Goal: Answer question/provide support: Share knowledge or assist other users

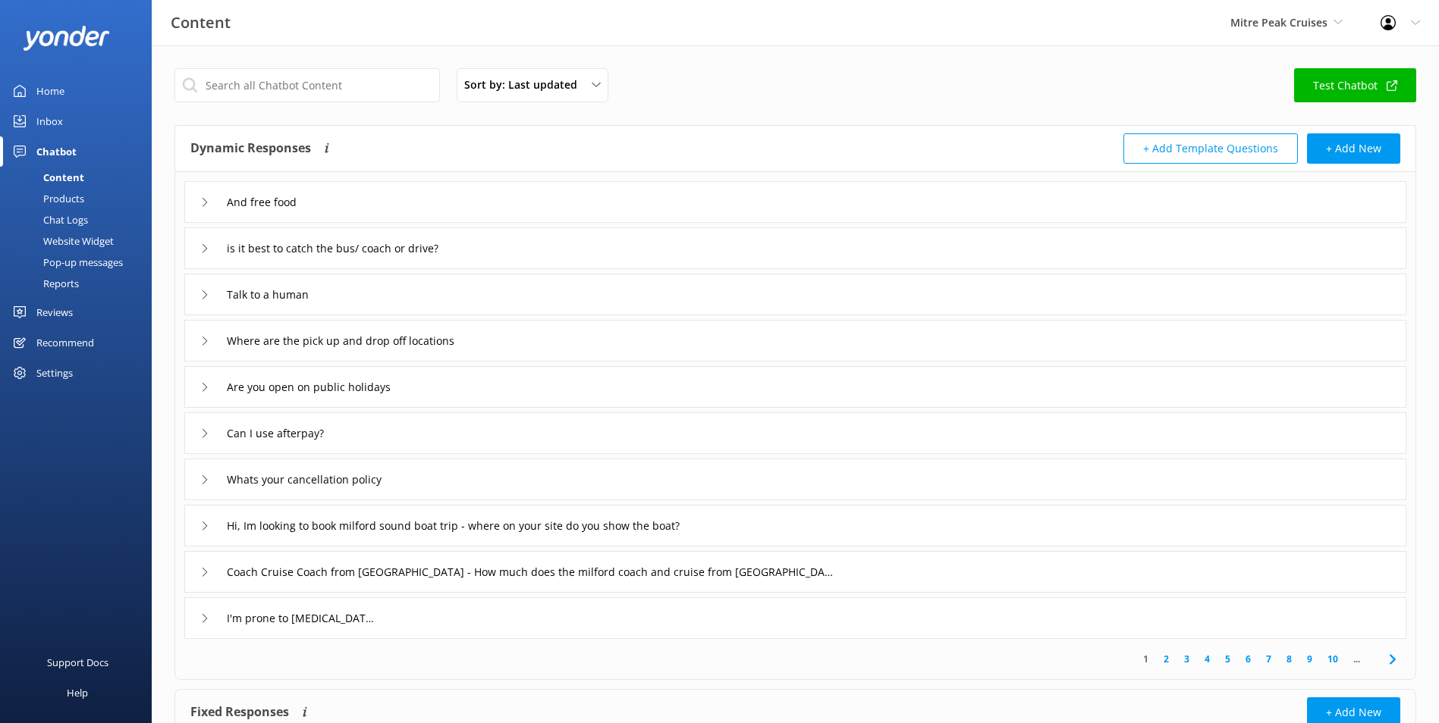
click at [80, 118] on link "Inbox" at bounding box center [76, 121] width 152 height 30
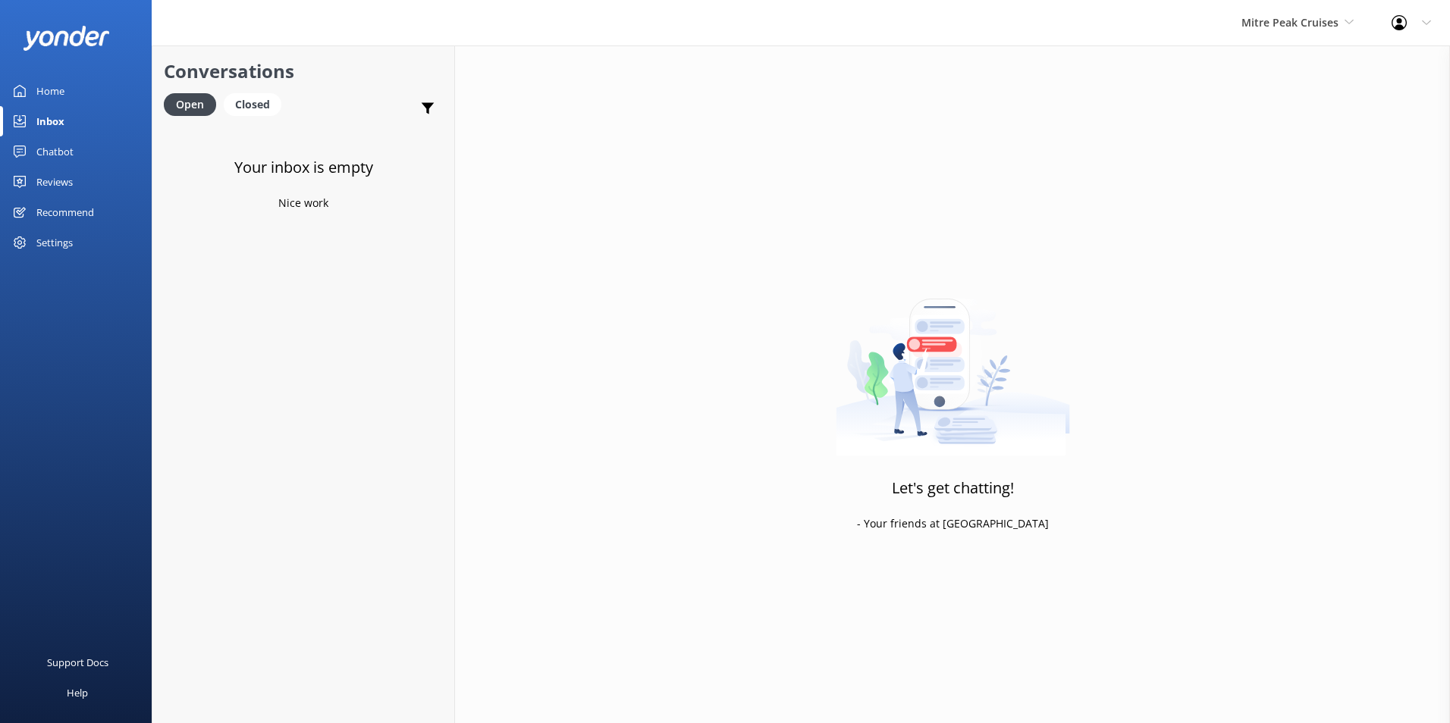
click at [90, 100] on link "Home" at bounding box center [76, 91] width 152 height 30
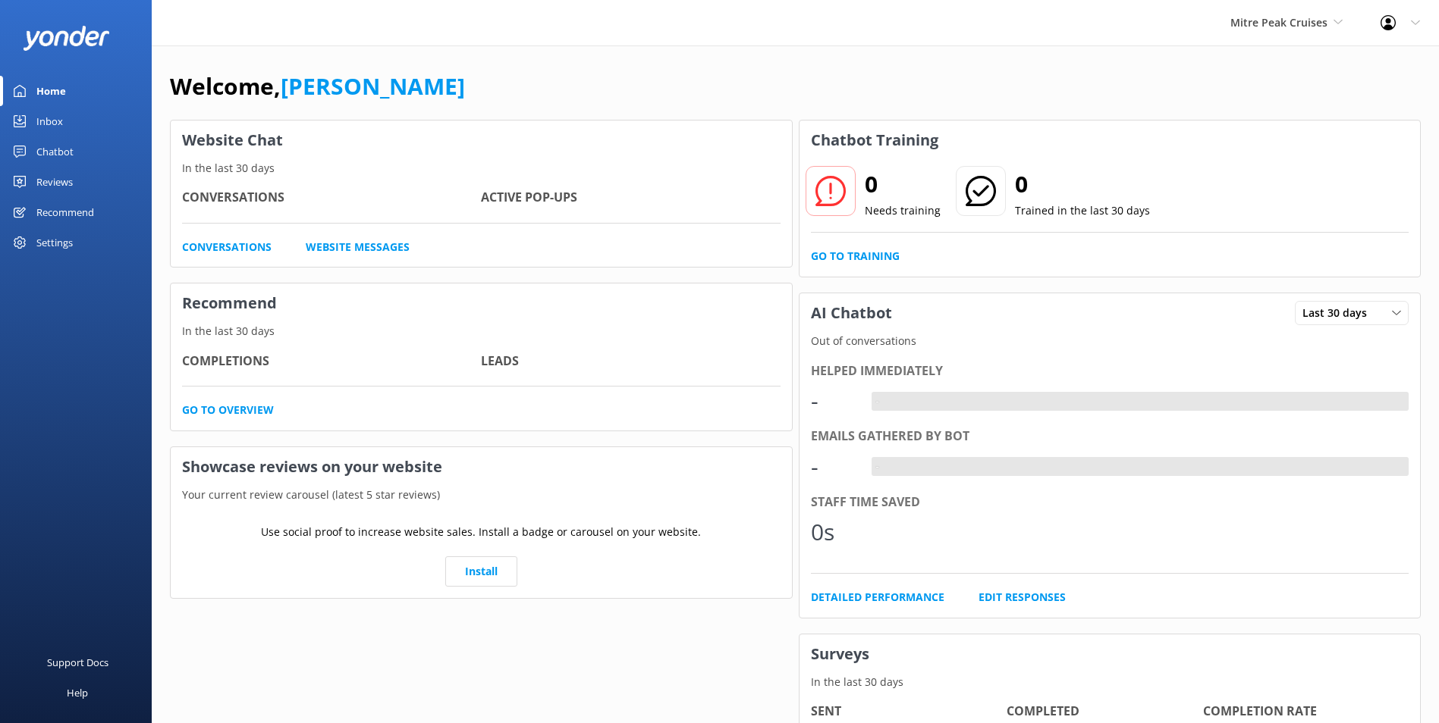
click at [1300, 10] on div "Mitre Peak Cruises Milford Sound Scenic Flights Glacier Helicopters The Helicop…" at bounding box center [1286, 23] width 150 height 46
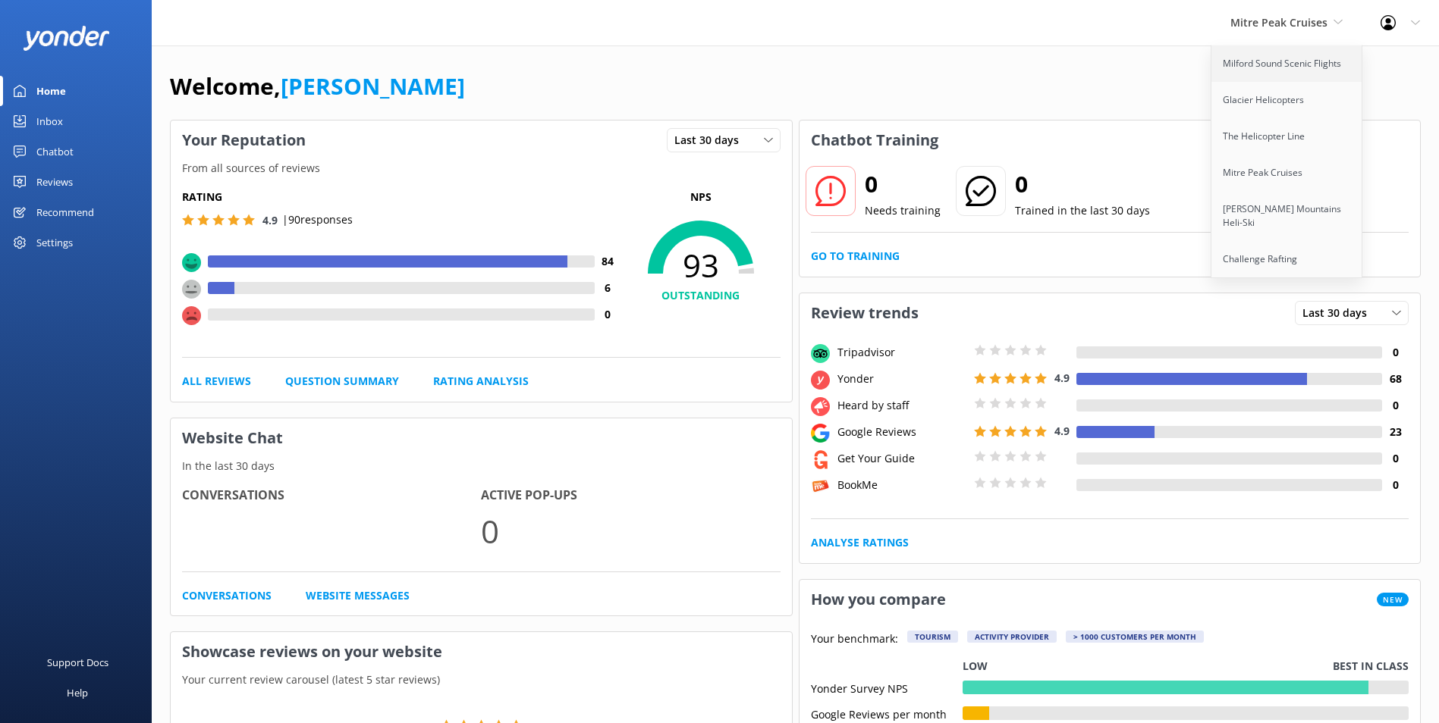
click at [1277, 64] on link "Milford Sound Scenic Flights" at bounding box center [1287, 64] width 152 height 36
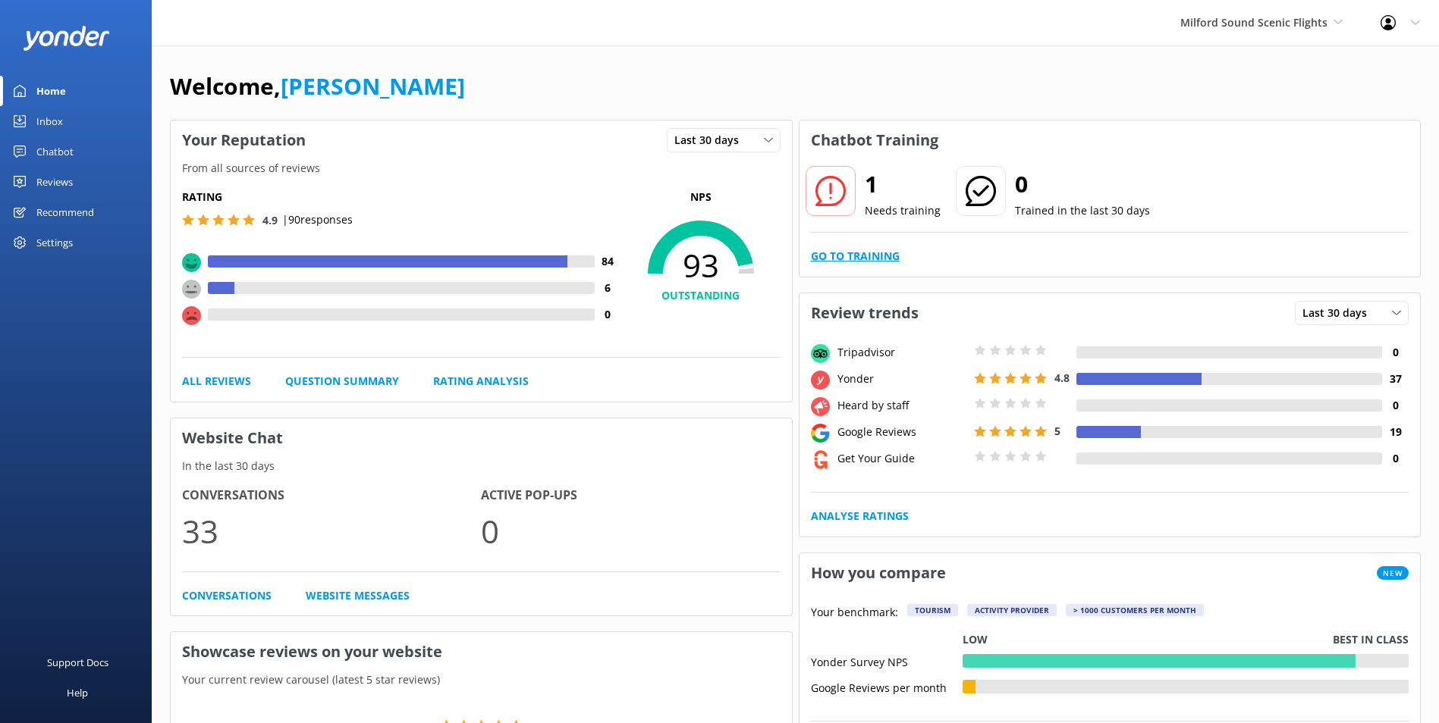
click at [840, 262] on link "Go to Training" at bounding box center [855, 256] width 89 height 17
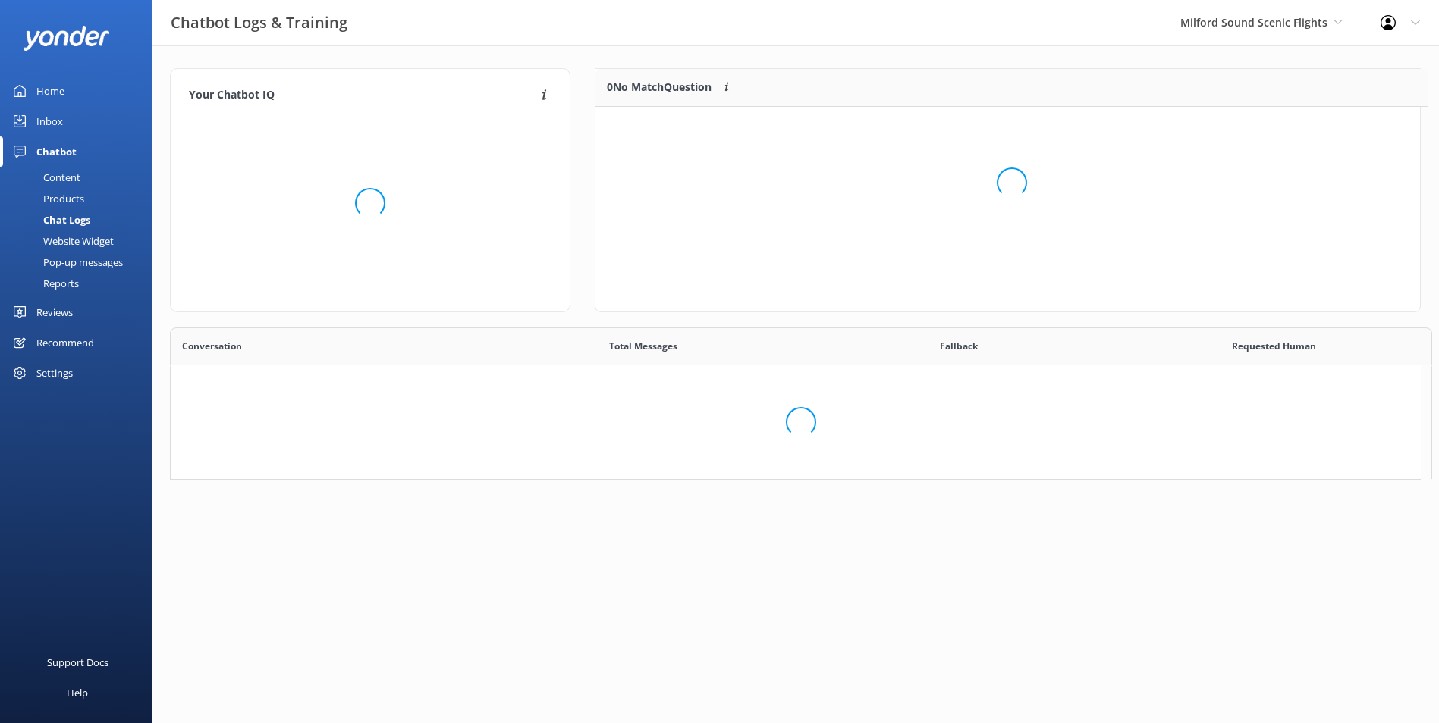
scroll to position [12, 12]
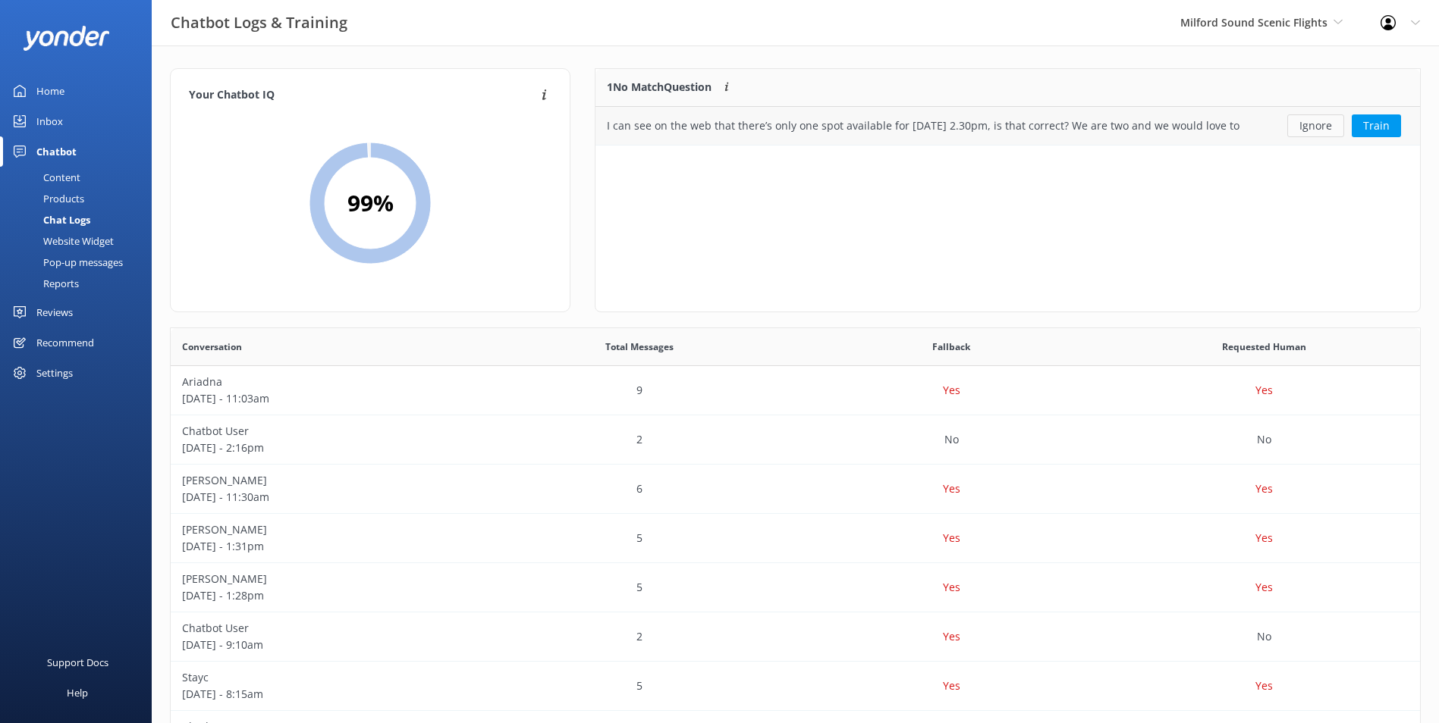
click at [1320, 122] on button "Ignore" at bounding box center [1315, 126] width 57 height 23
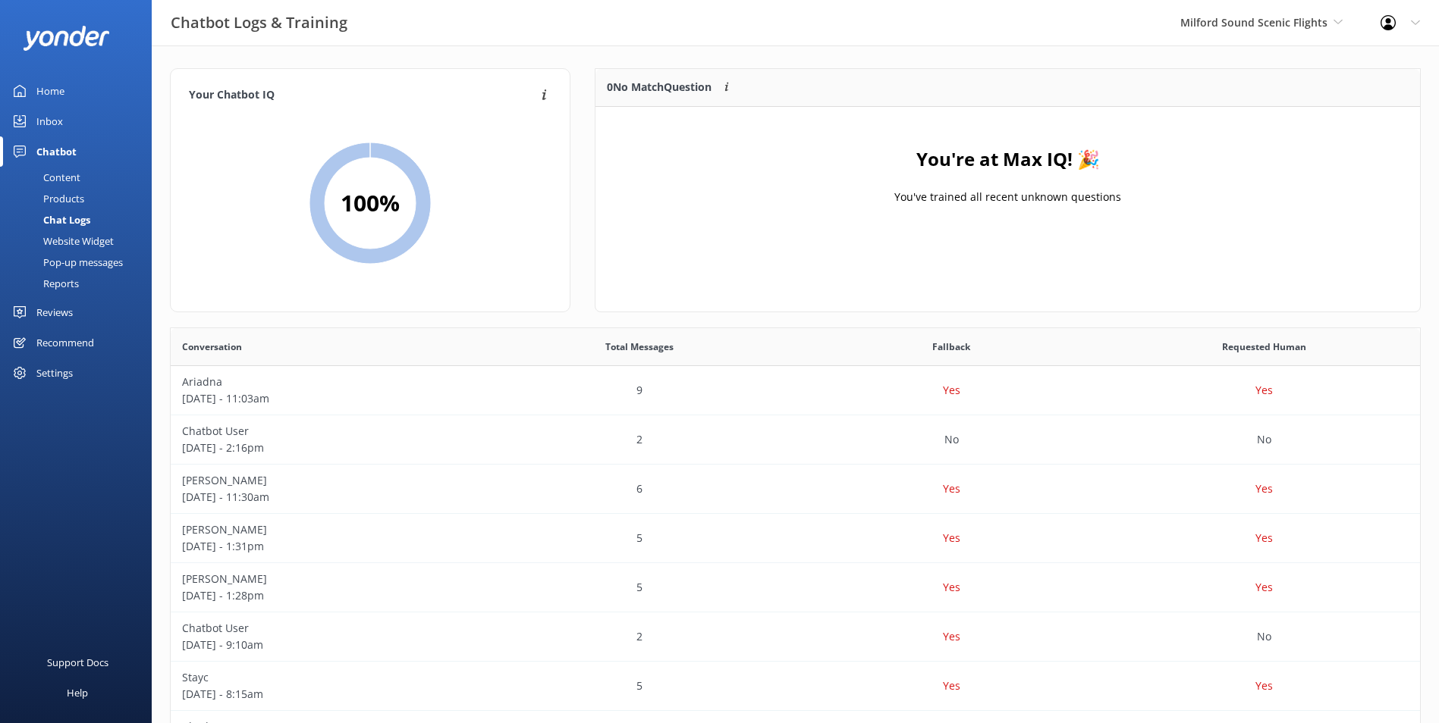
click at [89, 116] on link "Inbox" at bounding box center [76, 121] width 152 height 30
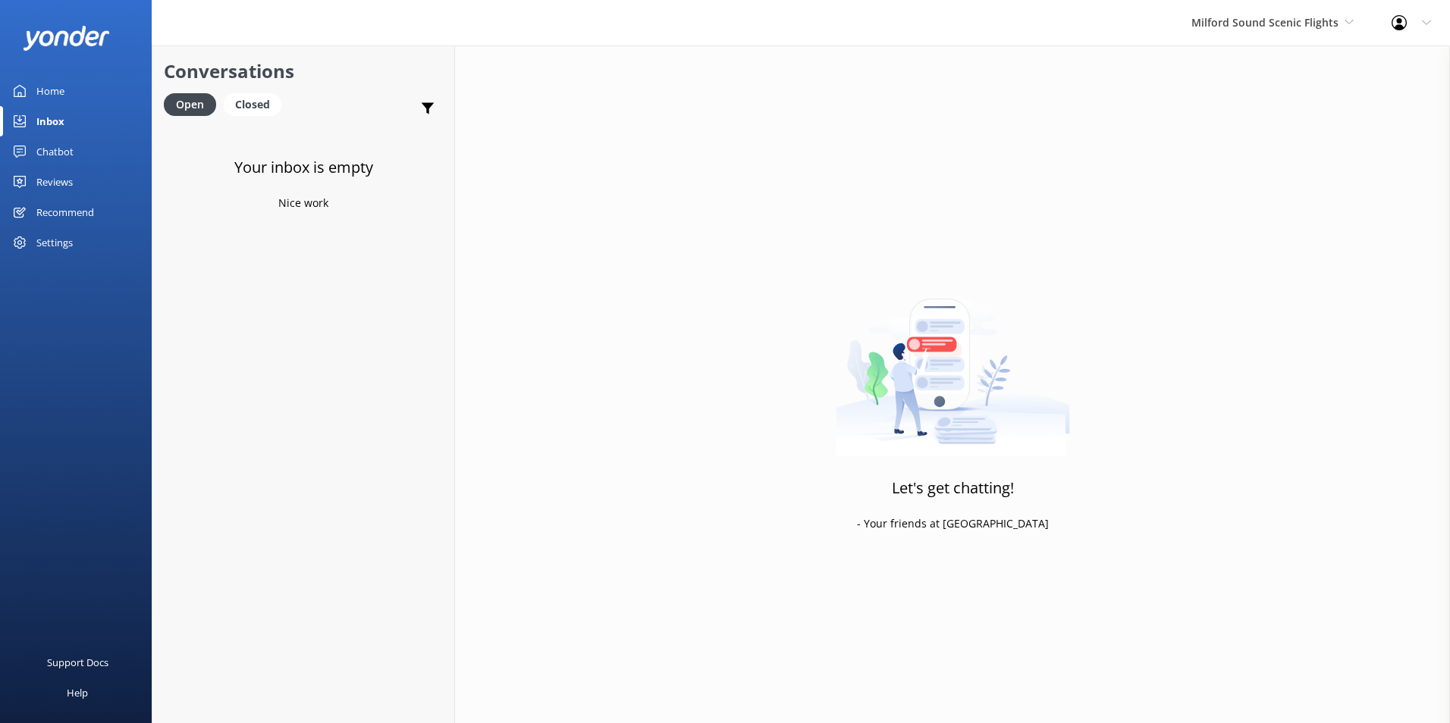
click at [80, 96] on link "Home" at bounding box center [76, 91] width 152 height 30
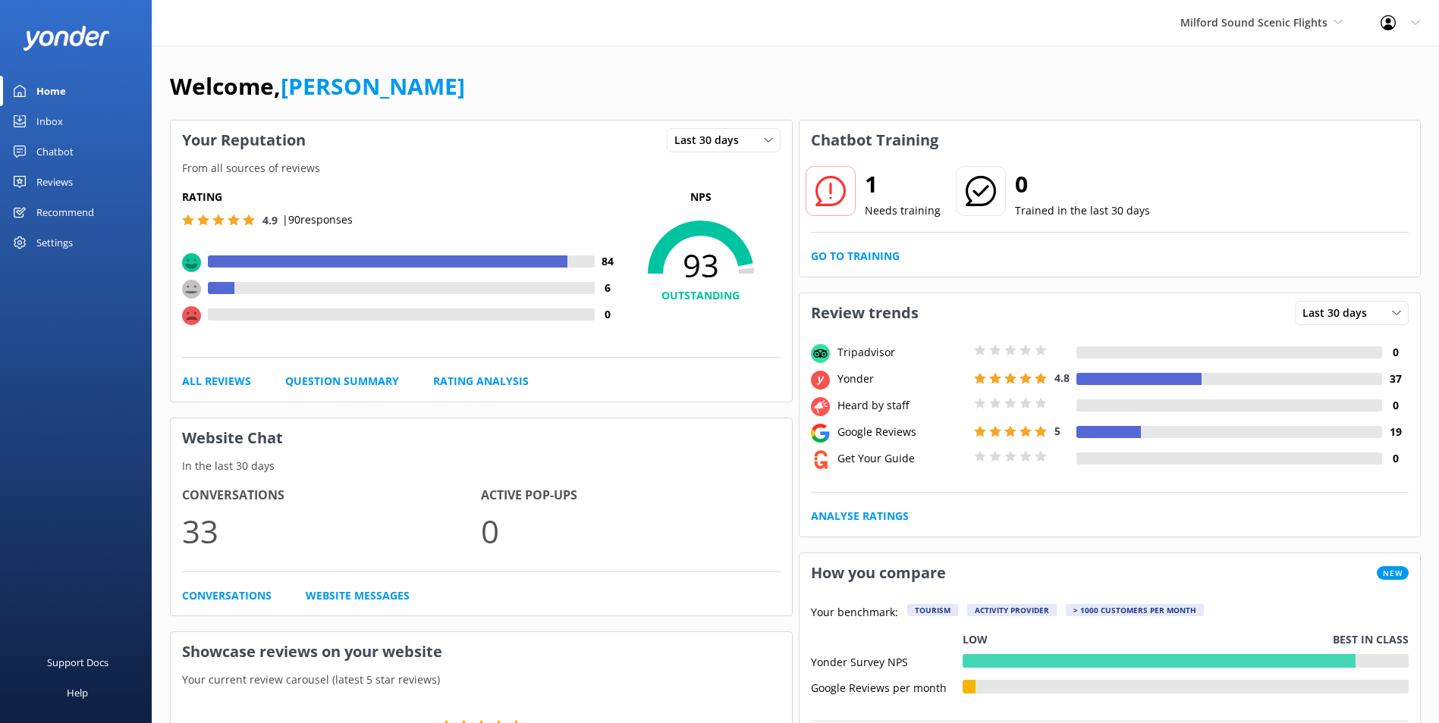
click at [841, 266] on div "1 Needs training 0 Trained in the last 30 days Go to Training" at bounding box center [1109, 218] width 621 height 117
click at [846, 258] on link "Go to Training" at bounding box center [855, 256] width 89 height 17
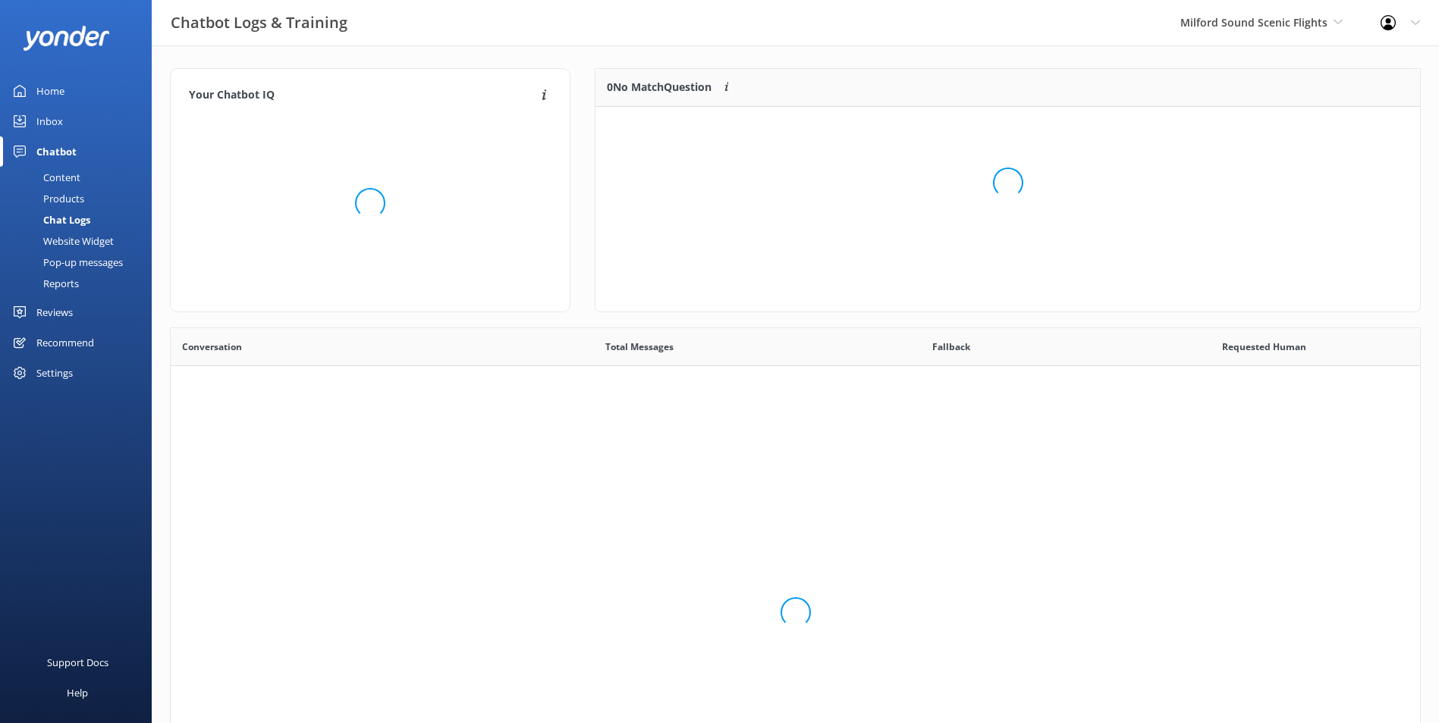
scroll to position [520, 1238]
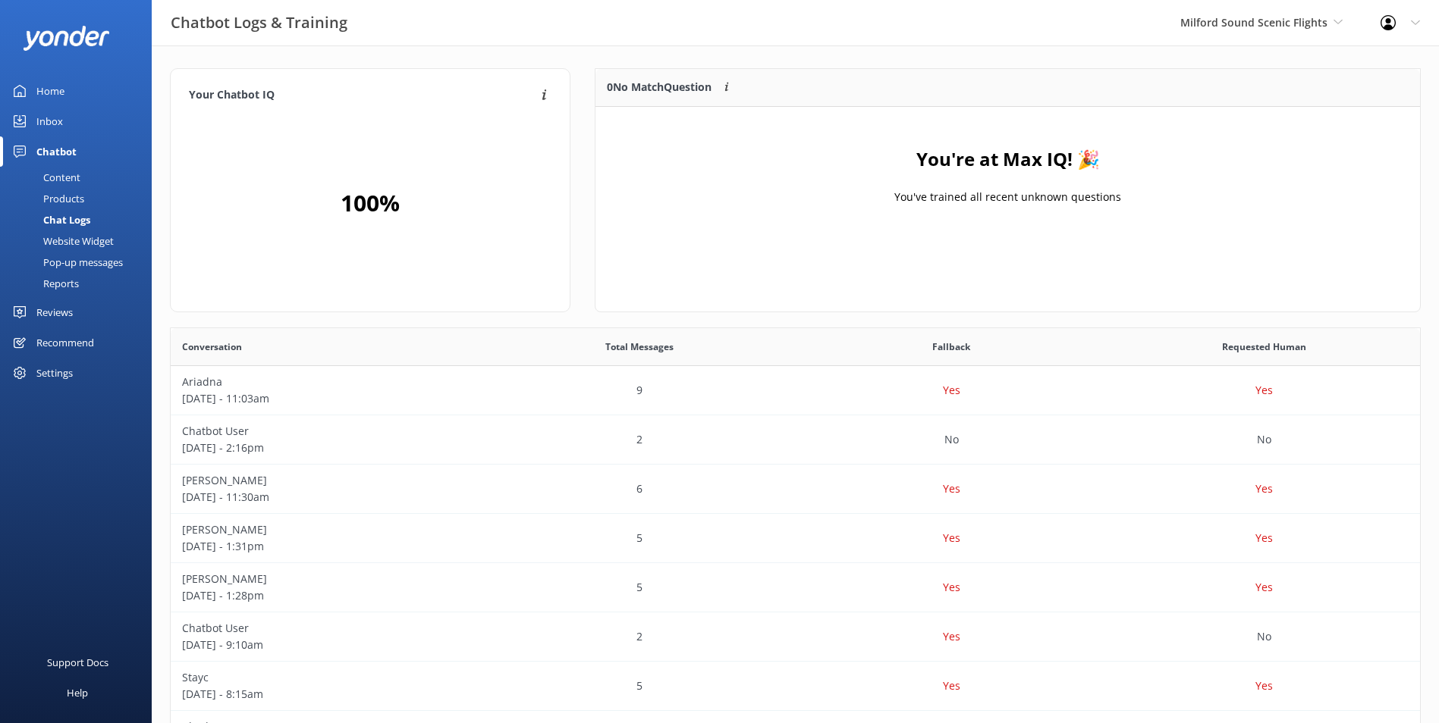
click at [1348, 12] on div "Milford Sound Scenic Flights [GEOGRAPHIC_DATA] Scenic Flights Glacier Helicopte…" at bounding box center [1261, 23] width 200 height 46
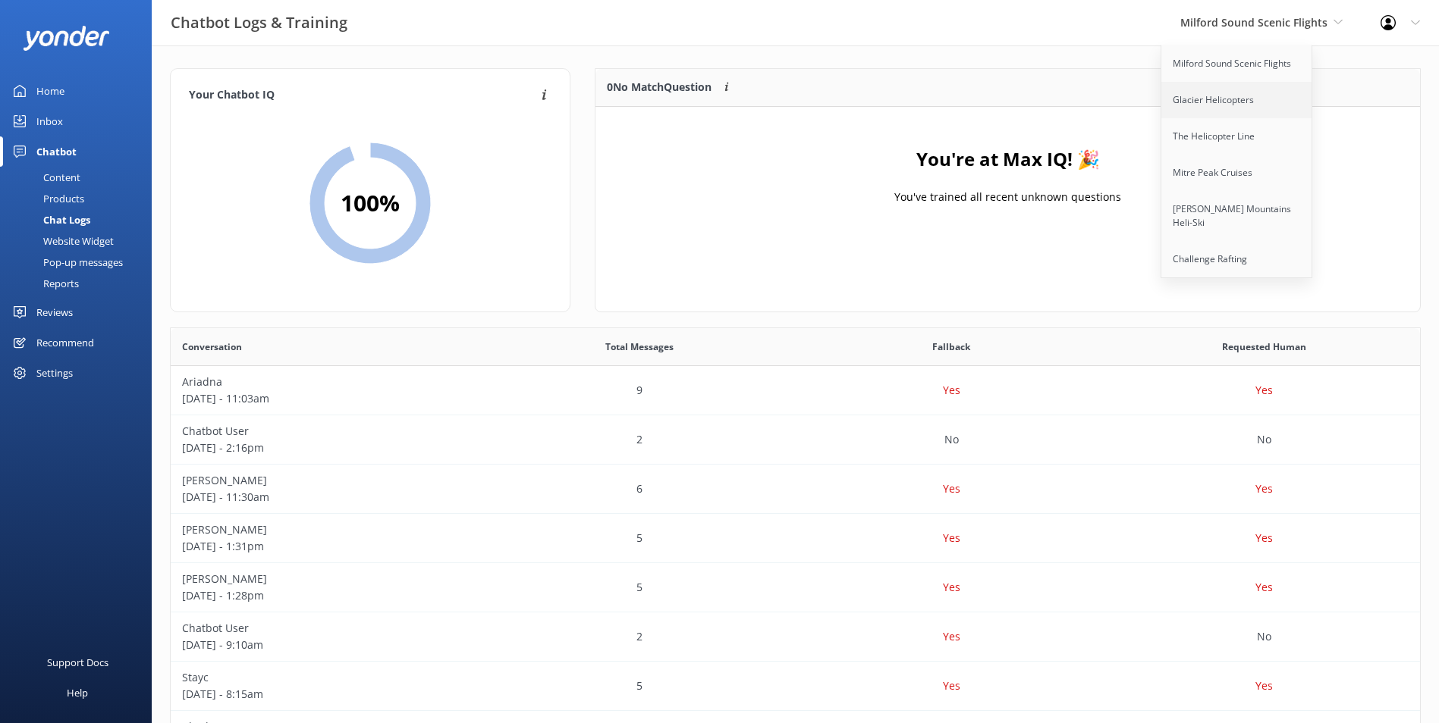
click at [1262, 96] on link "Glacier Helicopters" at bounding box center [1237, 100] width 152 height 36
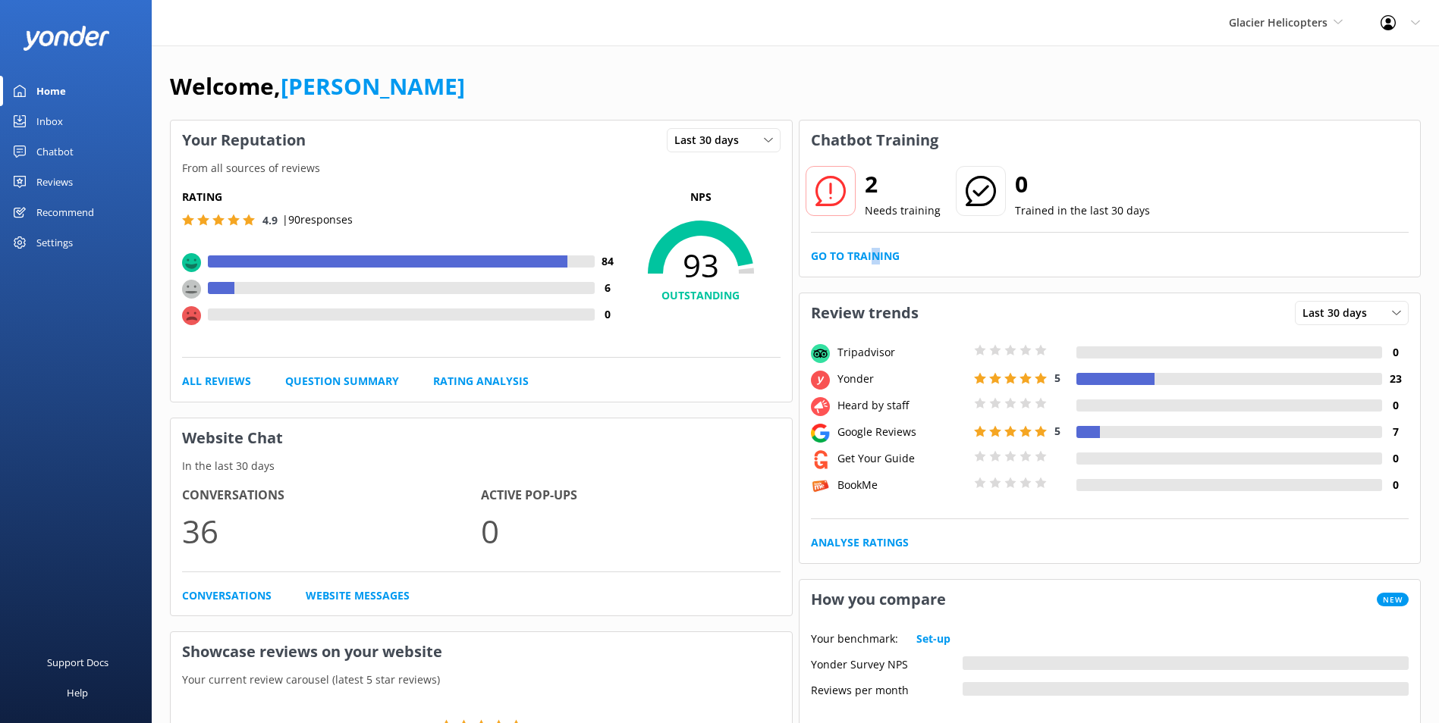
click at [875, 237] on div "2 Needs training 0 Trained in the last 30 days Go to Training" at bounding box center [1109, 218] width 621 height 117
drag, startPoint x: 875, startPoint y: 237, endPoint x: 871, endPoint y: 256, distance: 18.6
click at [871, 256] on link "Go to Training" at bounding box center [855, 256] width 89 height 17
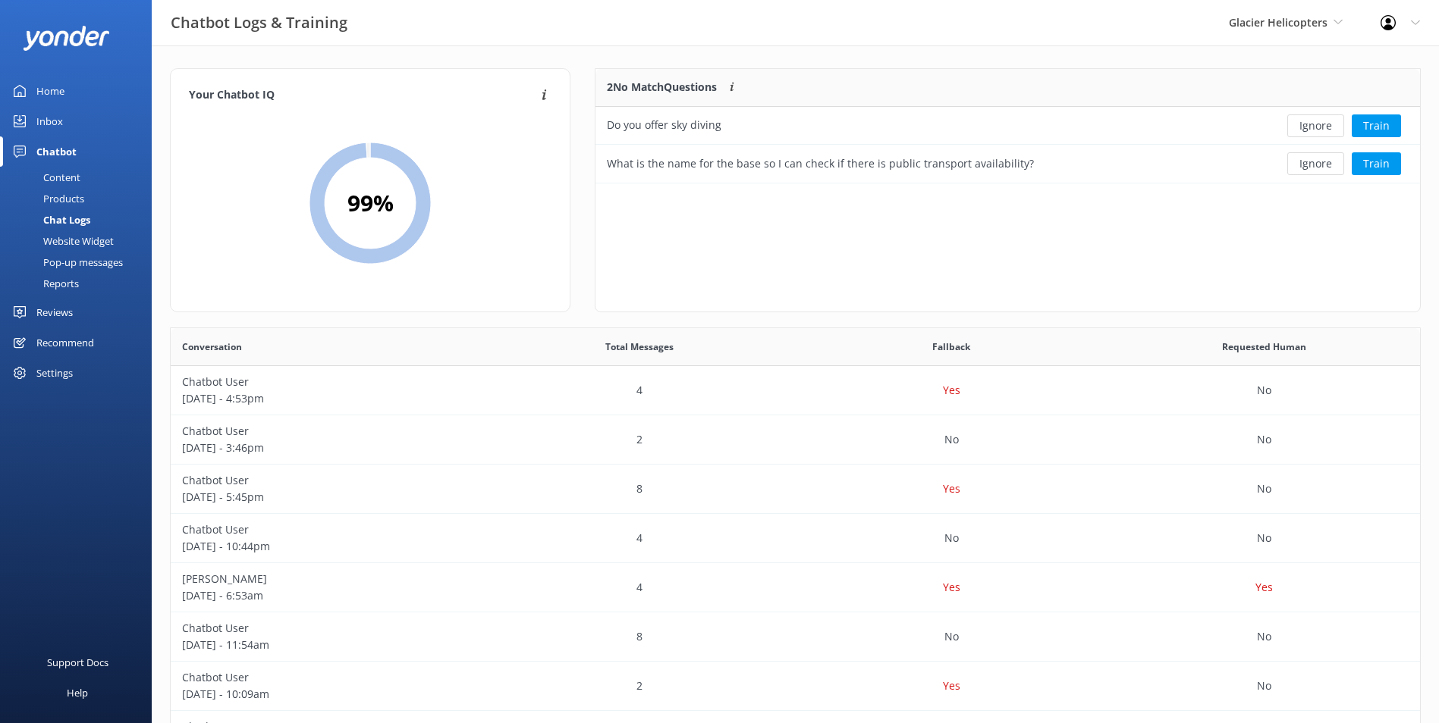
scroll to position [103, 812]
click at [1329, 116] on button "Ignore" at bounding box center [1315, 126] width 57 height 23
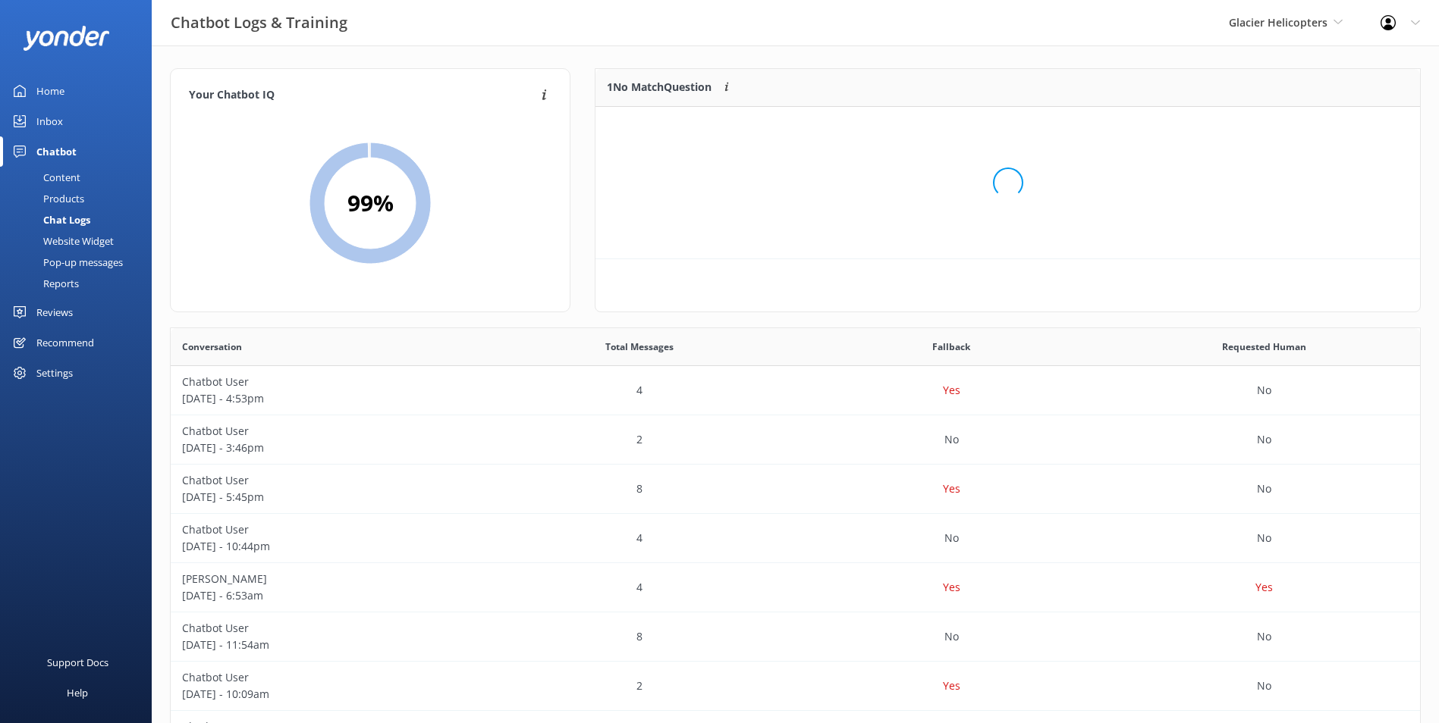
scroll to position [65, 812]
click at [1324, 125] on button "Ignore" at bounding box center [1315, 126] width 57 height 23
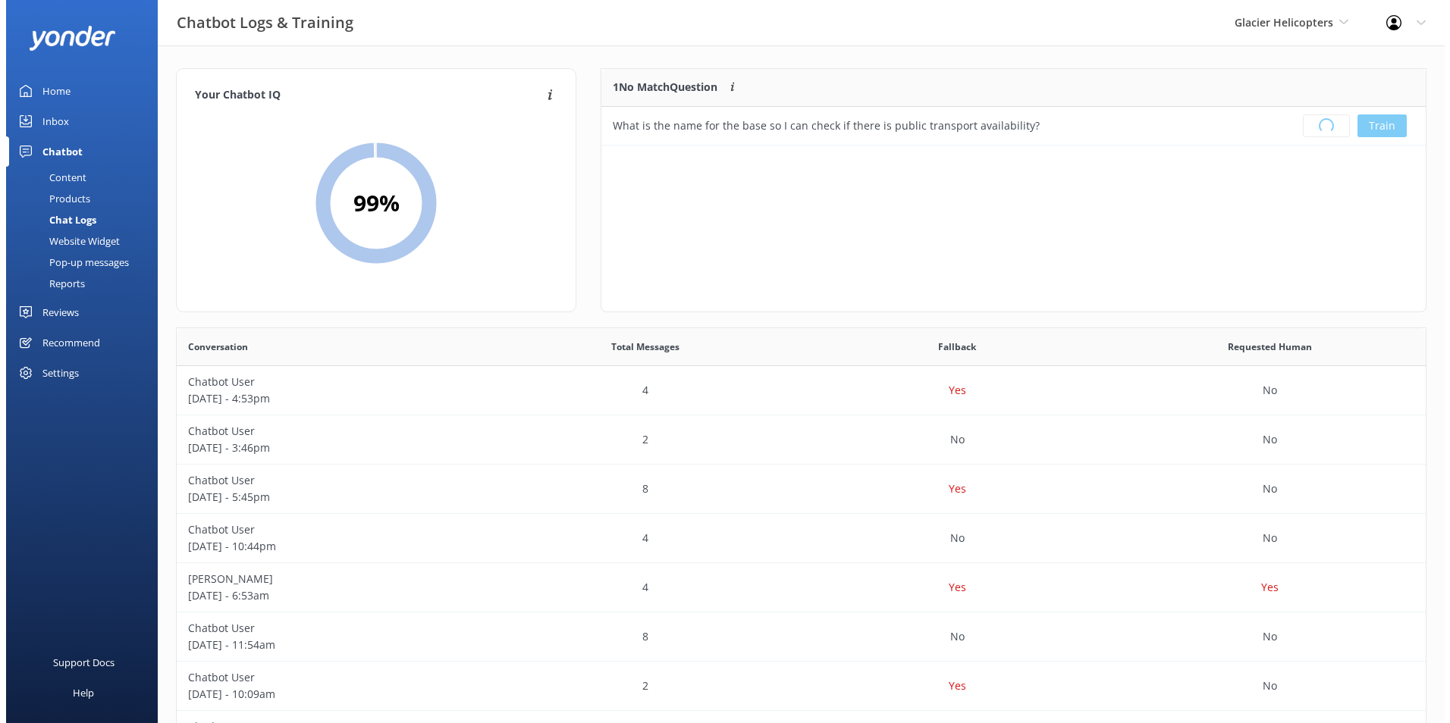
scroll to position [178, 812]
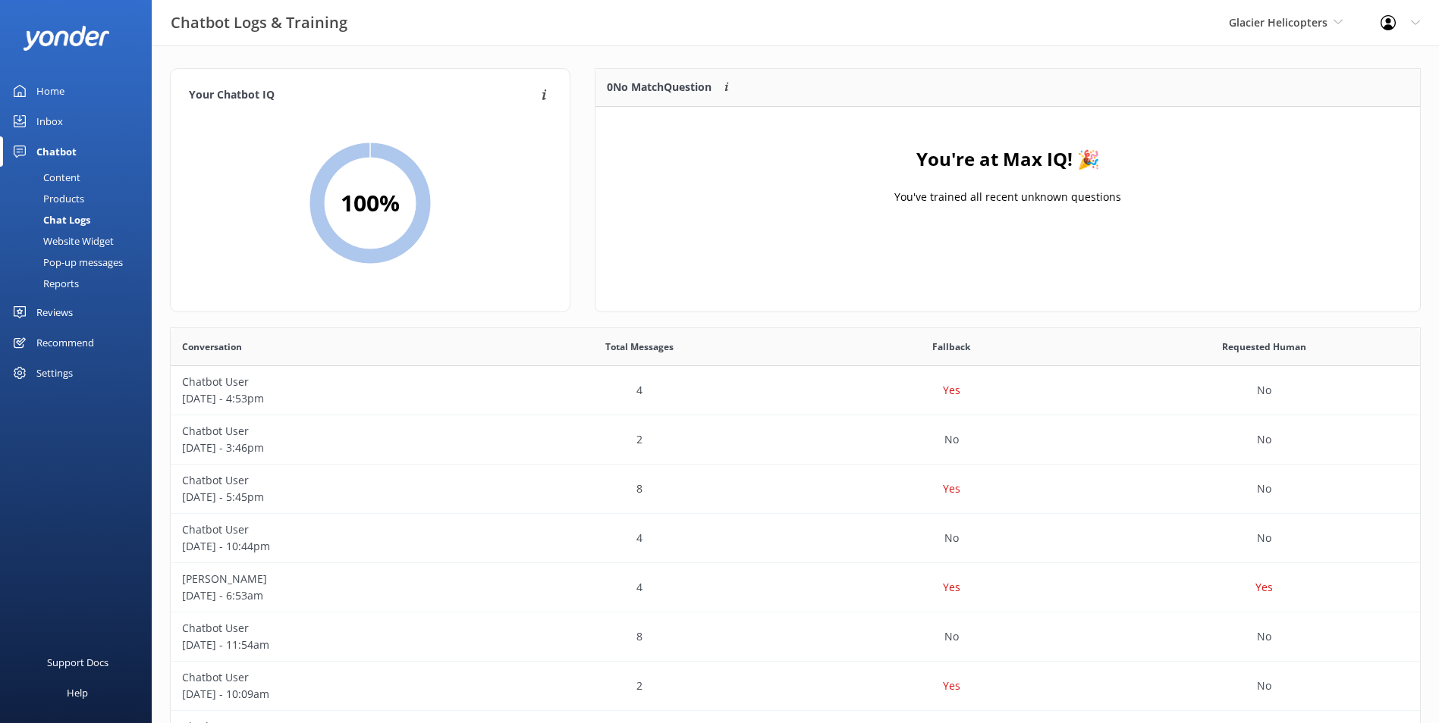
click at [80, 116] on link "Inbox" at bounding box center [76, 121] width 152 height 30
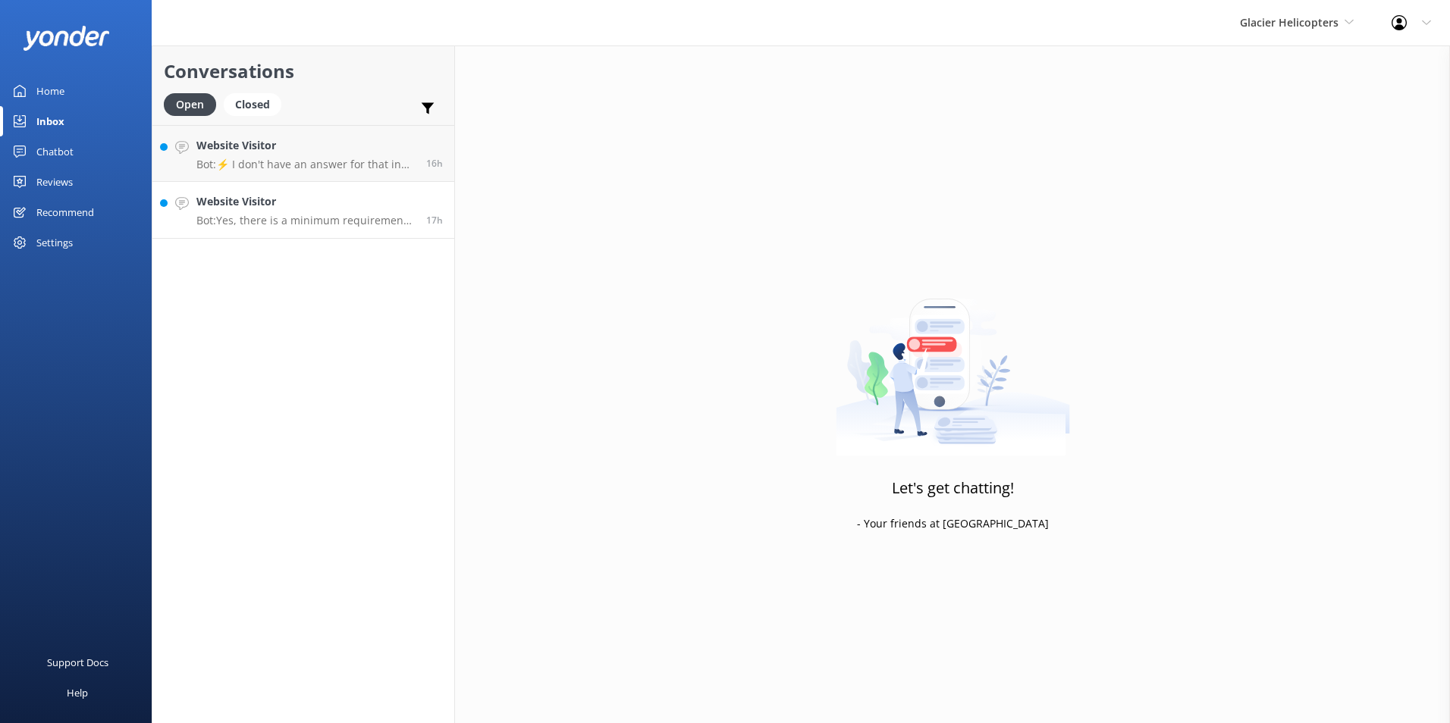
click at [375, 196] on h4 "Website Visitor" at bounding box center [305, 201] width 218 height 17
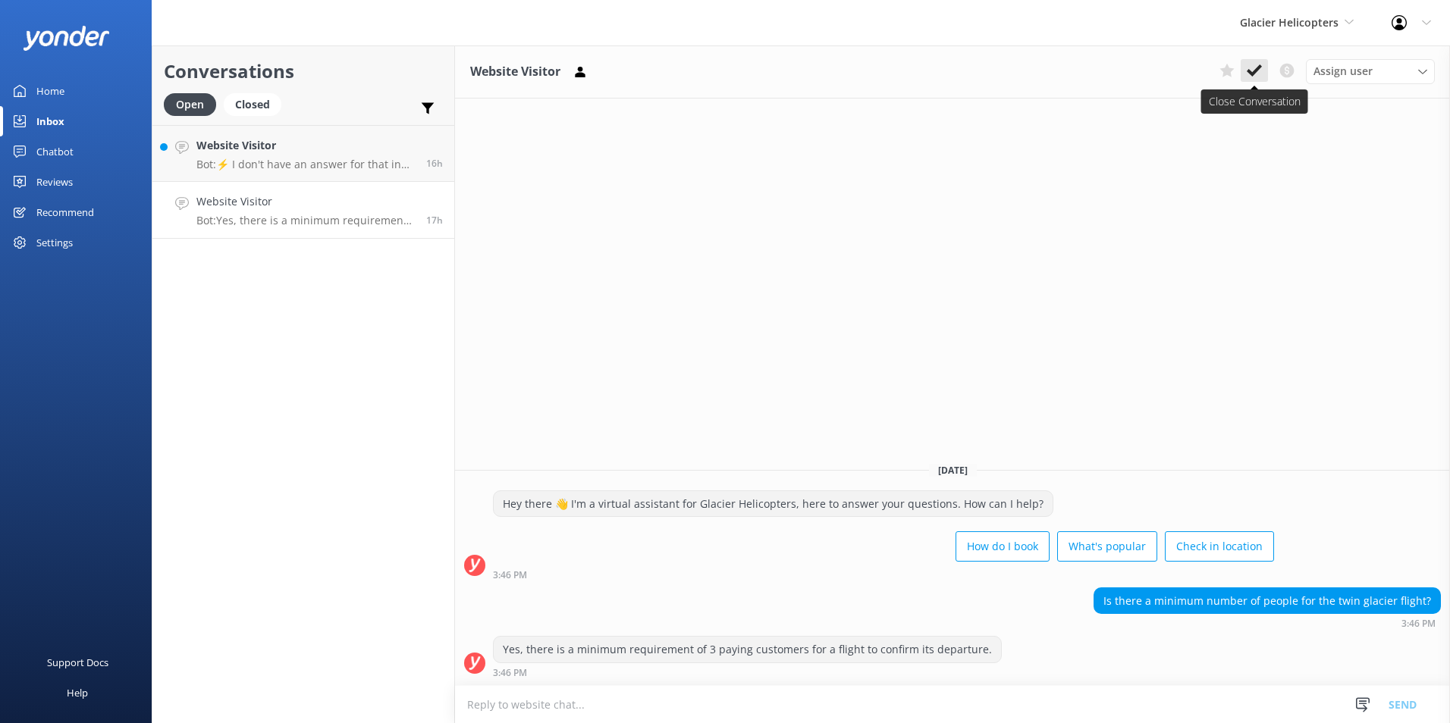
click at [1257, 67] on icon at bounding box center [1254, 70] width 15 height 15
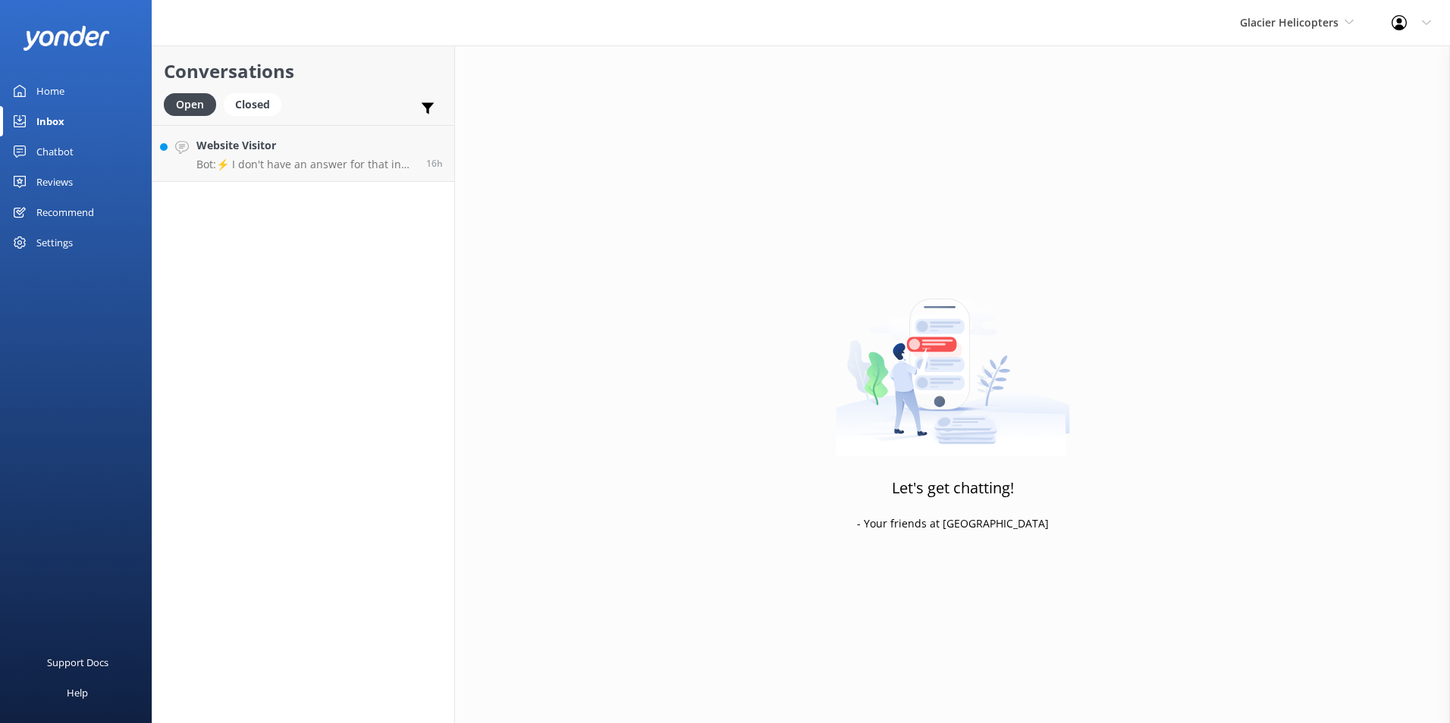
click at [313, 185] on div "Conversations Open Closed Important Converted Assigned to me Unassigned Website…" at bounding box center [303, 385] width 303 height 678
click at [195, 139] on link "Website Visitor Bot: ⚡ I don't have an answer for that in my knowledge base. Pl…" at bounding box center [303, 153] width 302 height 57
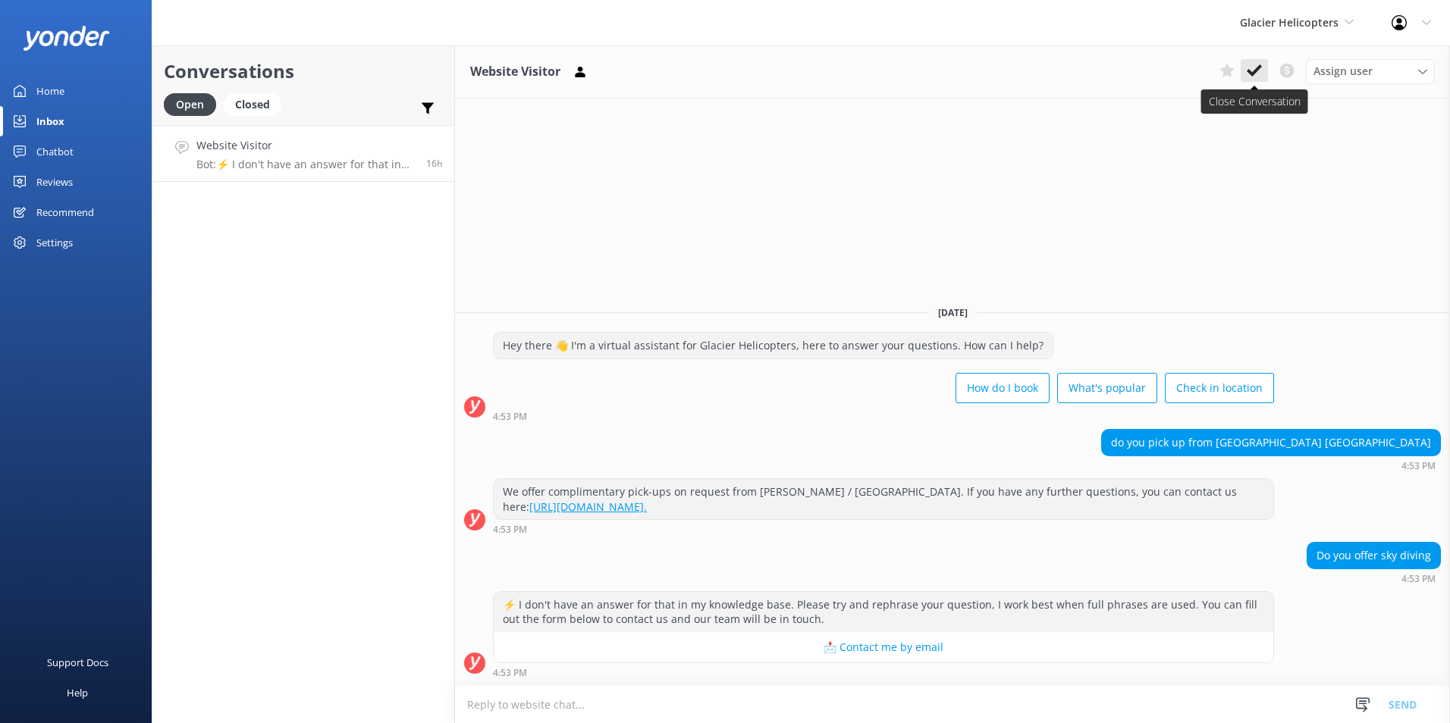
click at [1248, 73] on use at bounding box center [1254, 70] width 15 height 12
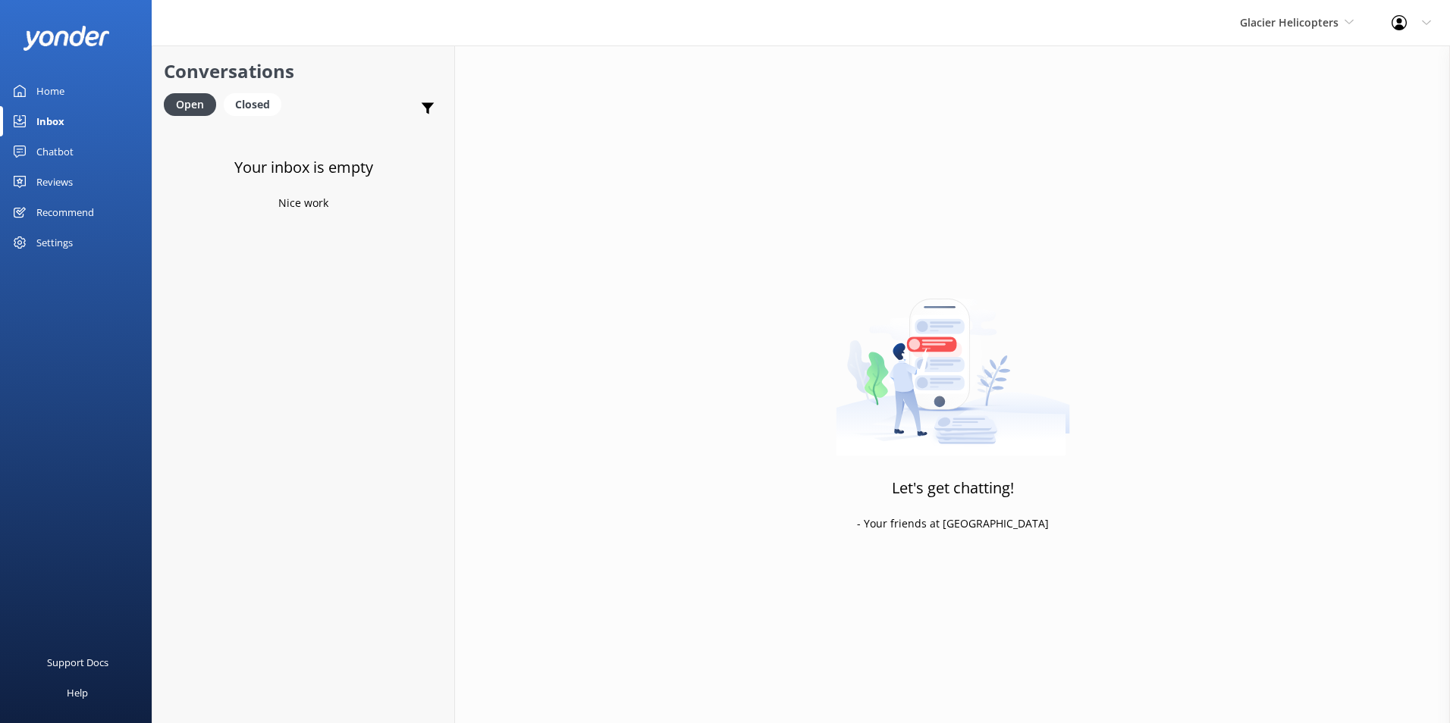
drag, startPoint x: 91, startPoint y: 123, endPoint x: 83, endPoint y: 137, distance: 16.6
click at [91, 124] on link "Inbox" at bounding box center [76, 121] width 152 height 30
click at [74, 163] on link "Chatbot" at bounding box center [76, 152] width 152 height 30
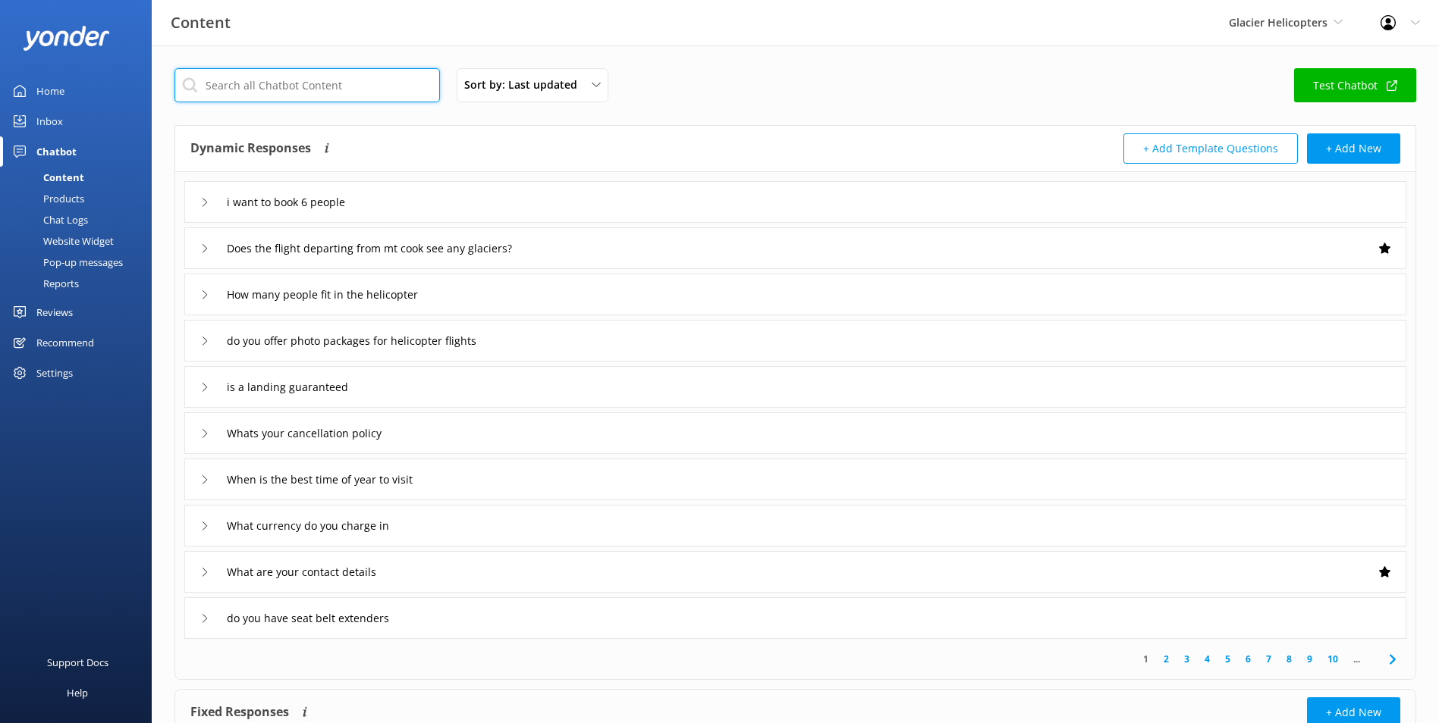
click at [320, 95] on input "text" at bounding box center [306, 85] width 265 height 34
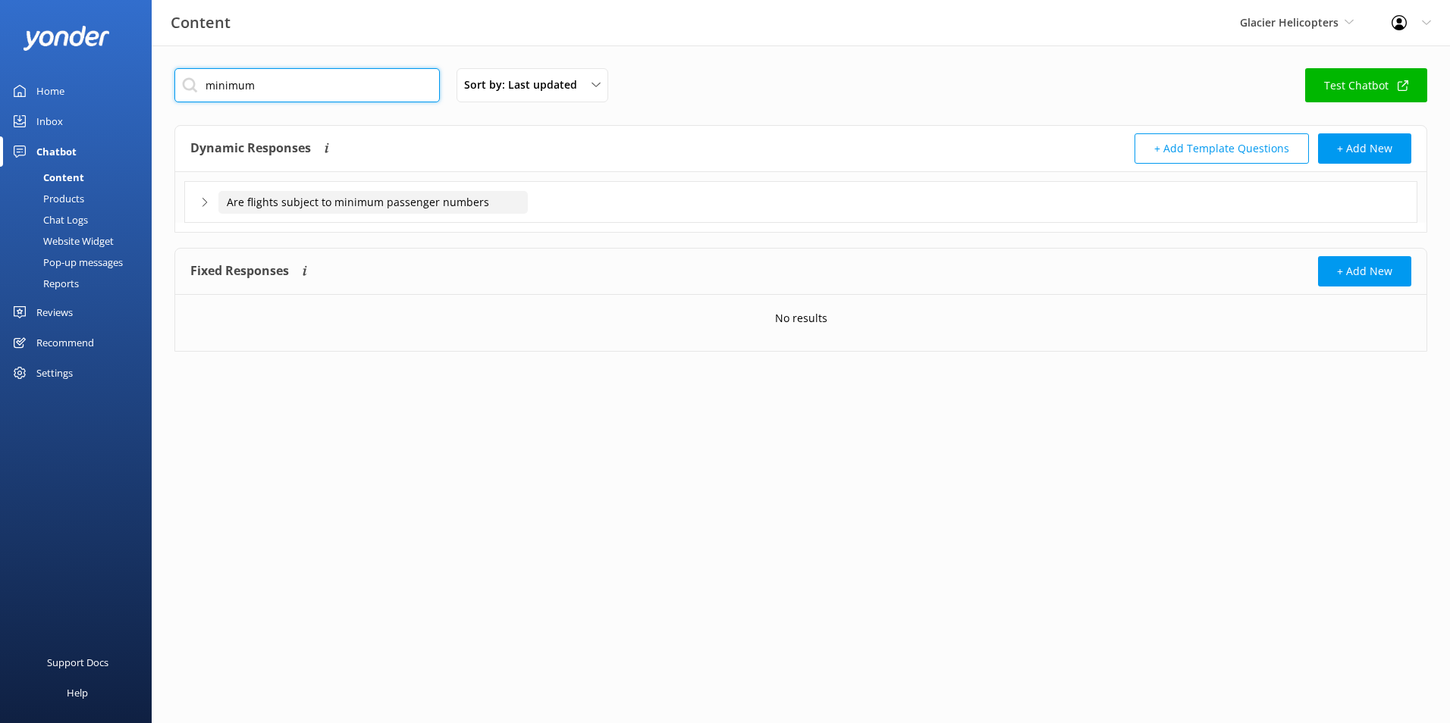
type input "minimum"
click at [479, 200] on input "Are flights subject to minimum passenger numbers" at bounding box center [372, 202] width 309 height 23
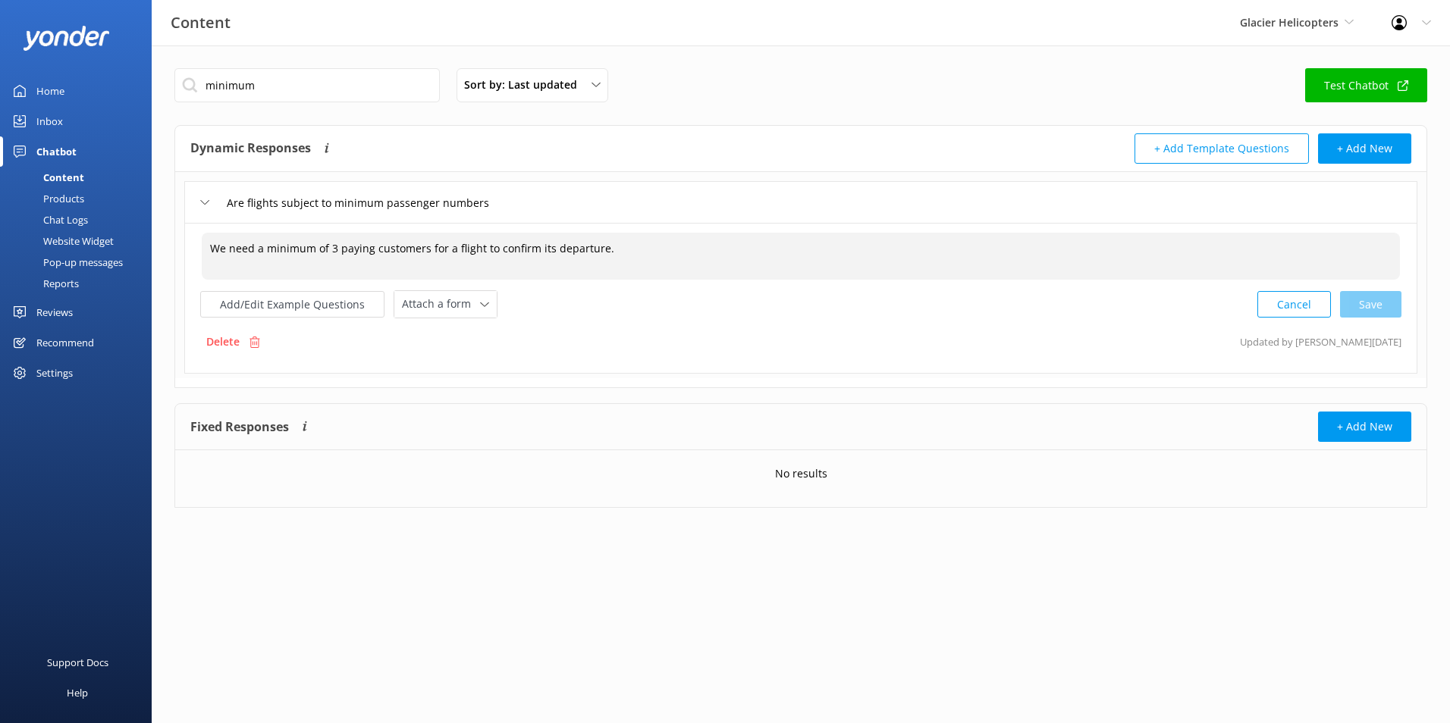
click at [570, 253] on textarea "We need a minimum of 3 paying customers for a flight to confirm its departure." at bounding box center [801, 256] width 1198 height 47
click at [266, 262] on textarea "We need a minimum of 3 paying customers for a flight to confirm its departure." at bounding box center [801, 256] width 1198 height 47
click at [290, 234] on textarea "We need a minimum of 3 paying customers for a flight to confirm its departure." at bounding box center [801, 256] width 1198 height 47
drag, startPoint x: 268, startPoint y: 247, endPoint x: 340, endPoint y: 245, distance: 72.1
click at [340, 245] on textarea "We need a minimum of 3 paying customers for a flight to confirm its departure." at bounding box center [801, 256] width 1198 height 47
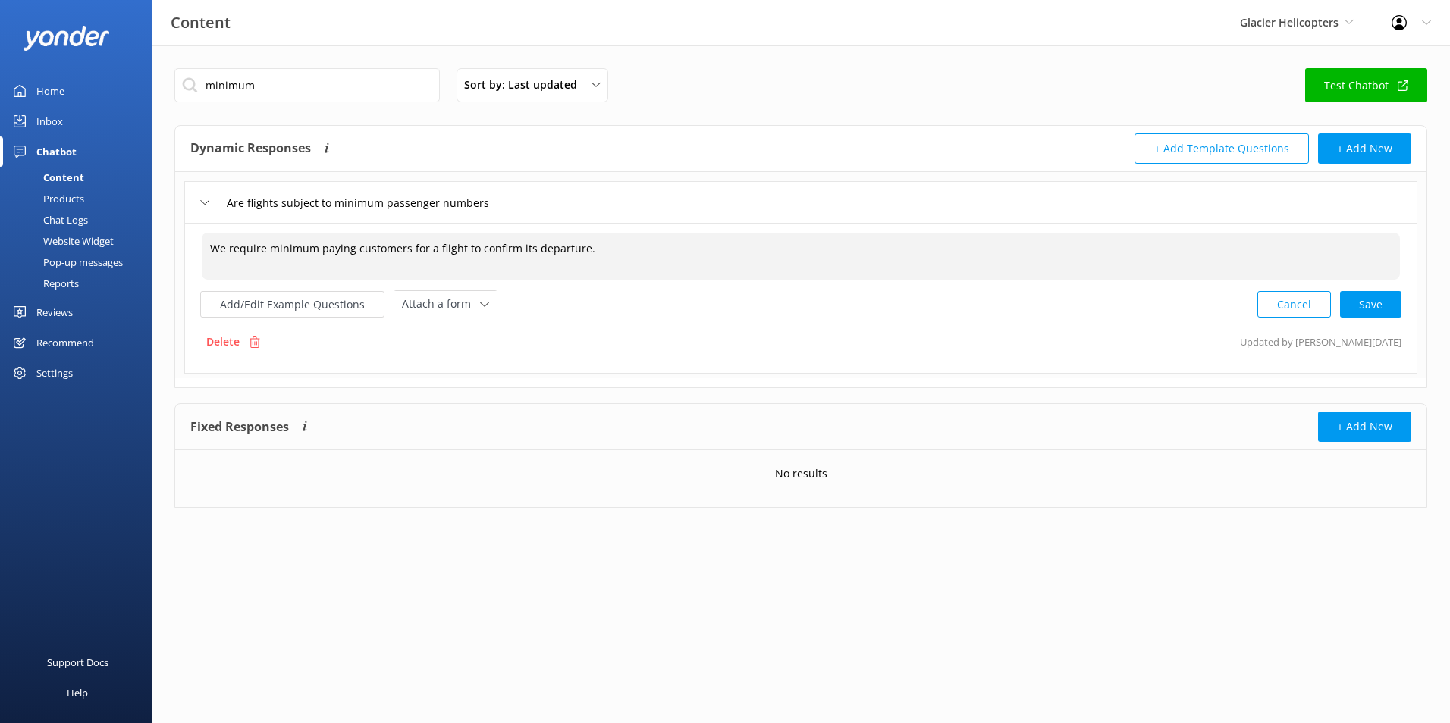
type textarea "We require minimum paying customers for a flight to confirm its departure."
click at [582, 250] on textarea "We require minimum paying customers for a flight to confirm its departure." at bounding box center [801, 256] width 1198 height 47
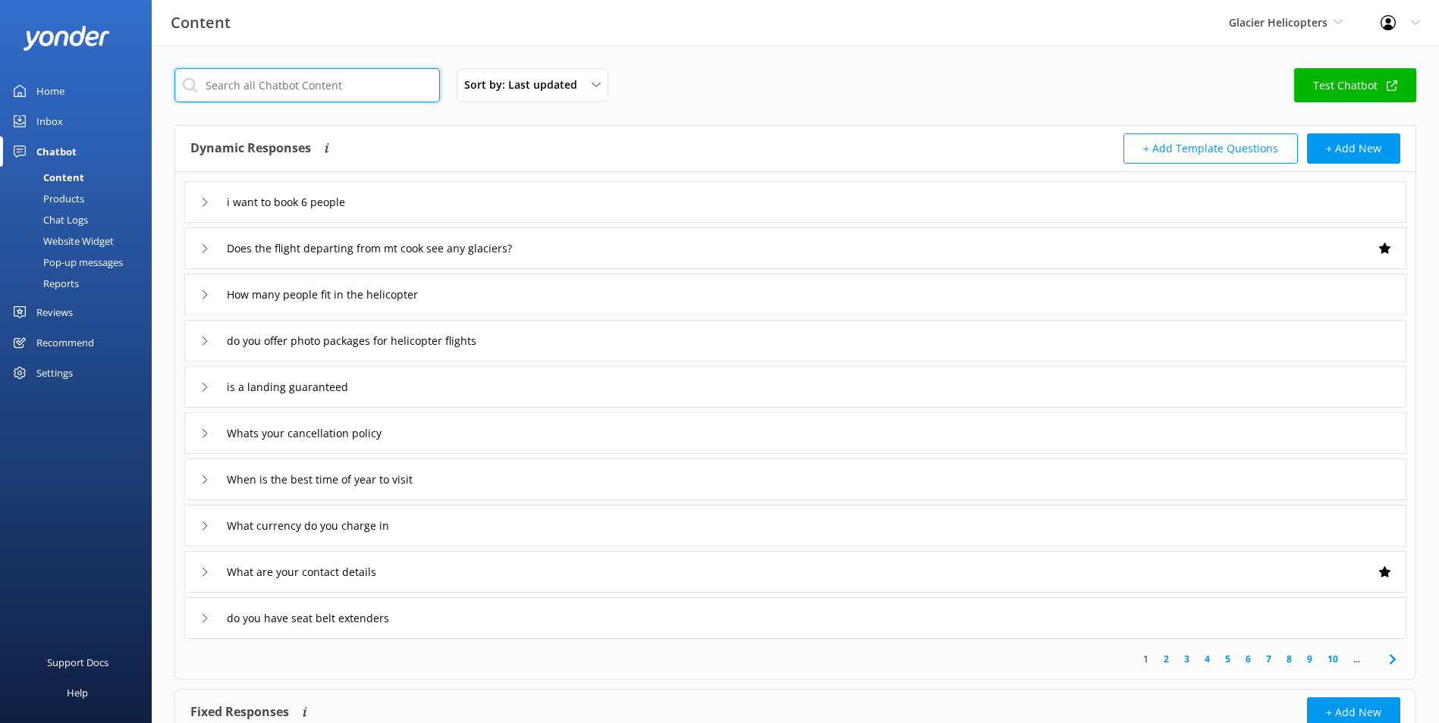
click at [309, 86] on input "text" at bounding box center [306, 85] width 265 height 34
type input "minimum"
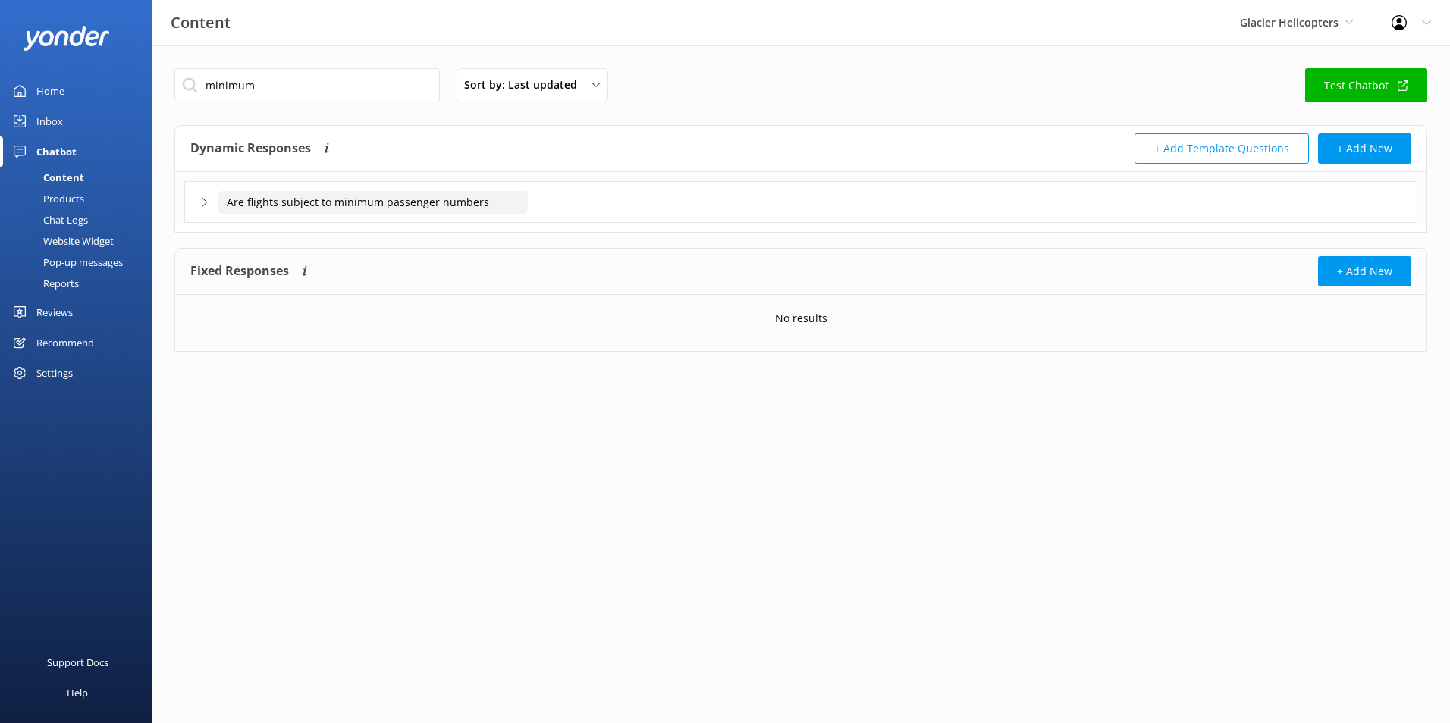
click at [320, 199] on input "Are flights subject to minimum passenger numbers" at bounding box center [372, 202] width 309 height 23
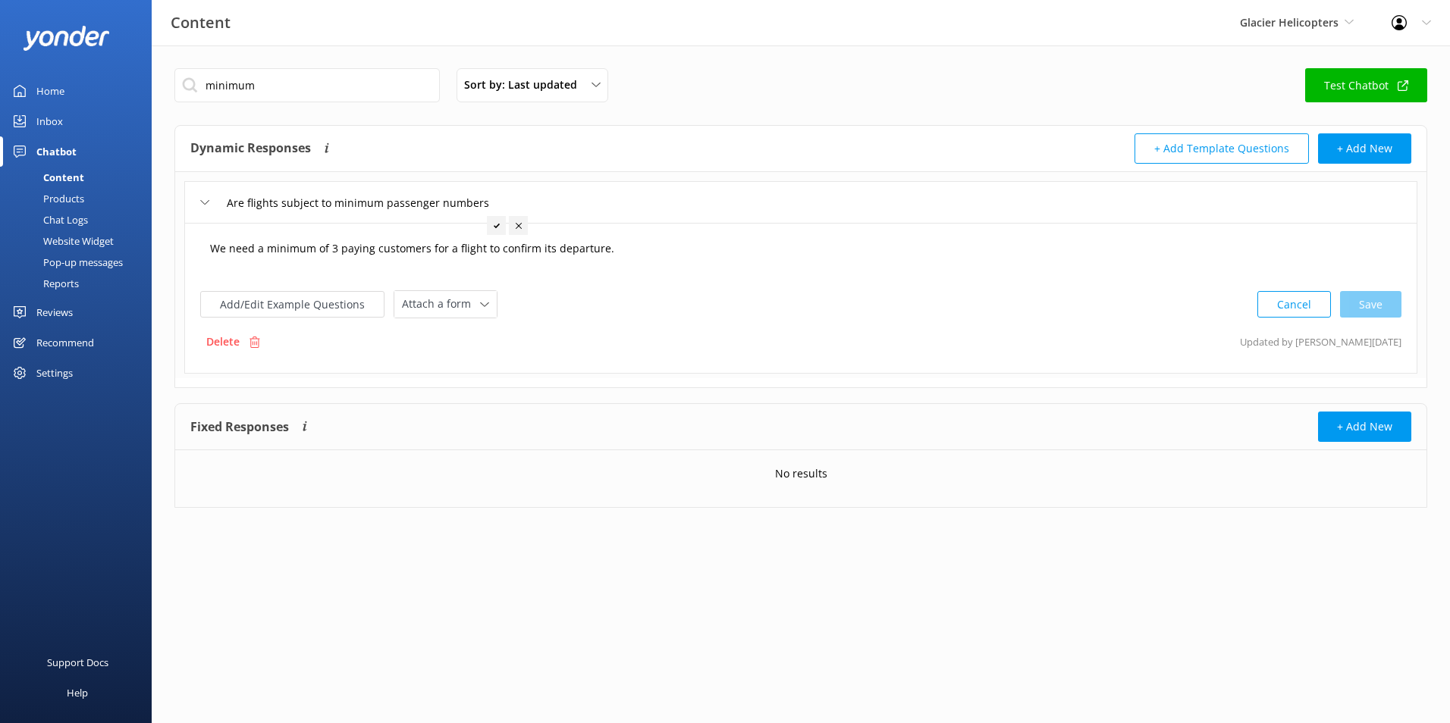
click at [341, 256] on textarea "We need a minimum of 3 paying customers for a flight to confirm its departure." at bounding box center [801, 256] width 1198 height 47
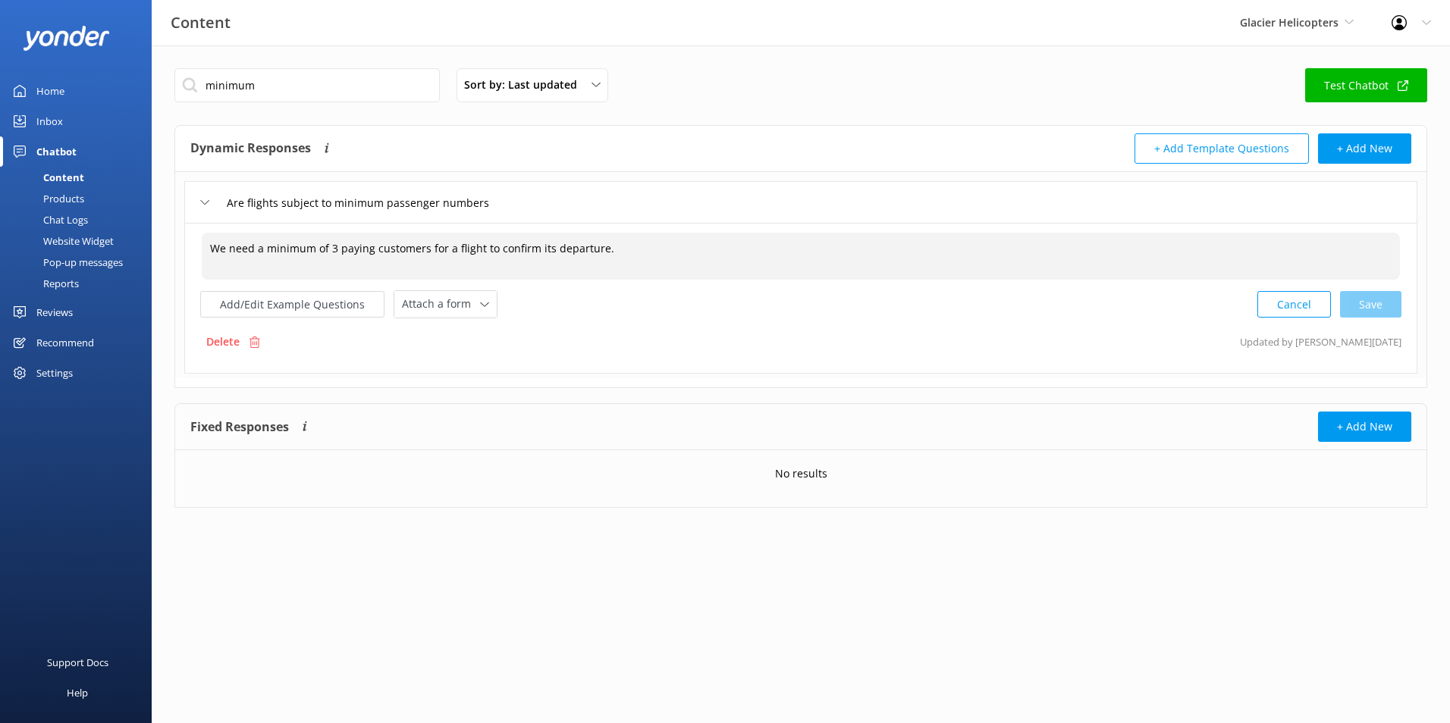
click at [287, 254] on textarea "We need a minimum of 3 paying customers for a flight to confirm its departure." at bounding box center [801, 256] width 1198 height 47
click at [255, 251] on textarea "We need a minimum of 3 paying customers for a flight to confirm its departure." at bounding box center [801, 256] width 1198 height 47
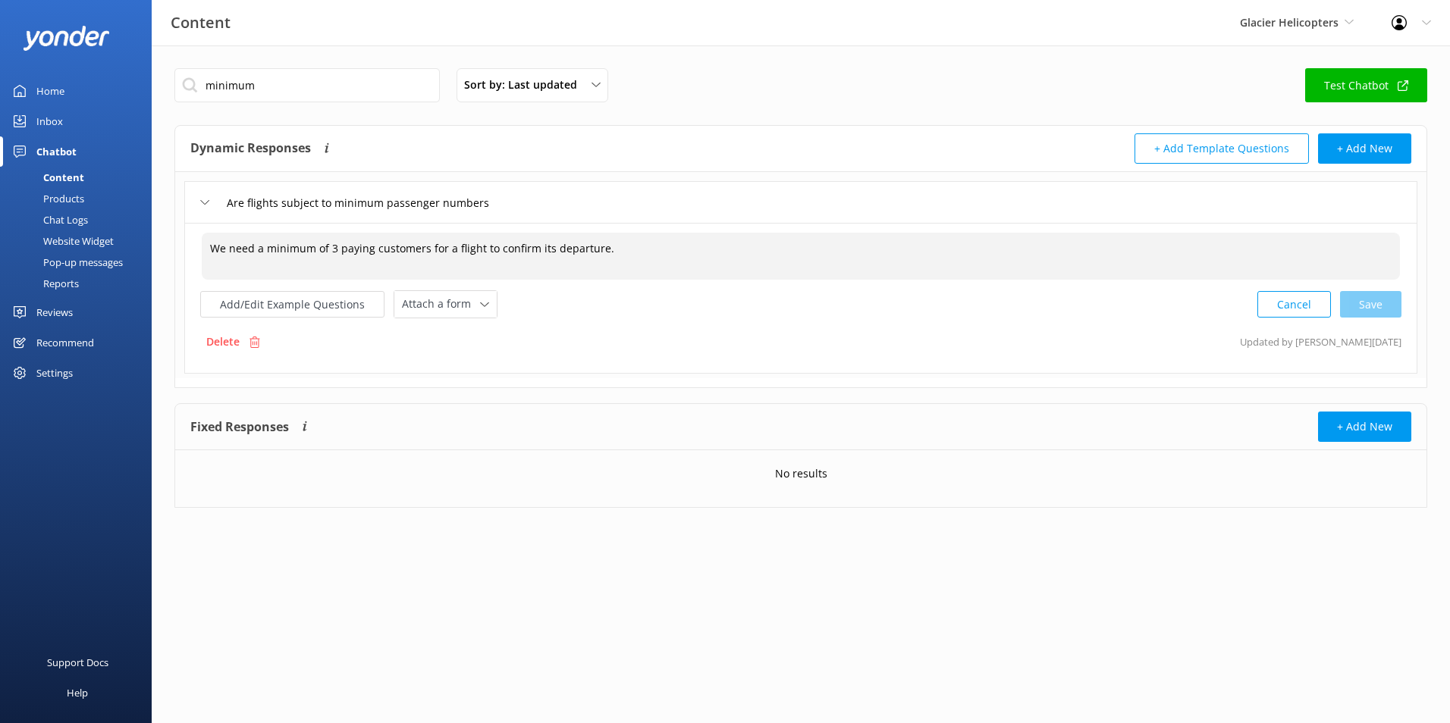
type textarea "M"
click at [255, 252] on textarea "Minimum passenger numbers apply for flights. Bookings will be coordinated to ac…" at bounding box center [801, 256] width 1198 height 47
click at [255, 251] on textarea "Minimum passenger numbers apply for flights. Bookings will be coordinated to ac…" at bounding box center [801, 256] width 1198 height 47
click at [255, 250] on textarea "Minimum passenger numbers apply for flights. Bookings will be coordinated to ac…" at bounding box center [801, 256] width 1198 height 47
click at [1379, 297] on div "Cancel Save" at bounding box center [1329, 304] width 144 height 28
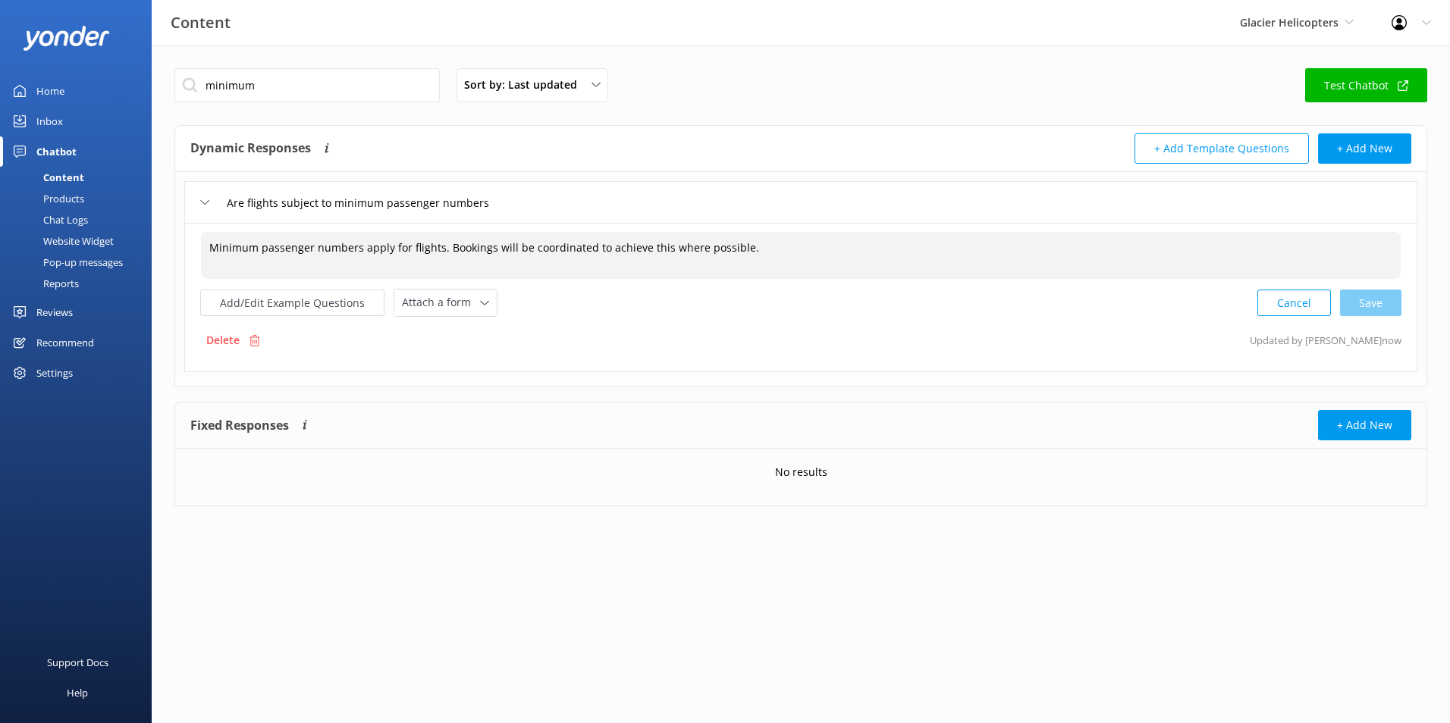
type textarea "Minimum passenger numbers apply for flights. Bookings will be coordinated to ac…"
click at [1103, 361] on div "Minimum passenger numbers apply for flights. Bookings will be coordinated to ac…" at bounding box center [800, 297] width 1233 height 149
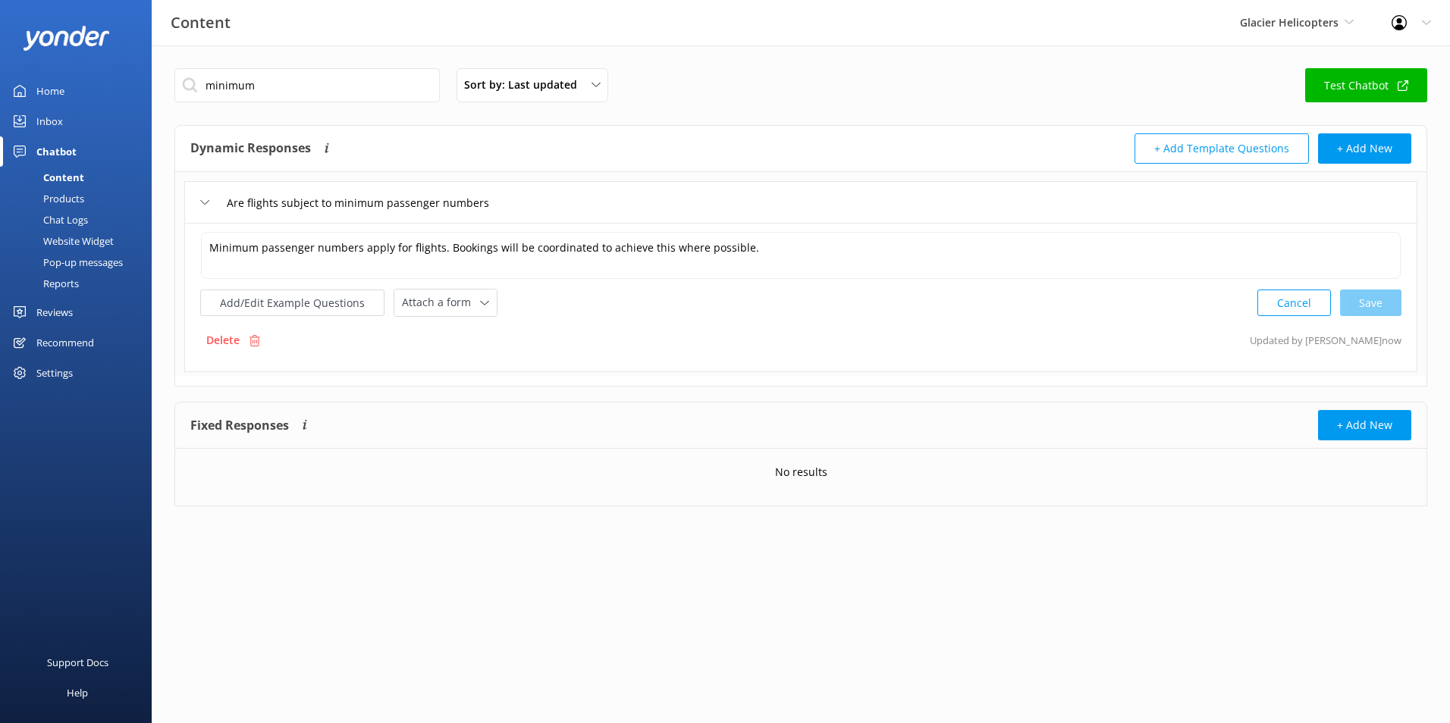
click at [1291, 11] on div "Glacier Helicopters Milford Sound Scenic Flights Glacier Helicopters The Helico…" at bounding box center [1297, 23] width 152 height 46
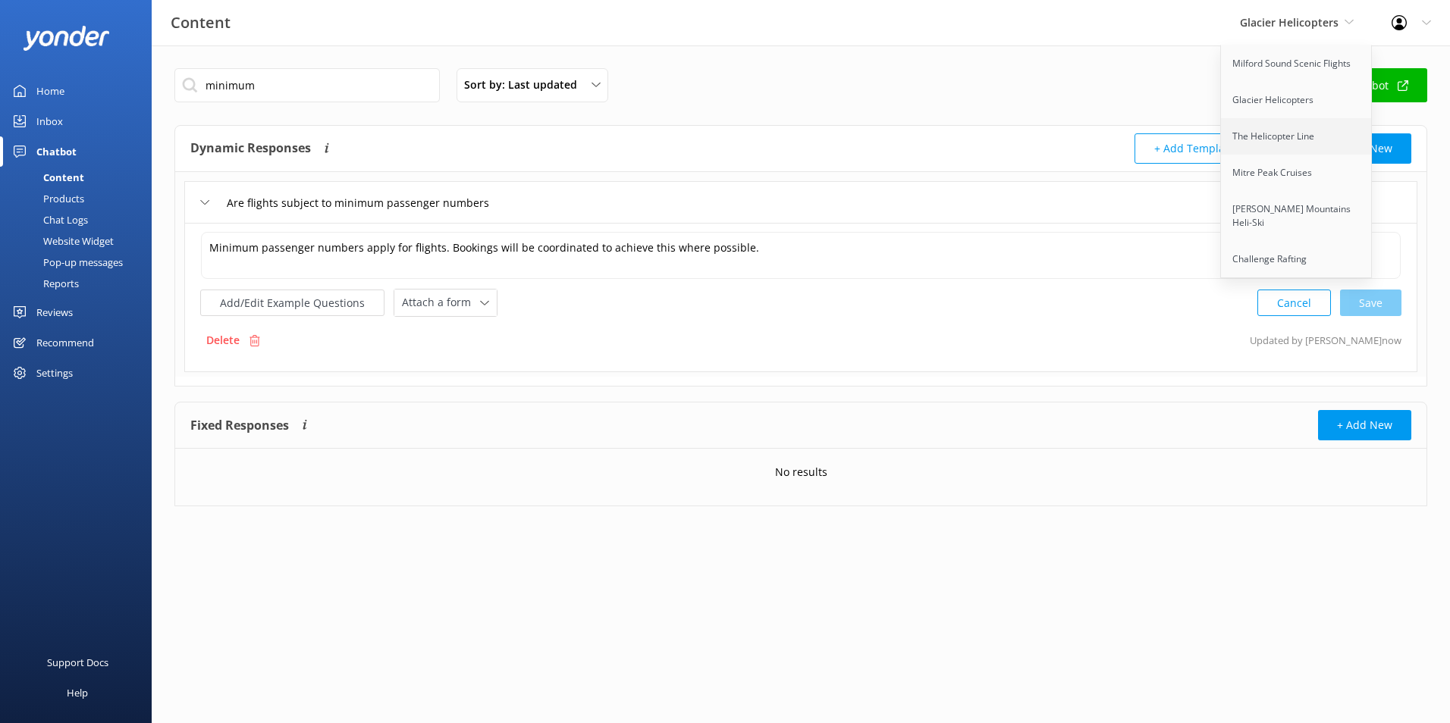
click at [1284, 143] on link "The Helicopter Line" at bounding box center [1297, 136] width 152 height 36
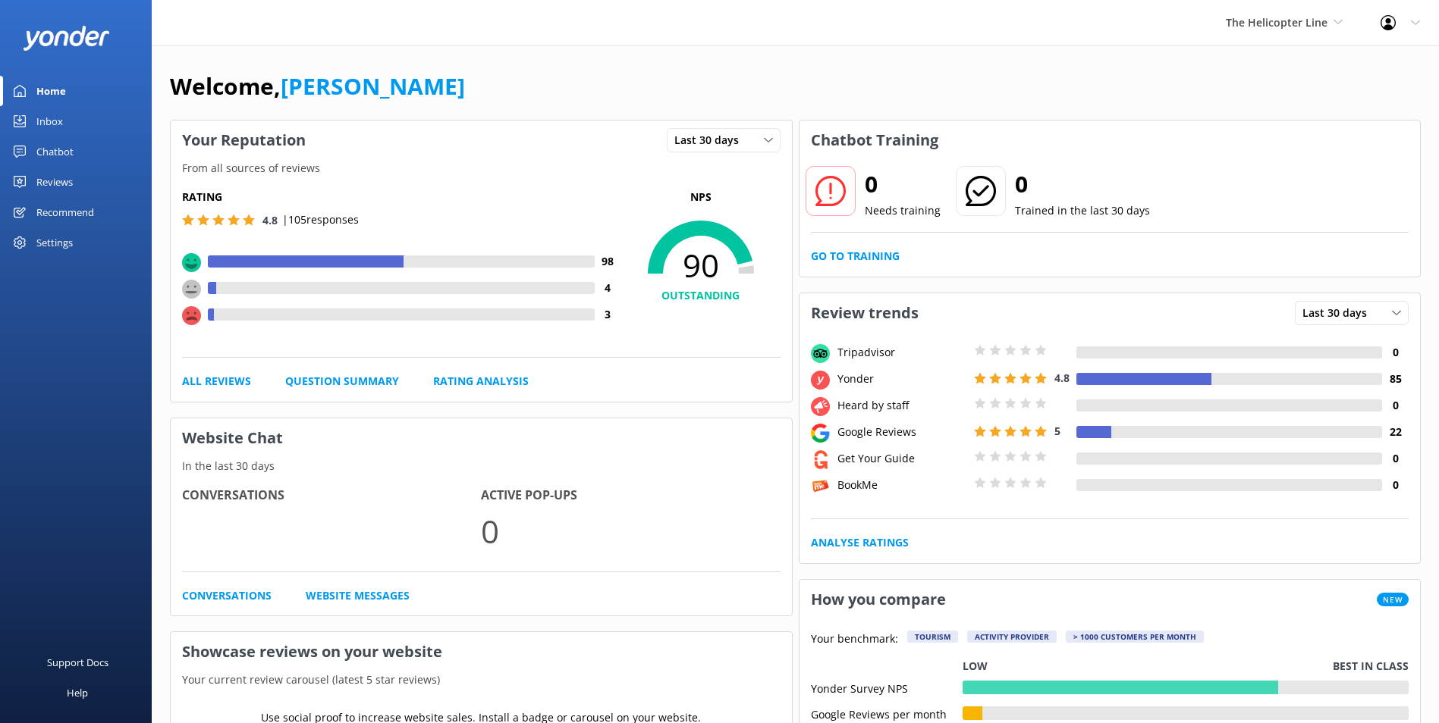
click at [74, 153] on link "Chatbot" at bounding box center [76, 152] width 152 height 30
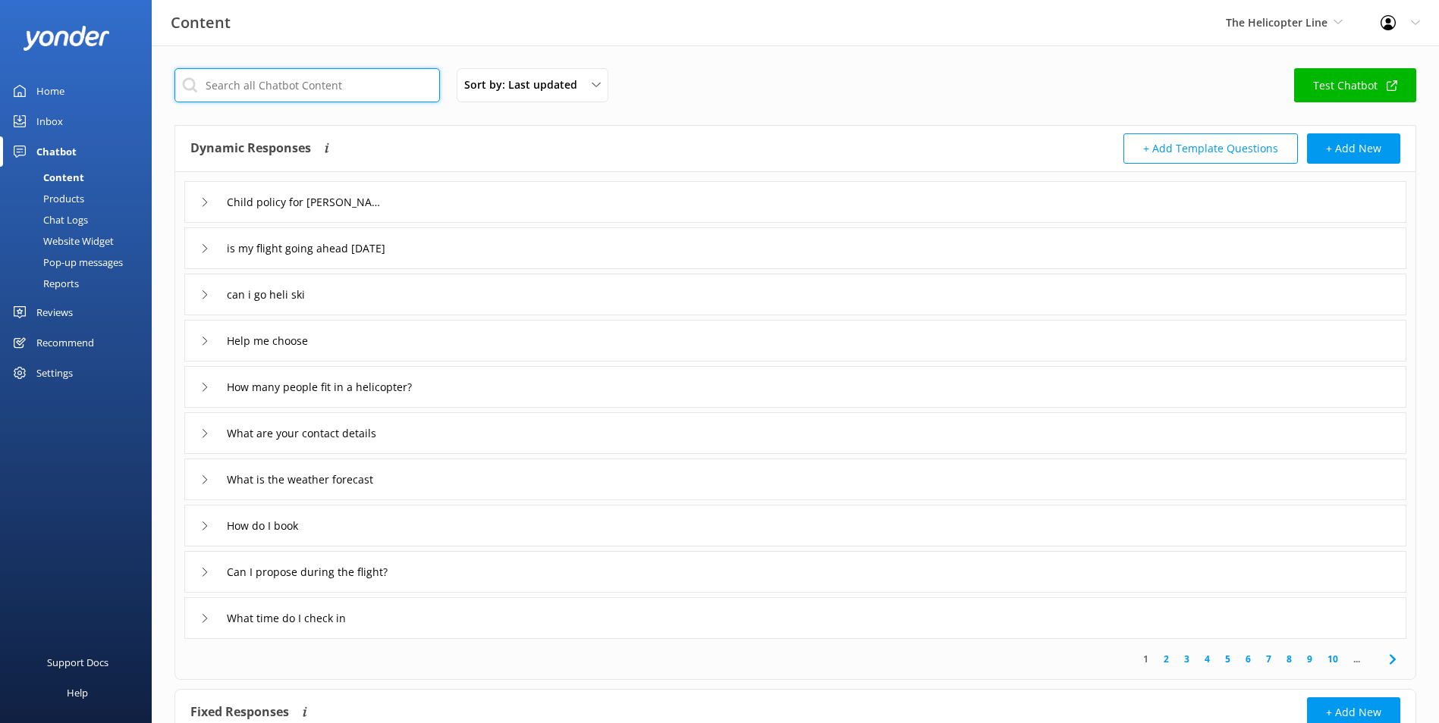
click at [287, 86] on input "text" at bounding box center [306, 85] width 265 height 34
type input "minimum"
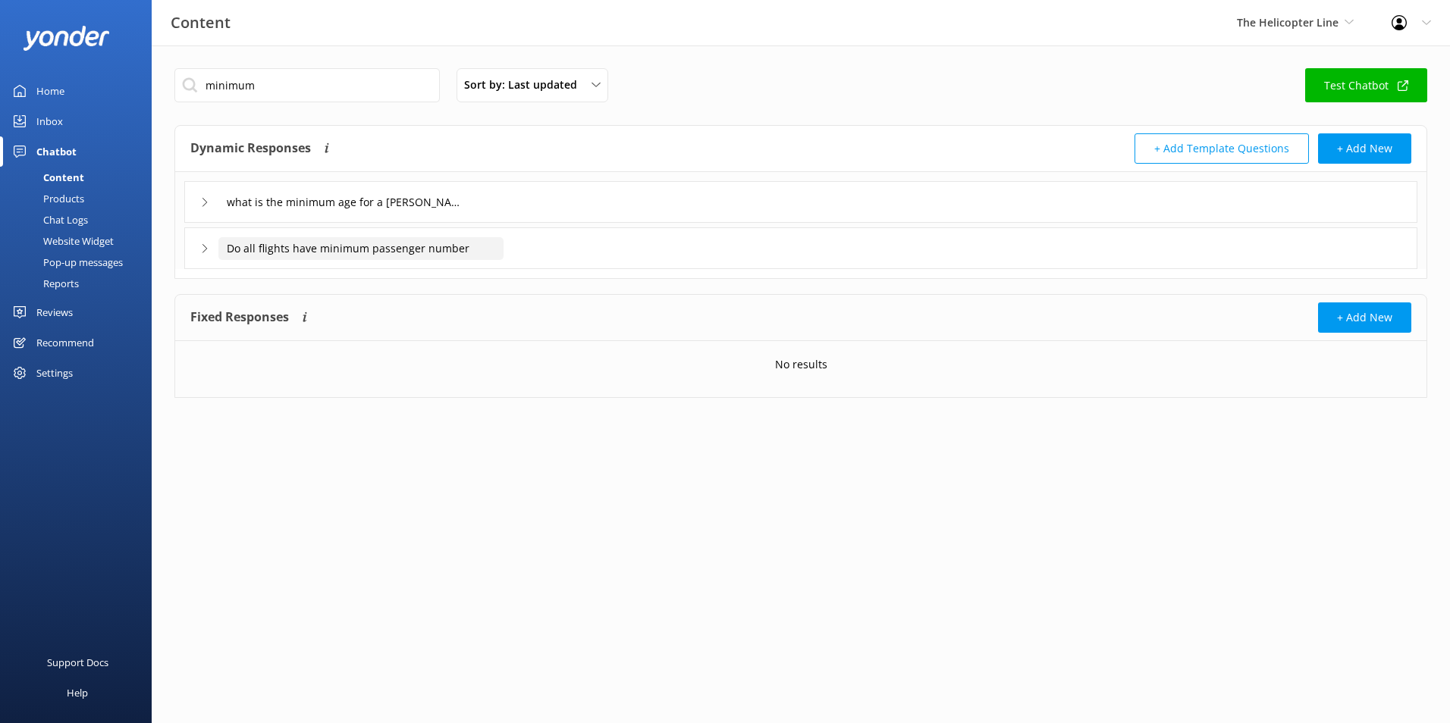
click at [503, 246] on input "Do all flights have minimum passenger number" at bounding box center [360, 248] width 285 height 23
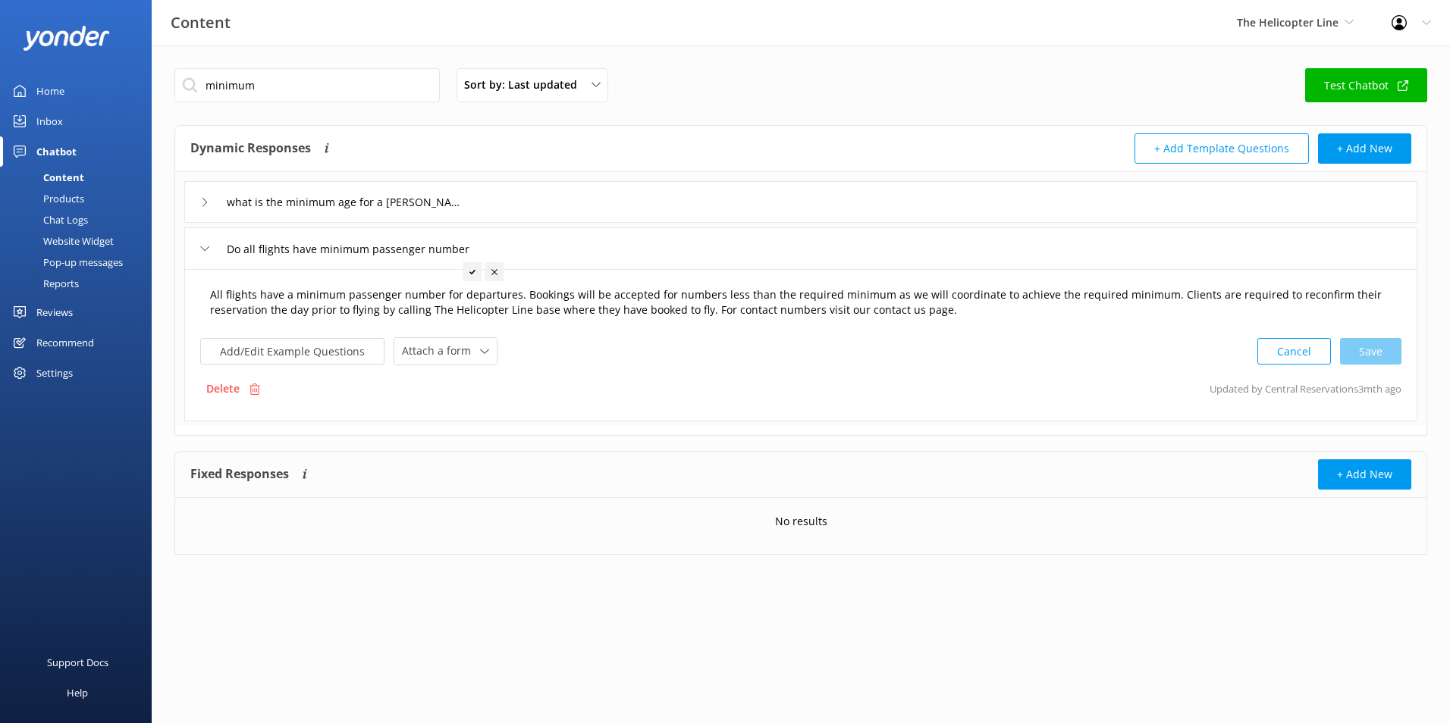
click at [458, 316] on textarea "All flights have a minimum passenger number for departures. Bookings will be ac…" at bounding box center [801, 303] width 1198 height 48
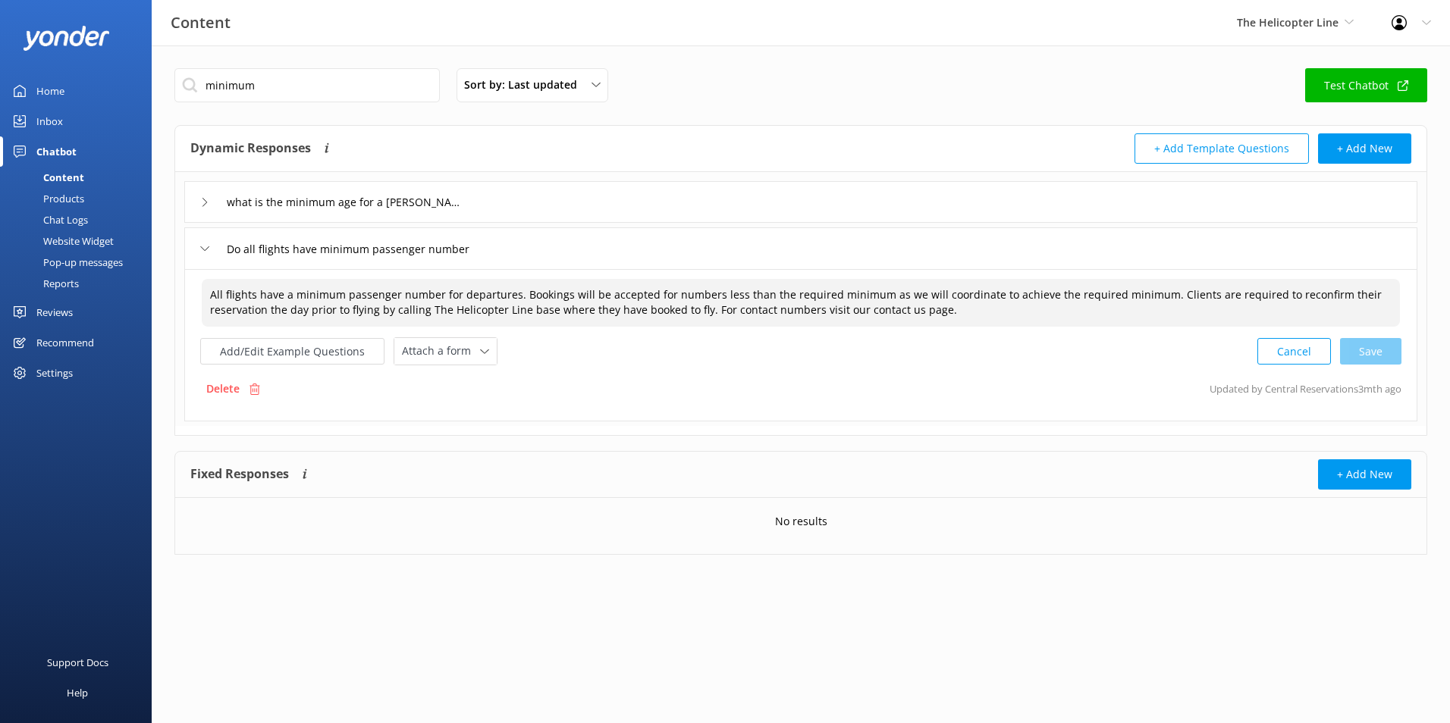
click at [458, 316] on textarea "All flights have a minimum passenger number for departures. Bookings will be ac…" at bounding box center [801, 303] width 1198 height 48
click at [1089, 311] on textarea "All flights have a minimum passenger number for departures. Bookings will be ac…" at bounding box center [801, 303] width 1198 height 48
click at [359, 307] on textarea "All flights have a minimum passenger number for departures. Bookings will be ac…" at bounding box center [801, 303] width 1198 height 48
click at [532, 309] on textarea "All flights have a minimum passenger number for departures. Bookings will be ac…" at bounding box center [801, 303] width 1198 height 48
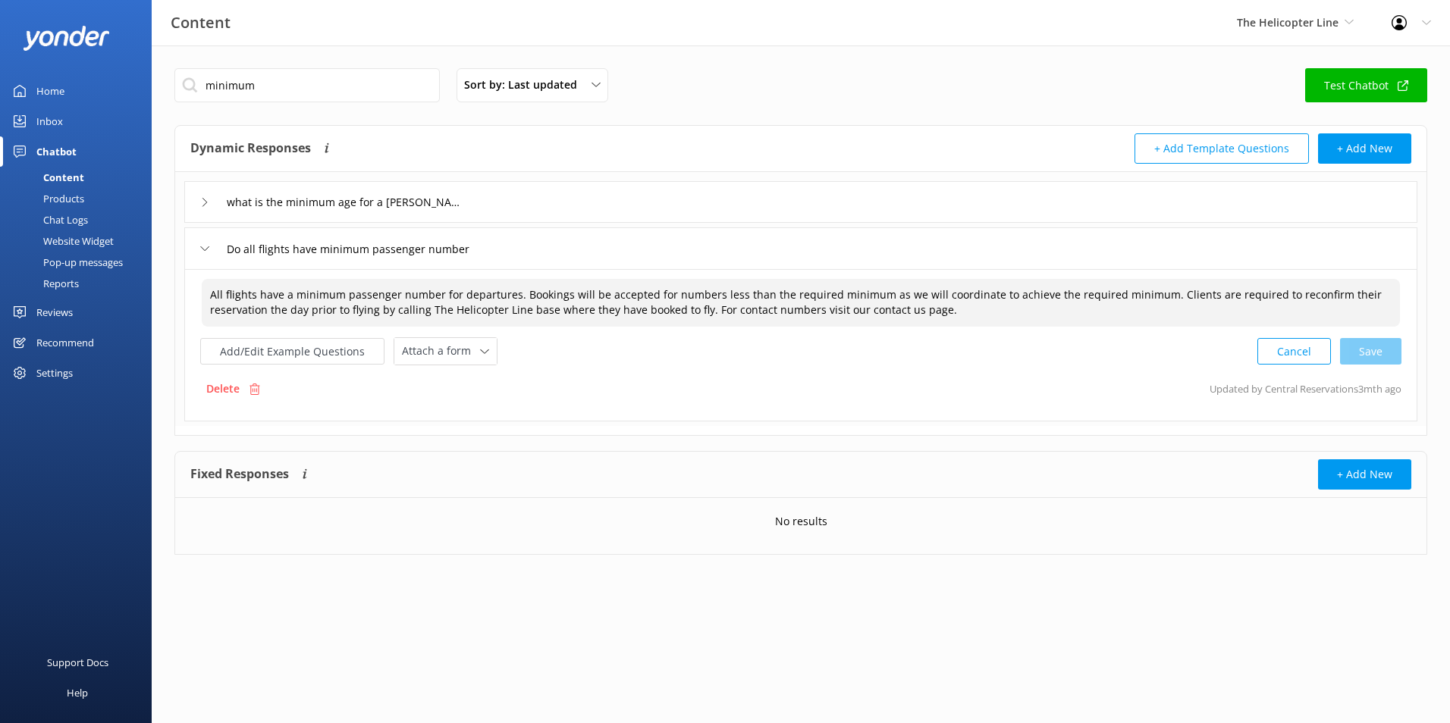
drag, startPoint x: 622, startPoint y: 314, endPoint x: 635, endPoint y: 315, distance: 12.9
click at [627, 315] on textarea "All flights have a minimum passenger number for departures. Bookings will be ac…" at bounding box center [801, 303] width 1198 height 48
click at [736, 306] on textarea "All flights have a minimum passenger number for departures. Bookings will be ac…" at bounding box center [801, 303] width 1198 height 48
click at [1094, 316] on textarea "All flights have a minimum passenger number for departures. Bookings will be ac…" at bounding box center [801, 303] width 1198 height 48
drag, startPoint x: 962, startPoint y: 320, endPoint x: 710, endPoint y: 316, distance: 251.8
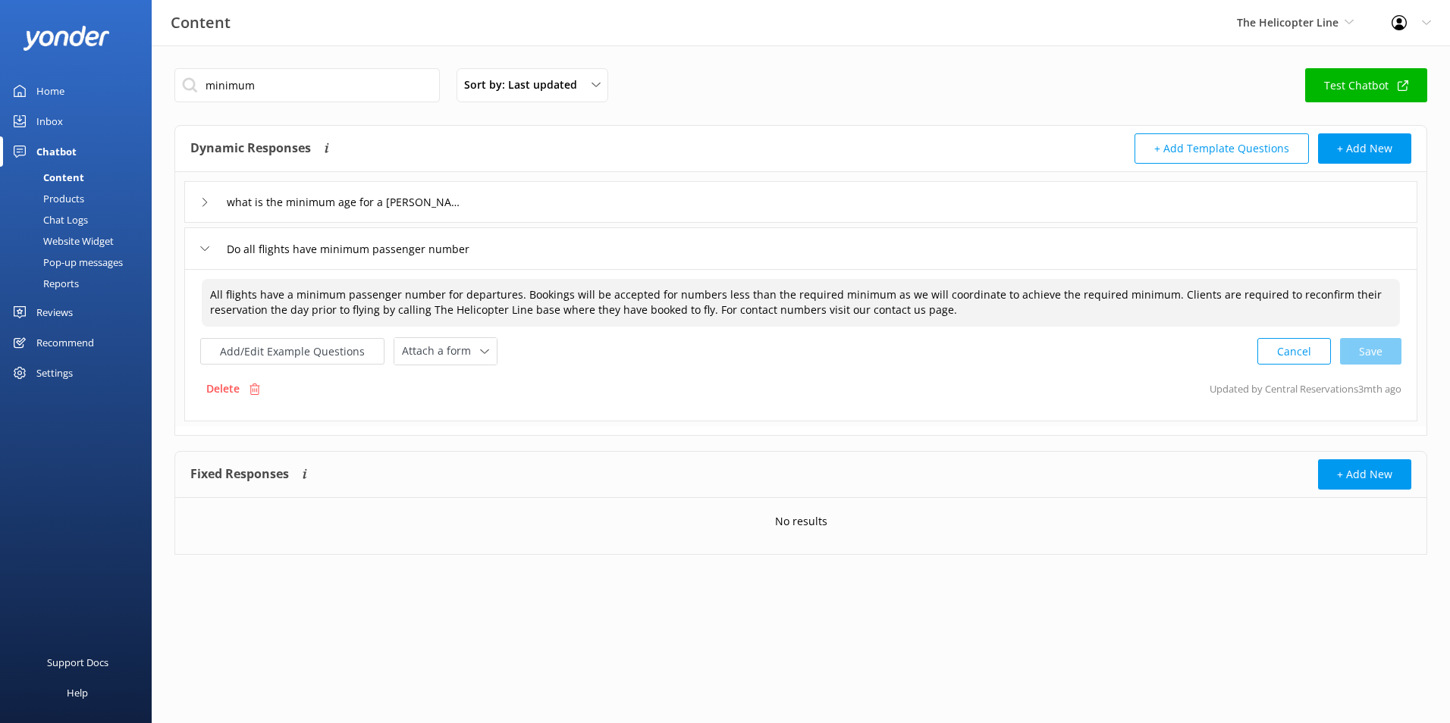
click at [710, 316] on textarea "All flights have a minimum passenger number for departures. Bookings will be ac…" at bounding box center [801, 303] width 1198 height 48
click at [1396, 364] on div "Cancel Loading.." at bounding box center [1329, 350] width 143 height 28
type textarea "All flights have a minimum passenger number for departures. Bookings will be ac…"
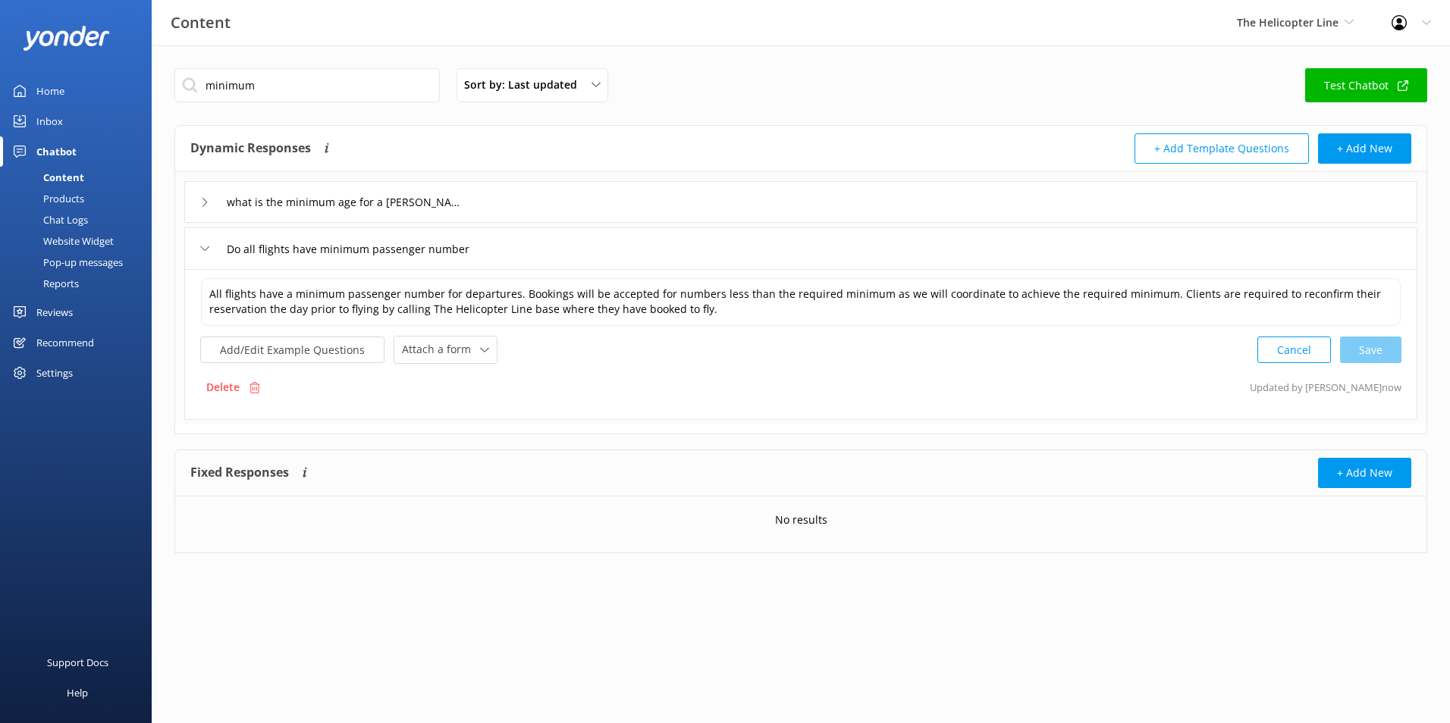
click at [58, 115] on div "Inbox" at bounding box center [49, 121] width 27 height 30
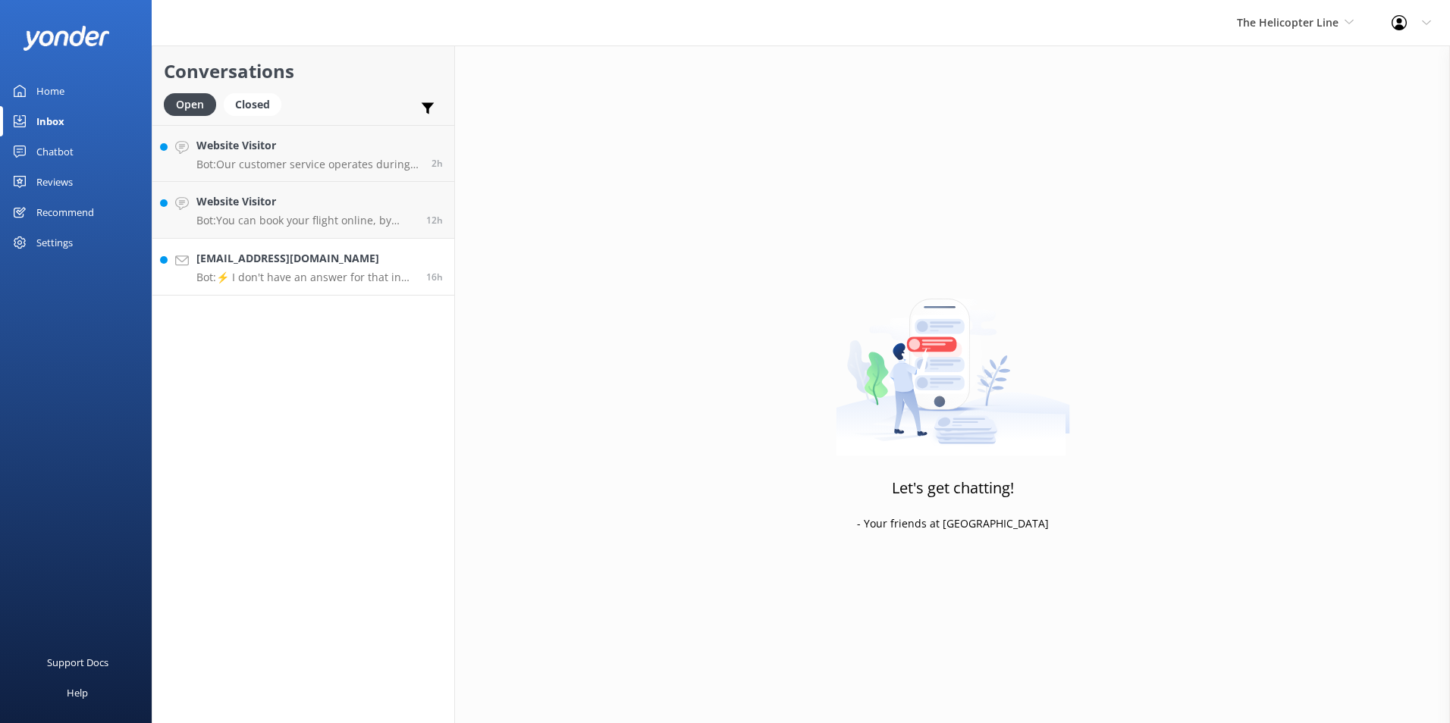
click at [330, 276] on p "Bot: ⚡ I don't have an answer for that in my knowledge base. Please try and rep…" at bounding box center [305, 278] width 218 height 14
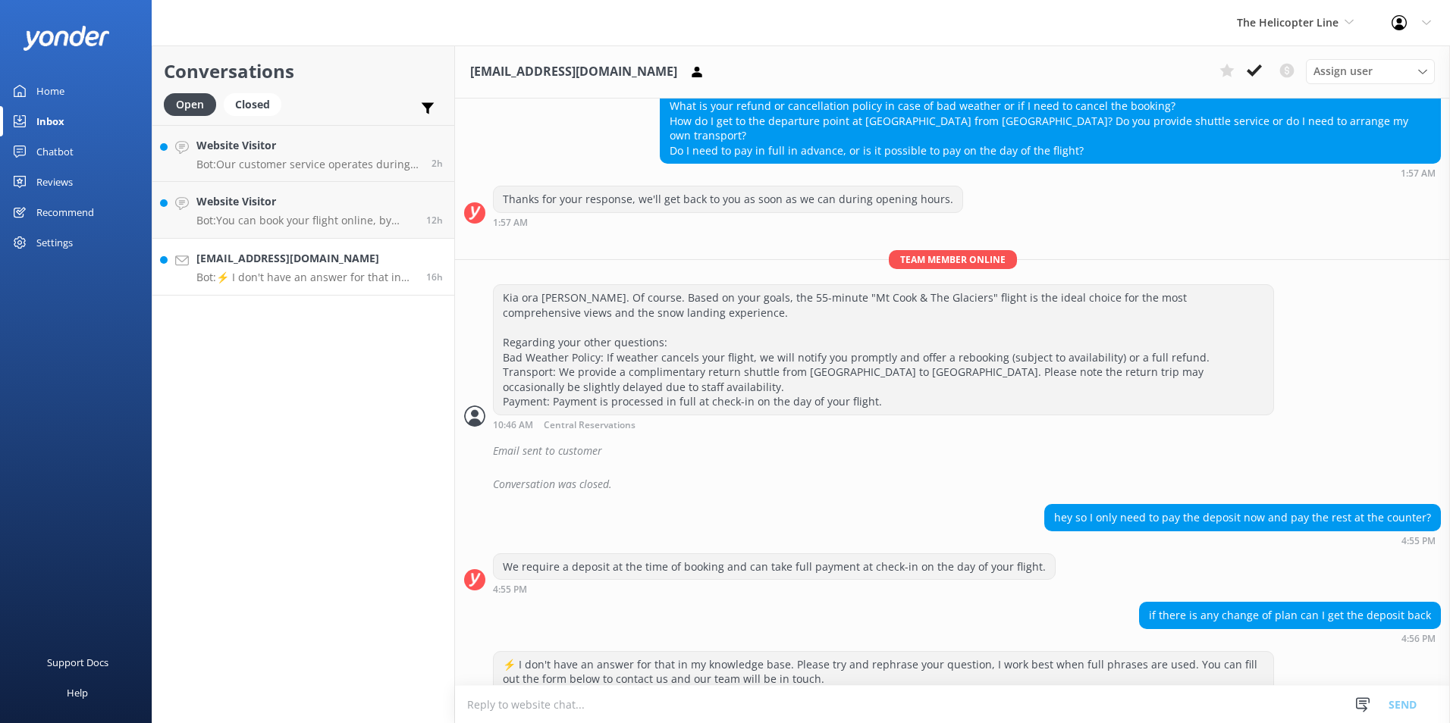
scroll to position [494, 0]
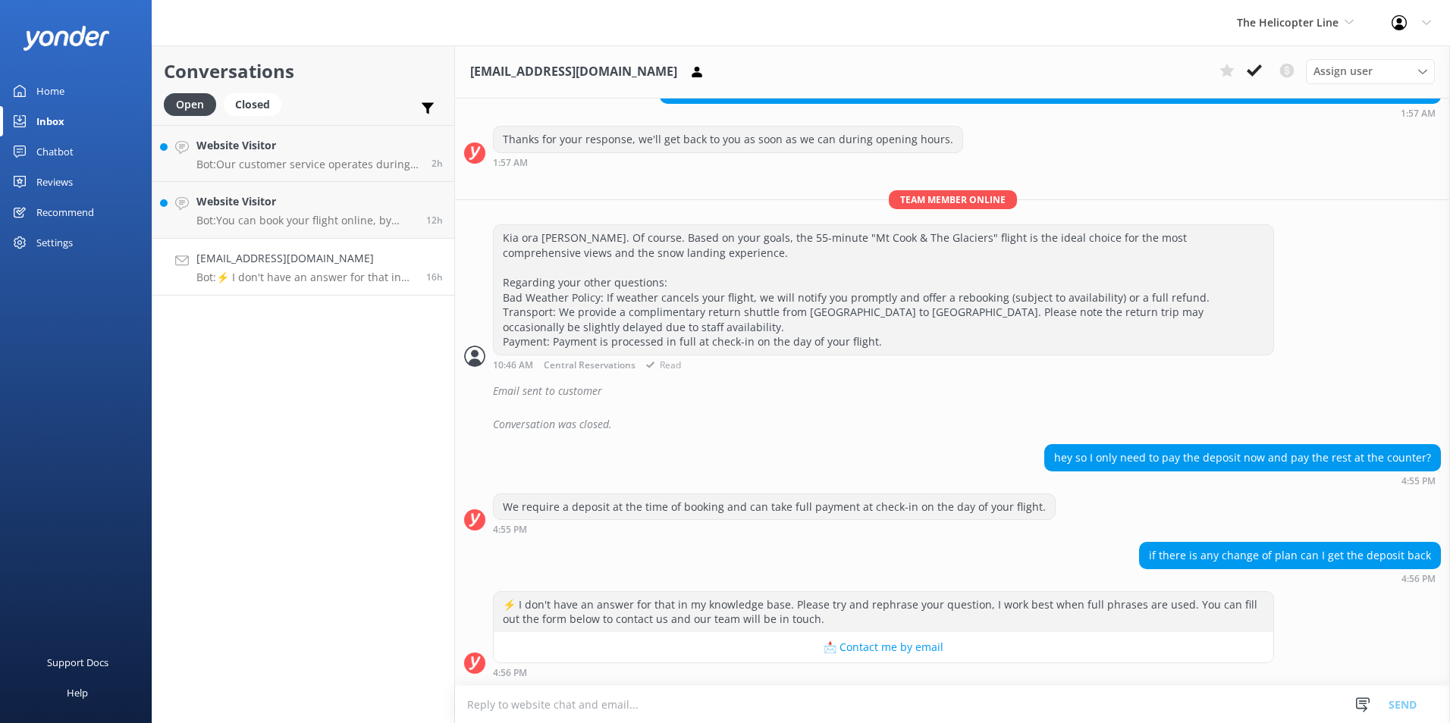
scroll to position [494, 0]
click at [1251, 71] on icon at bounding box center [1254, 70] width 15 height 15
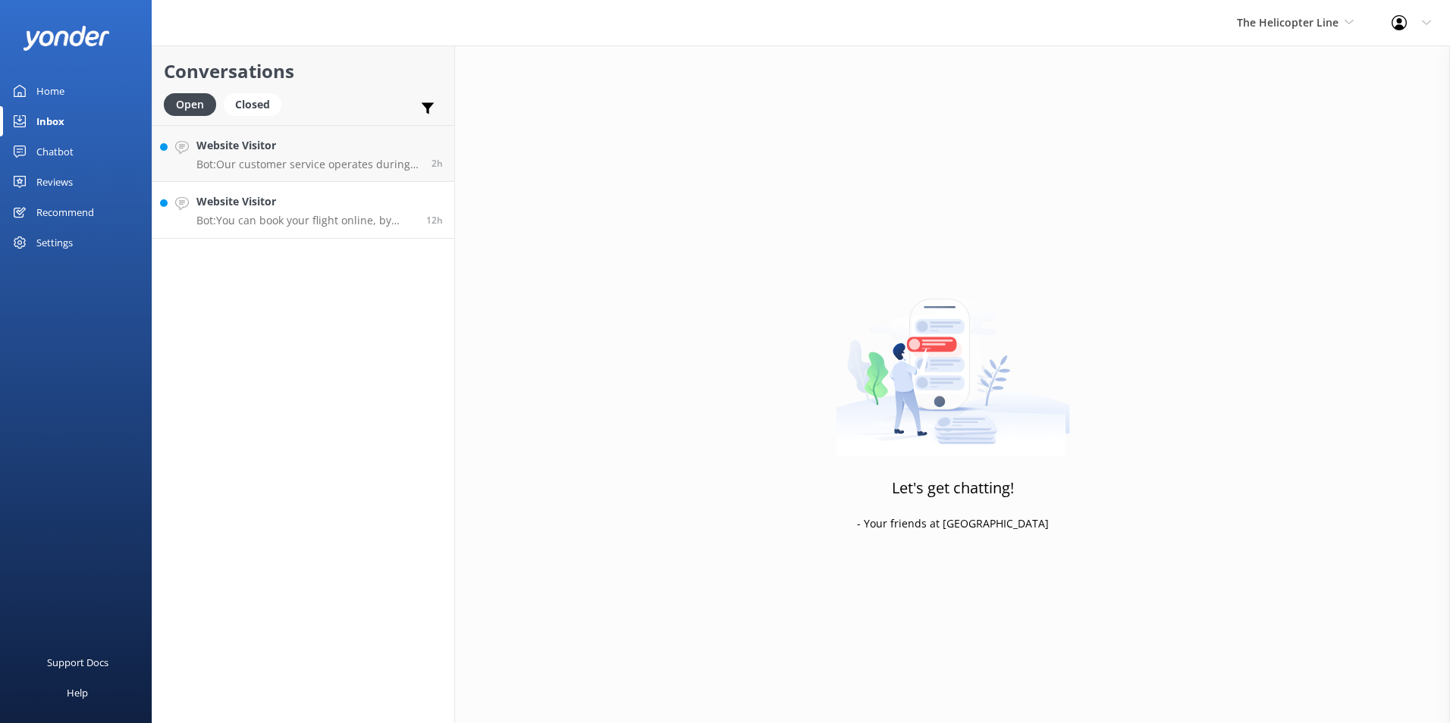
click at [253, 224] on p "Bot: You can book your flight online, by phone, or via email. View availability…" at bounding box center [305, 221] width 218 height 14
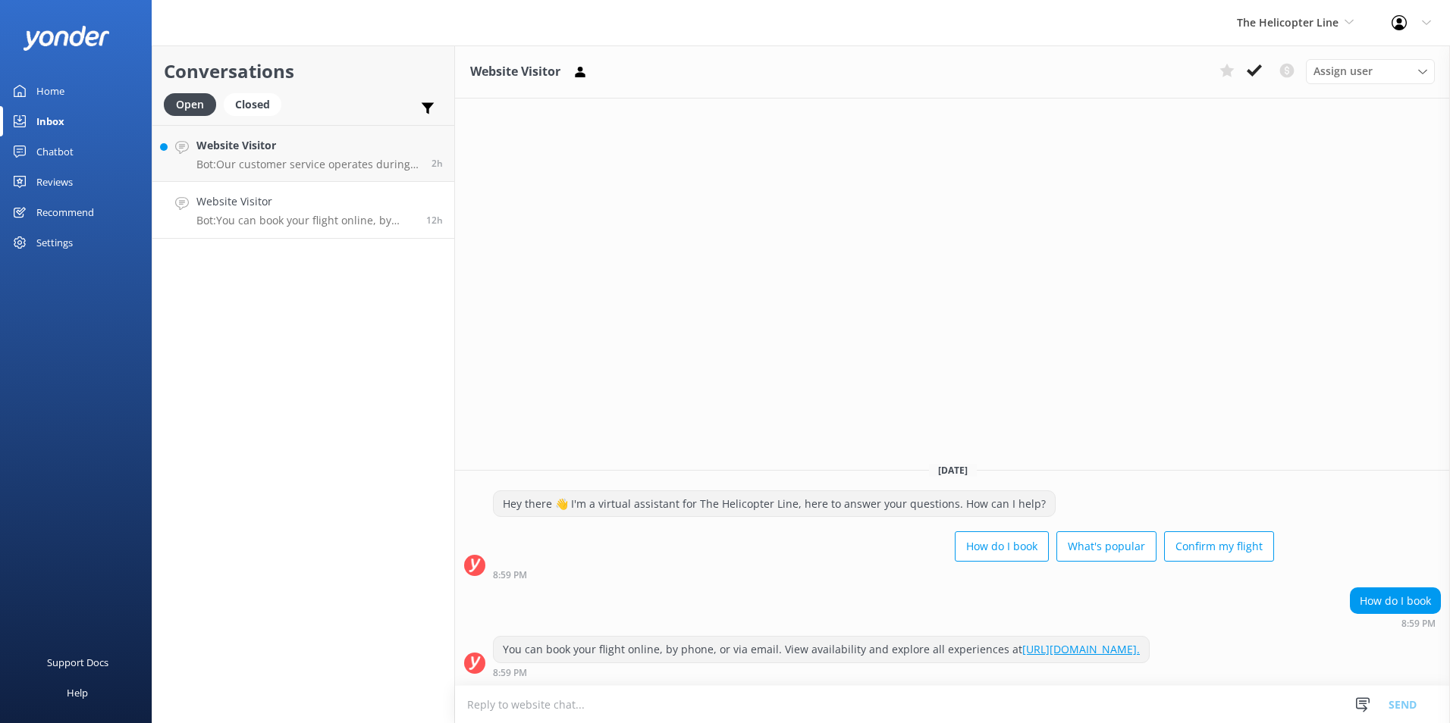
click at [1254, 70] on icon at bounding box center [1254, 70] width 15 height 15
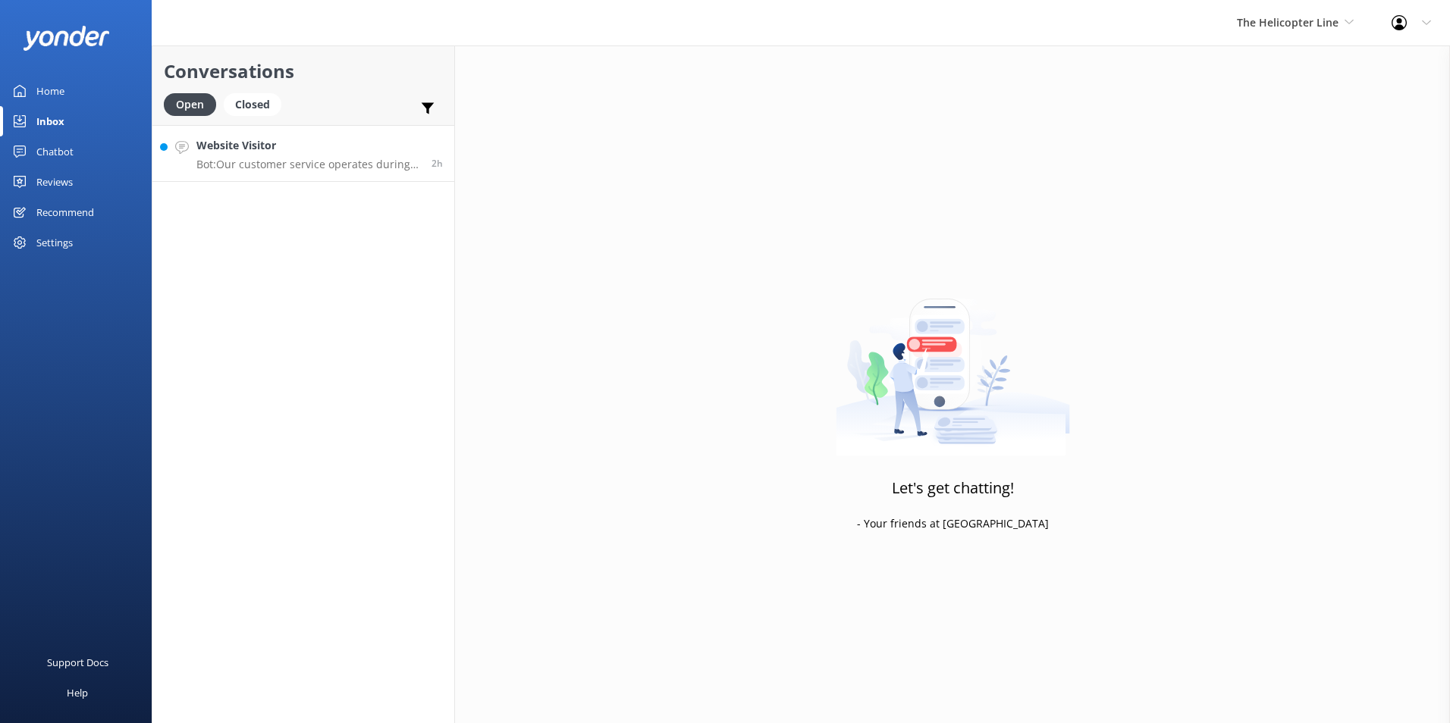
click at [297, 159] on p "Bot: Our customer service operates during the following hours: - Aoraki / Mount…" at bounding box center [308, 165] width 224 height 14
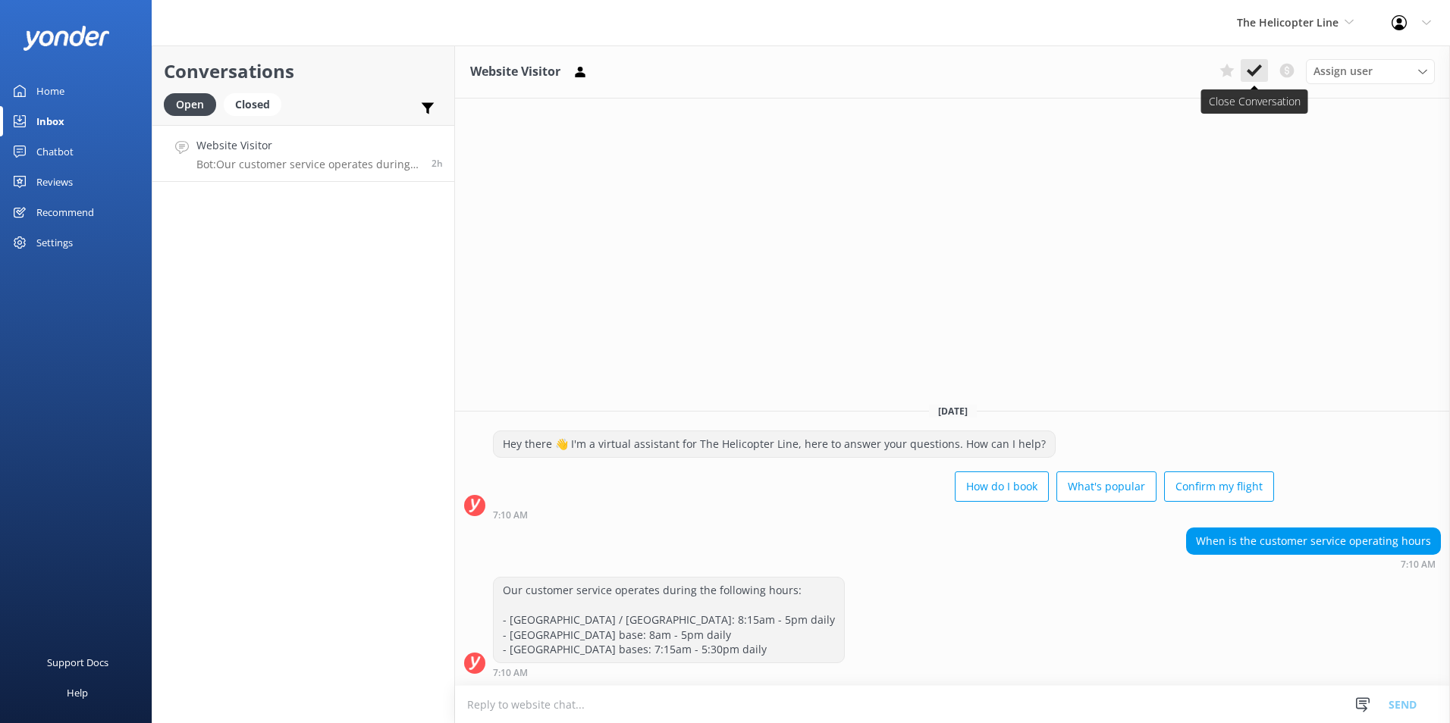
click at [1257, 71] on use at bounding box center [1254, 70] width 15 height 12
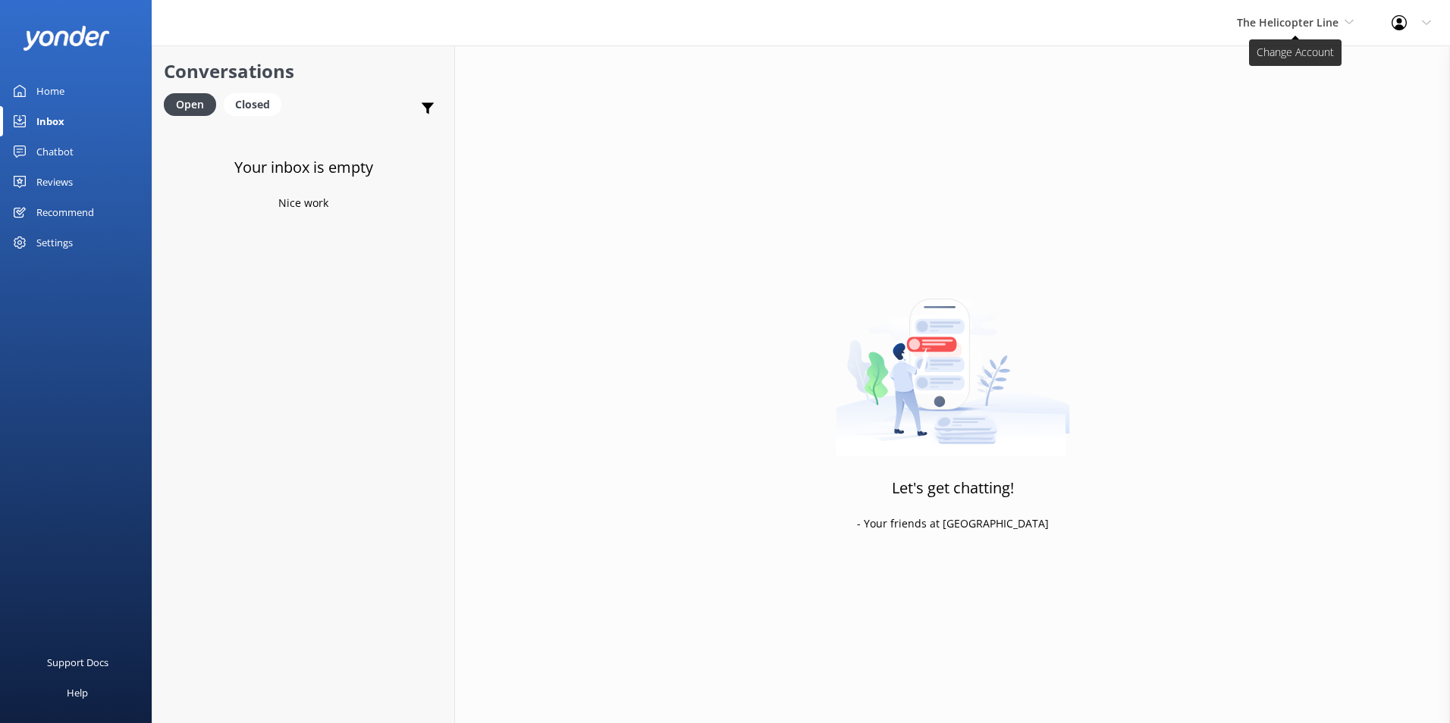
click at [1336, 21] on span "The Helicopter Line" at bounding box center [1288, 22] width 102 height 14
click at [80, 88] on link "Home" at bounding box center [76, 91] width 152 height 30
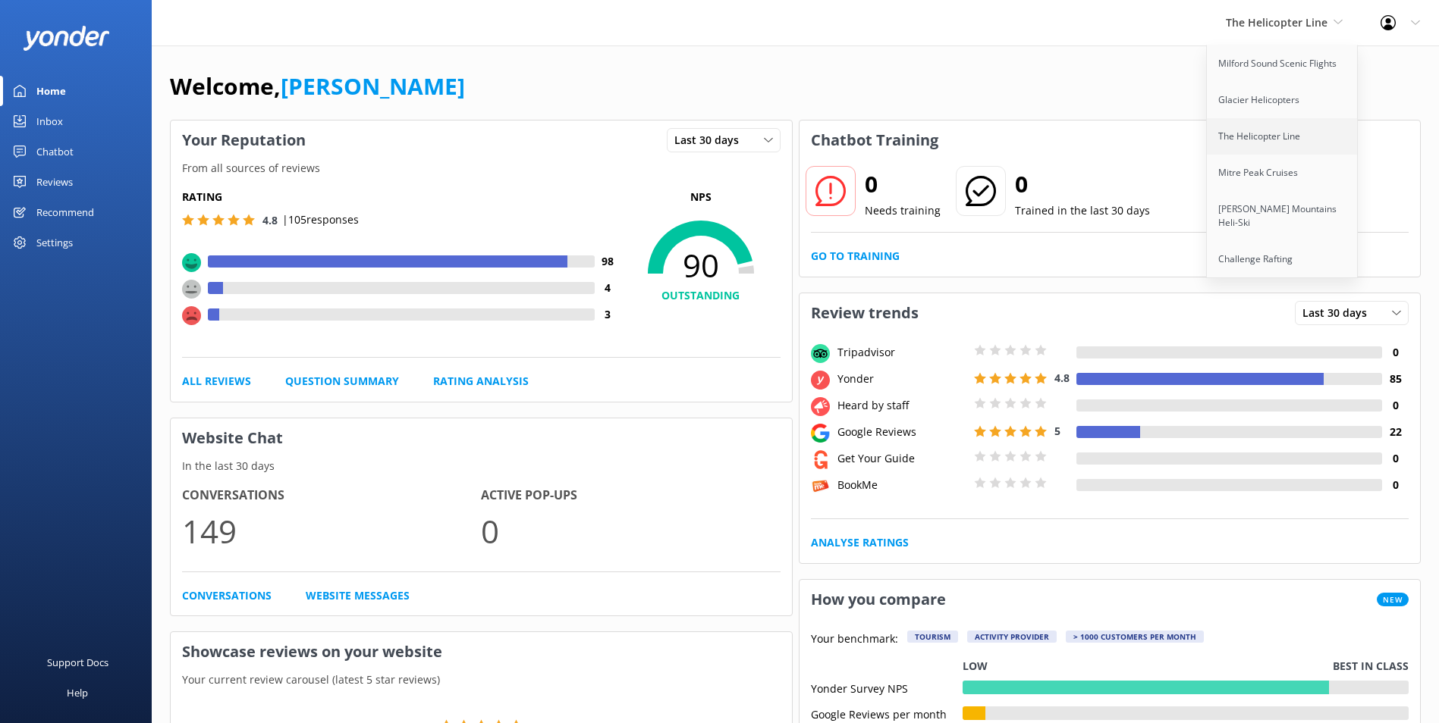
click at [1308, 152] on link "The Helicopter Line" at bounding box center [1283, 136] width 152 height 36
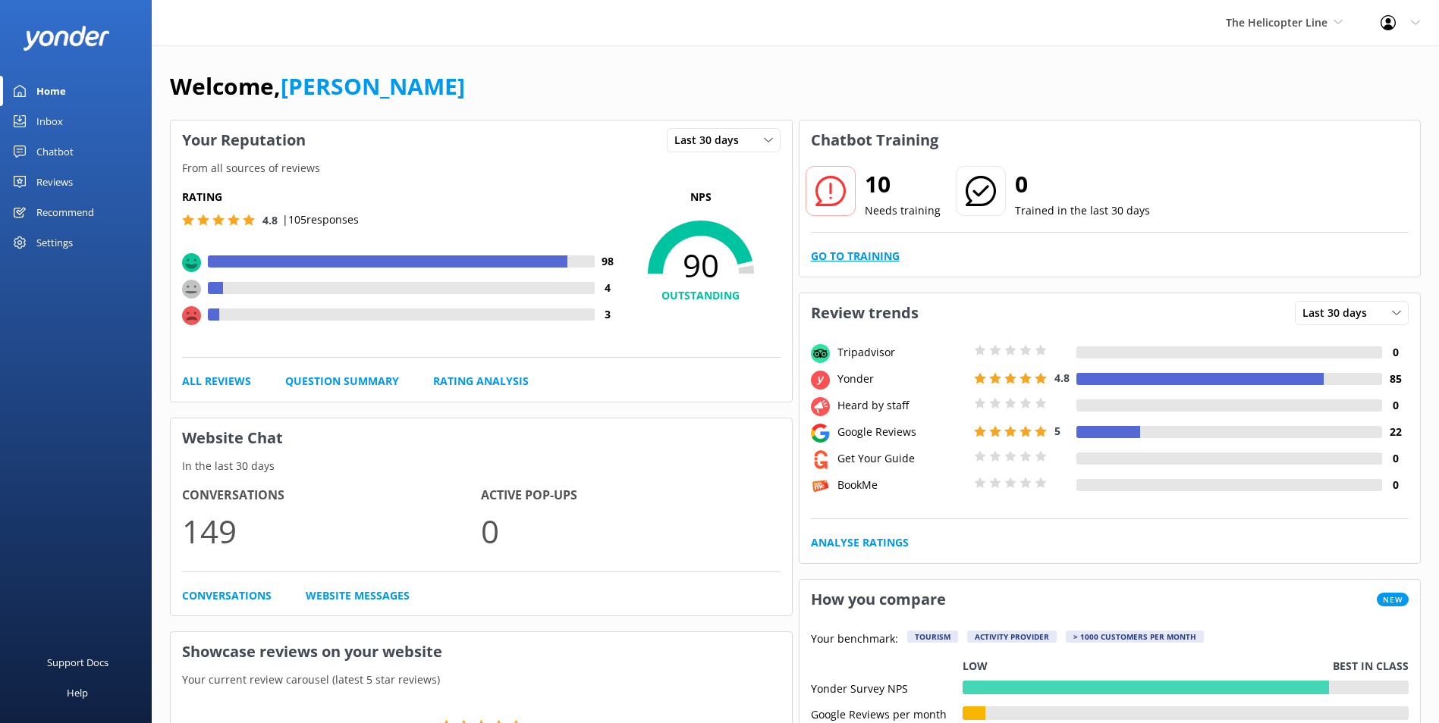
click at [867, 262] on link "Go to Training" at bounding box center [855, 256] width 89 height 17
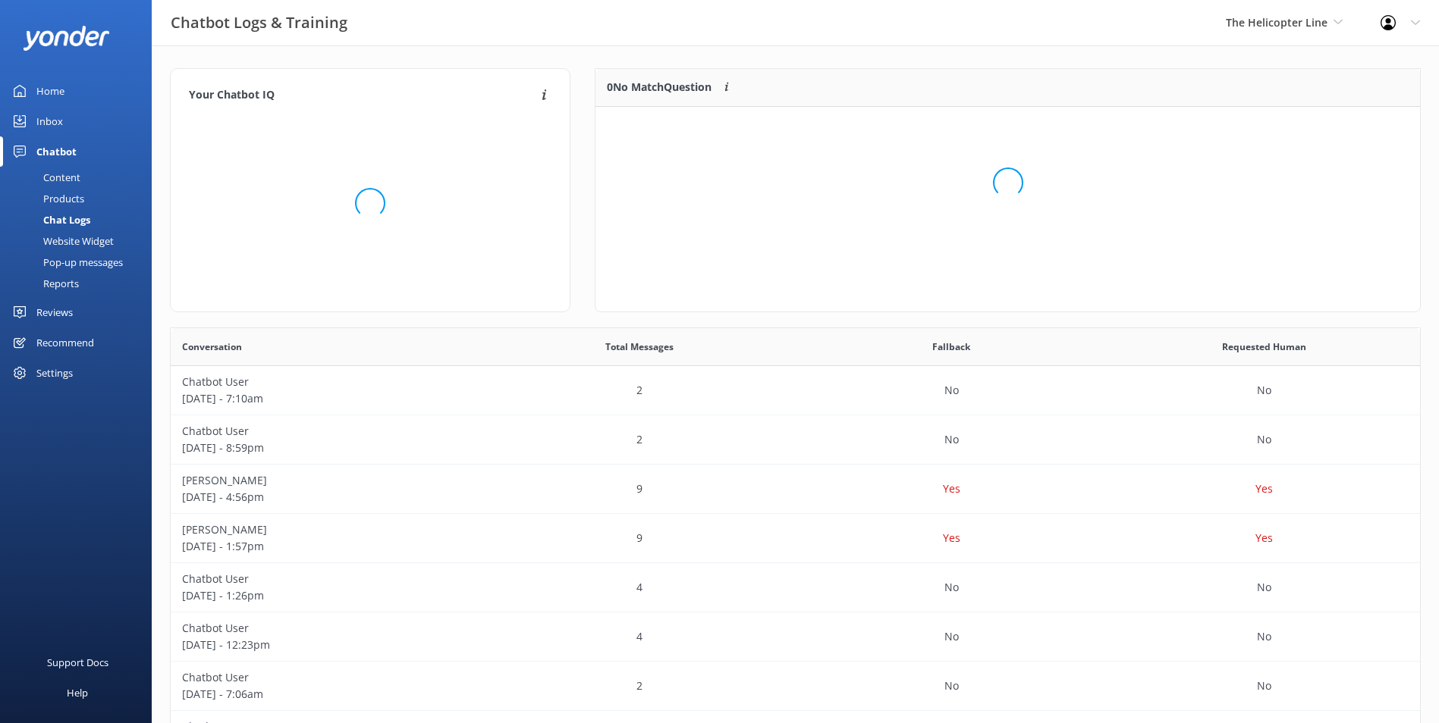
scroll to position [179, 812]
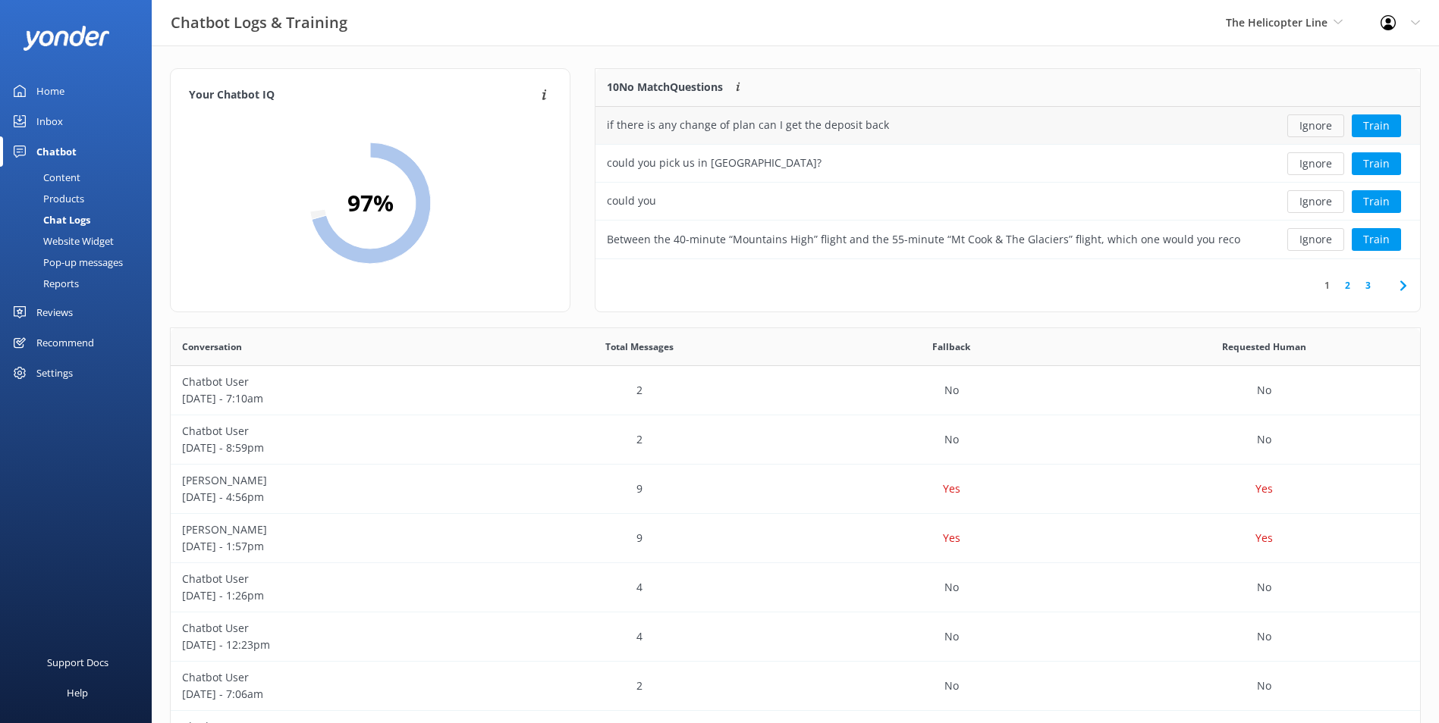
click at [1328, 120] on button "Ignore" at bounding box center [1315, 126] width 57 height 23
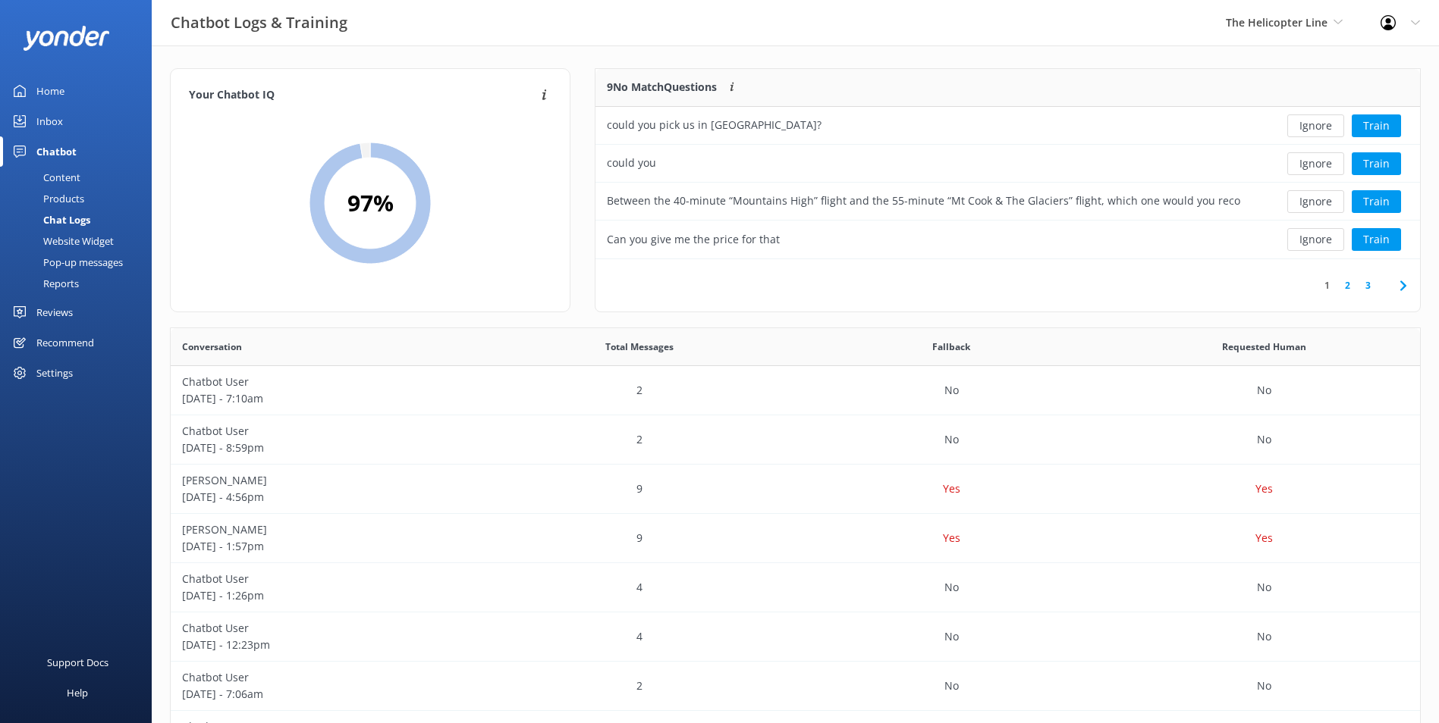
click at [1319, 127] on button "Ignore" at bounding box center [1315, 126] width 57 height 23
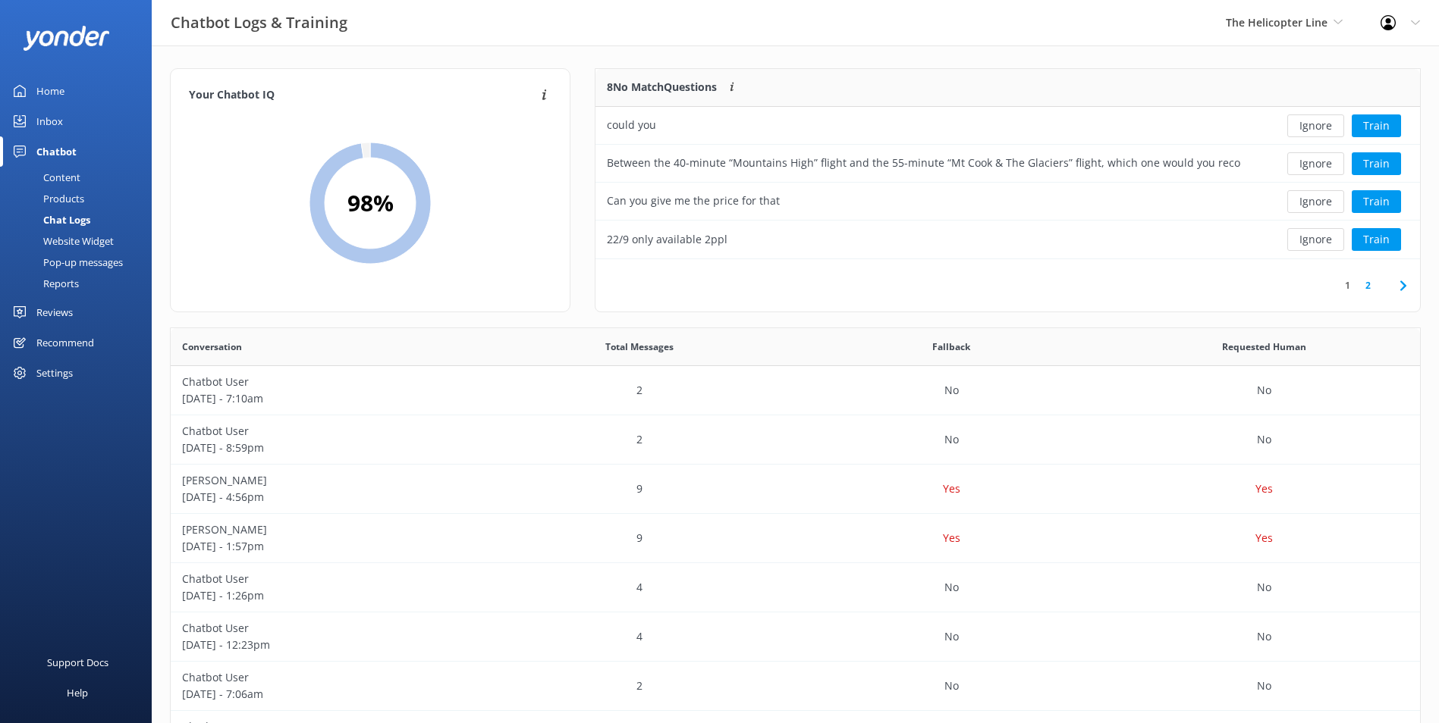
click at [1317, 127] on button "Ignore" at bounding box center [1315, 126] width 57 height 23
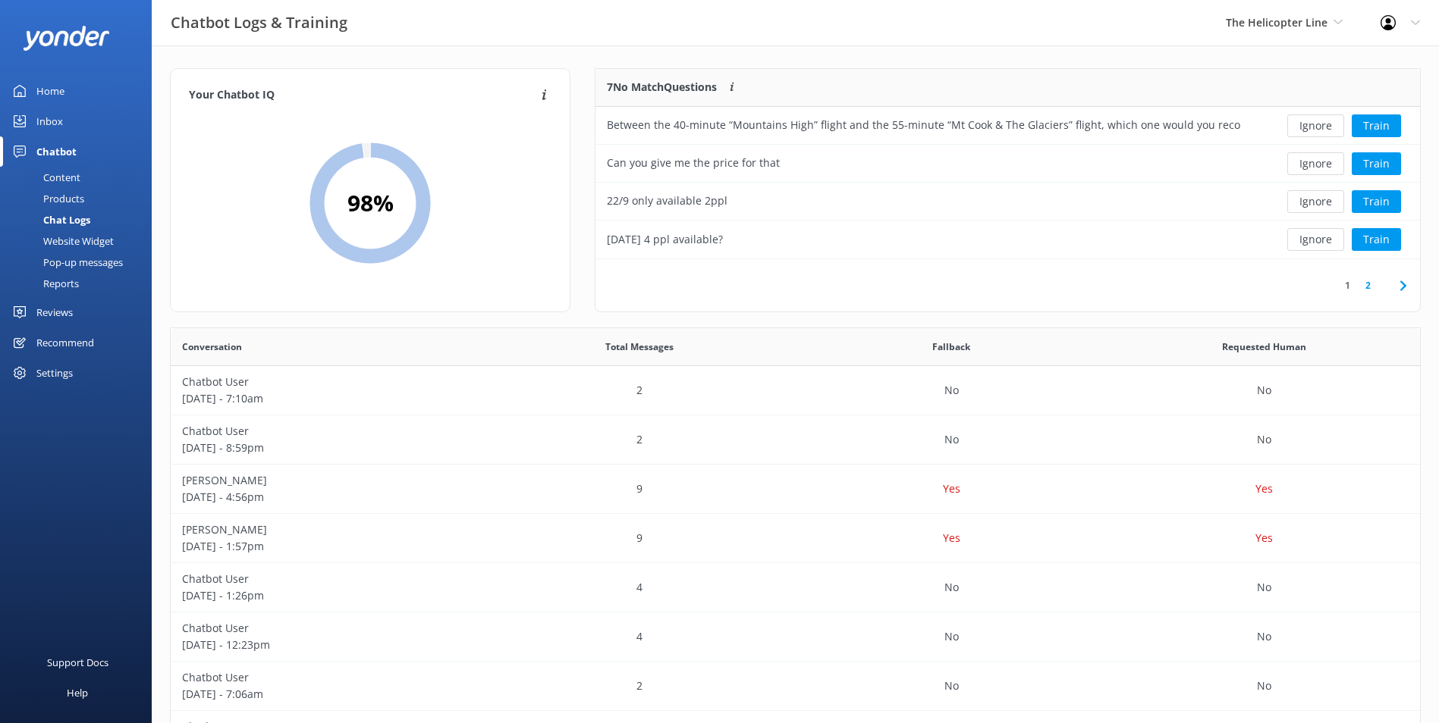
click at [1317, 127] on button "Ignore" at bounding box center [1315, 126] width 57 height 23
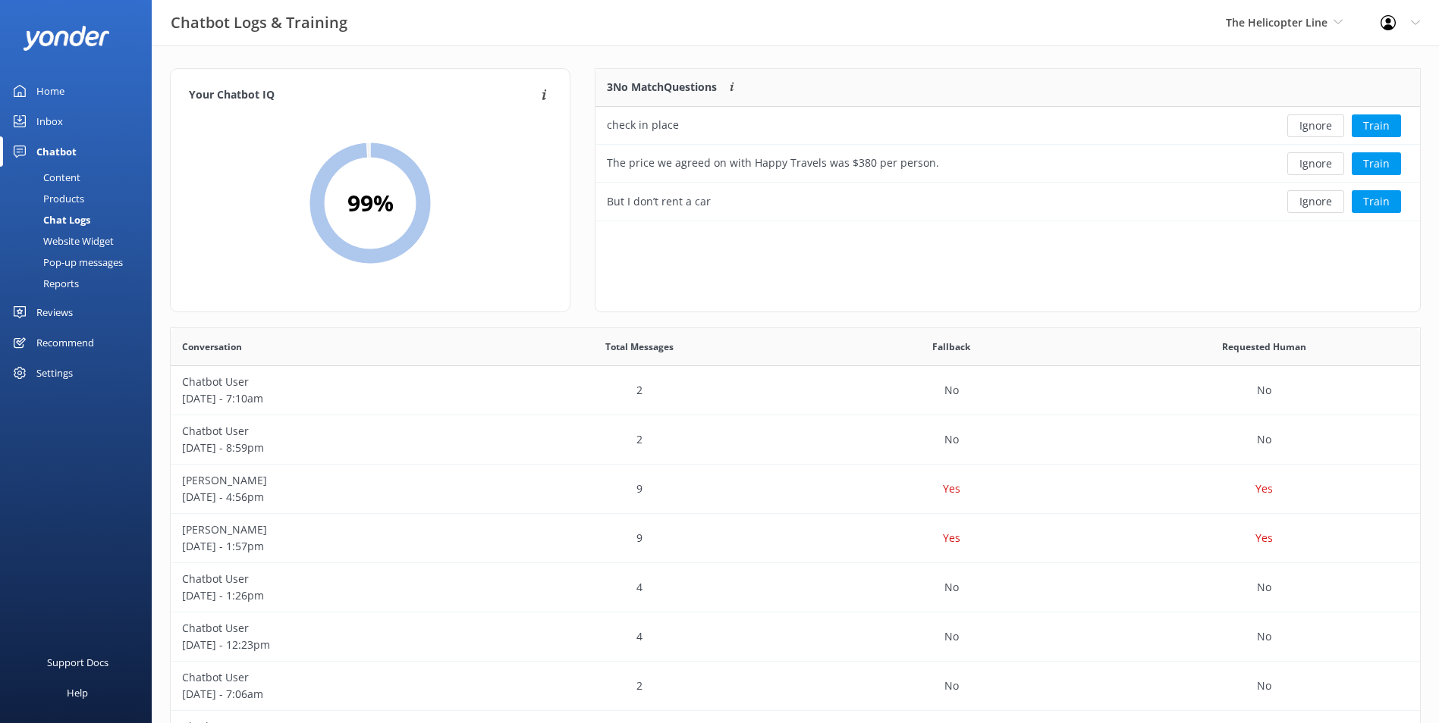
scroll to position [141, 812]
click at [1317, 128] on button "Ignore" at bounding box center [1315, 126] width 57 height 23
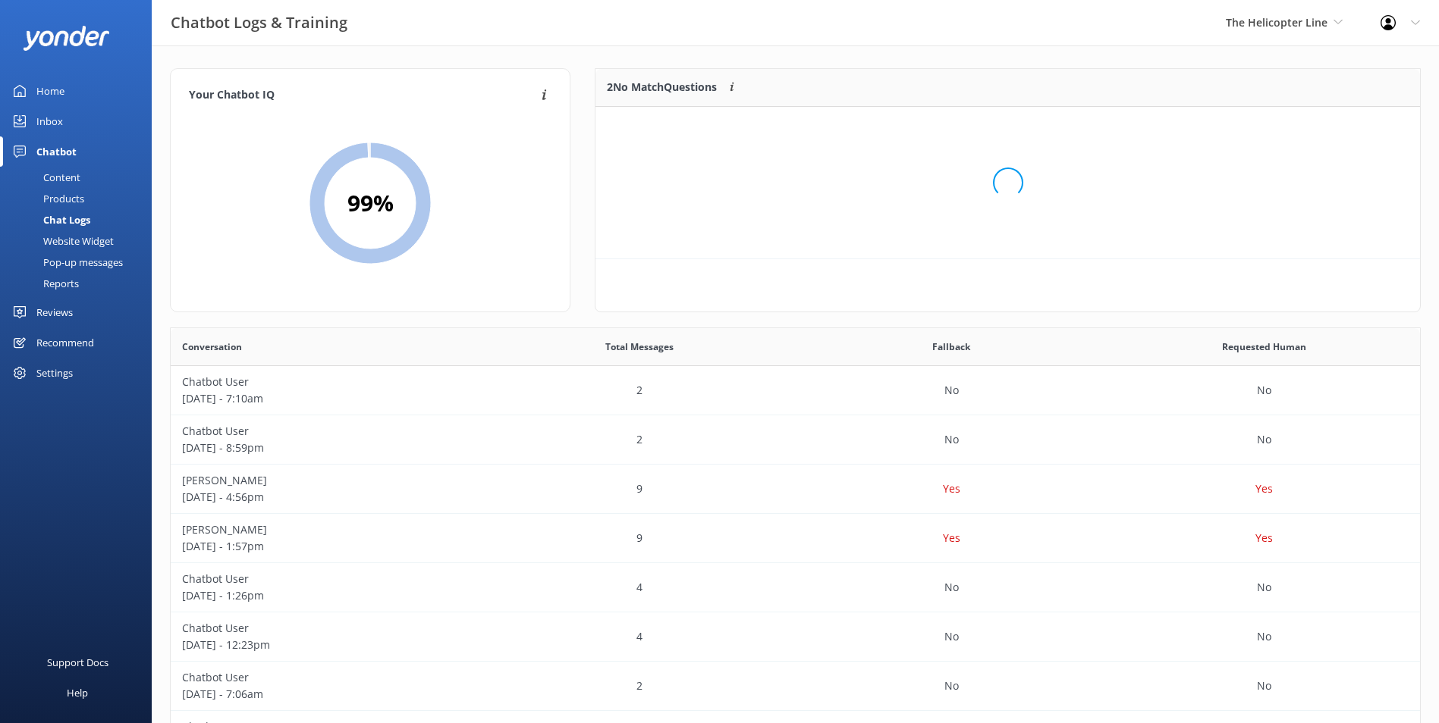
scroll to position [103, 812]
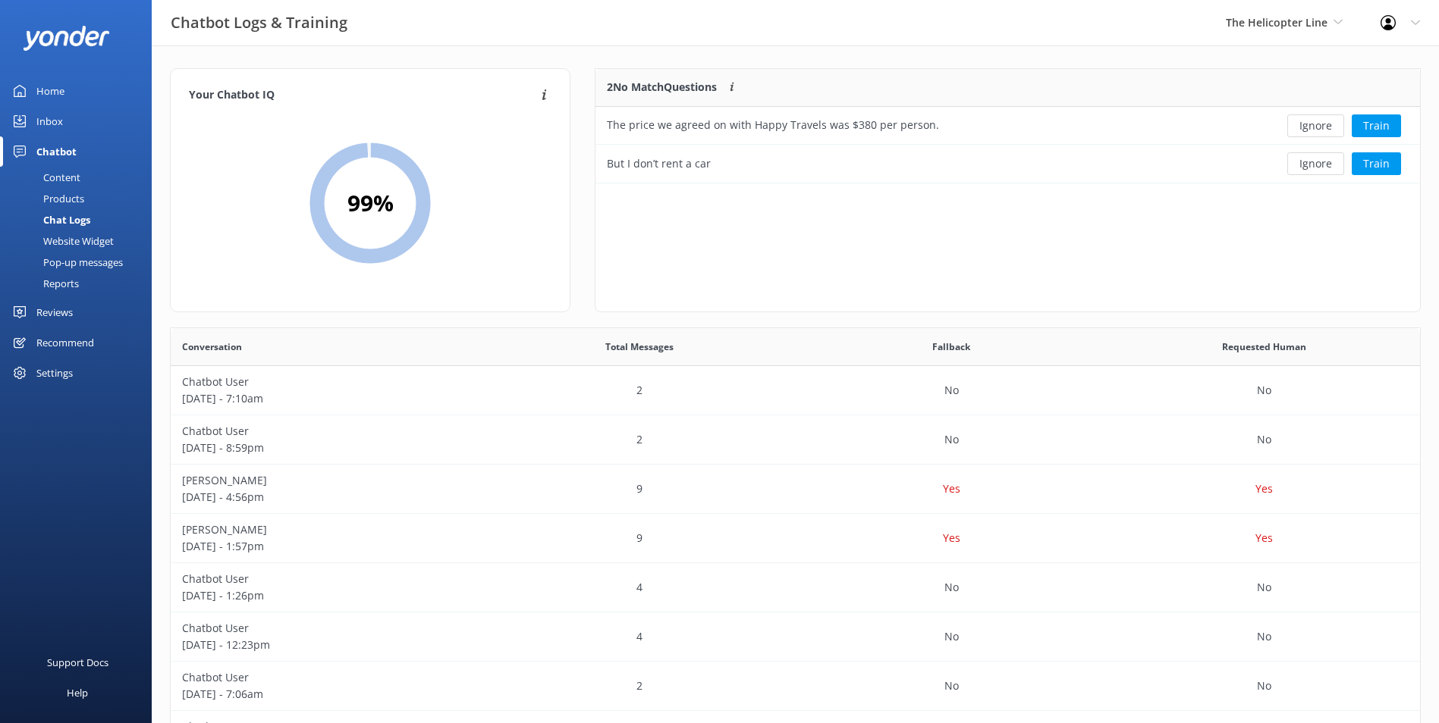
click at [1317, 128] on button "Ignore" at bounding box center [1315, 126] width 57 height 23
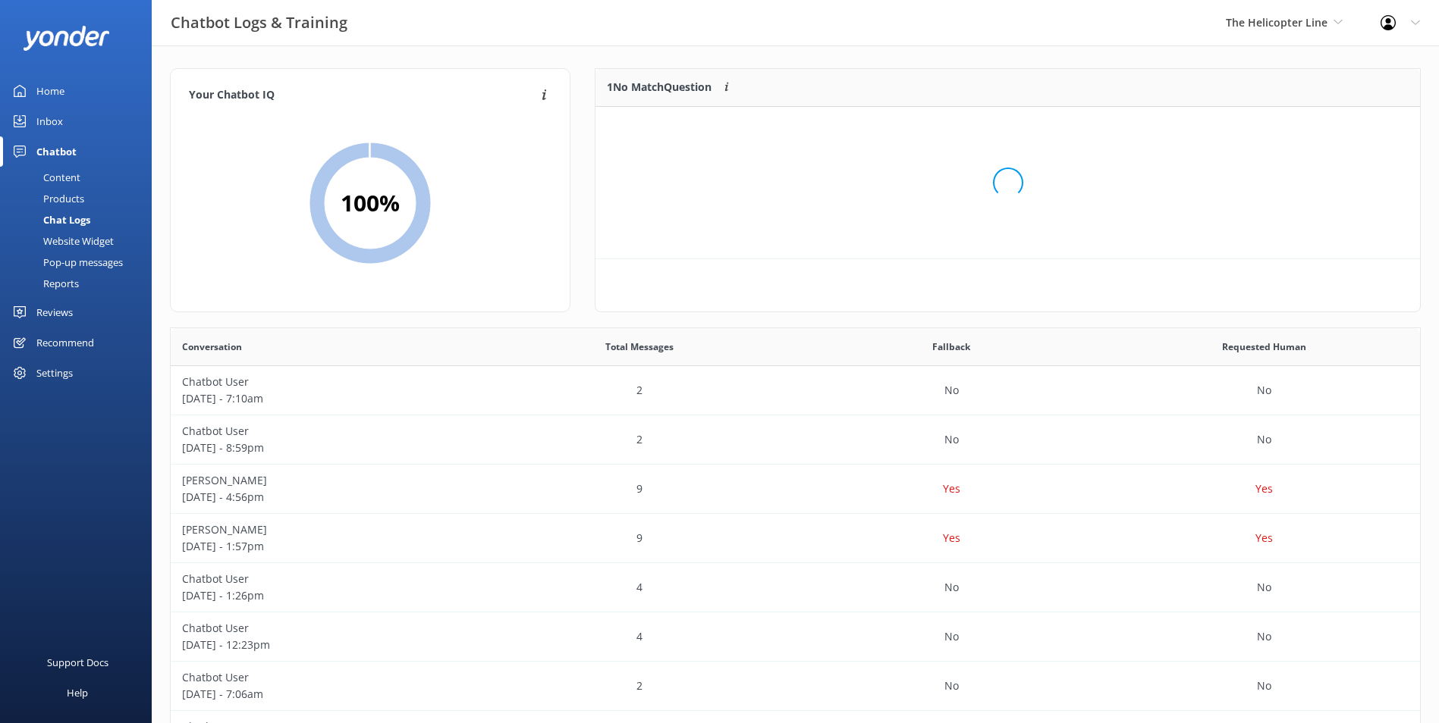
scroll to position [65, 812]
click at [1317, 128] on button "Ignore" at bounding box center [1315, 126] width 57 height 23
click at [70, 124] on link "Inbox" at bounding box center [76, 121] width 152 height 30
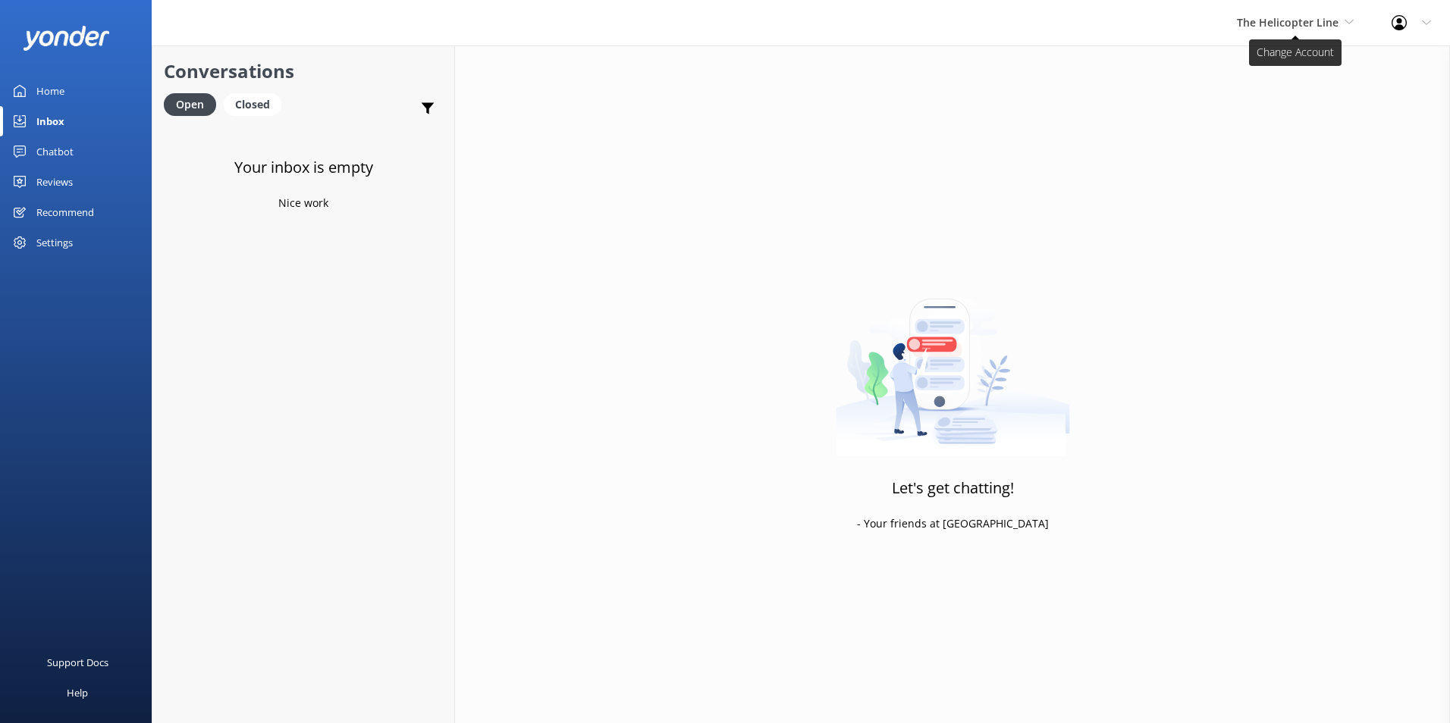
click at [1310, 20] on span "The Helicopter Line" at bounding box center [1288, 22] width 102 height 14
click at [1272, 183] on link "Mitre Peak Cruises" at bounding box center [1294, 173] width 152 height 36
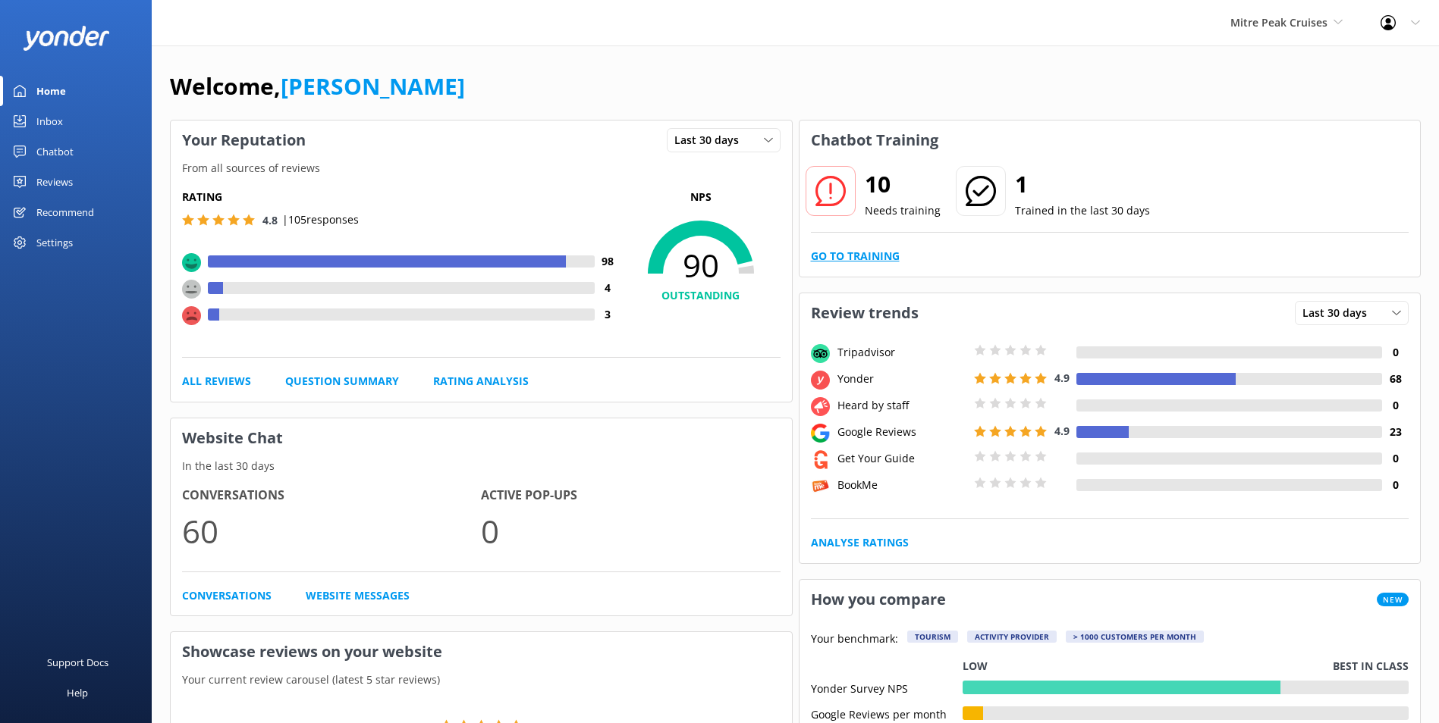
click at [883, 255] on link "Go to Training" at bounding box center [855, 256] width 89 height 17
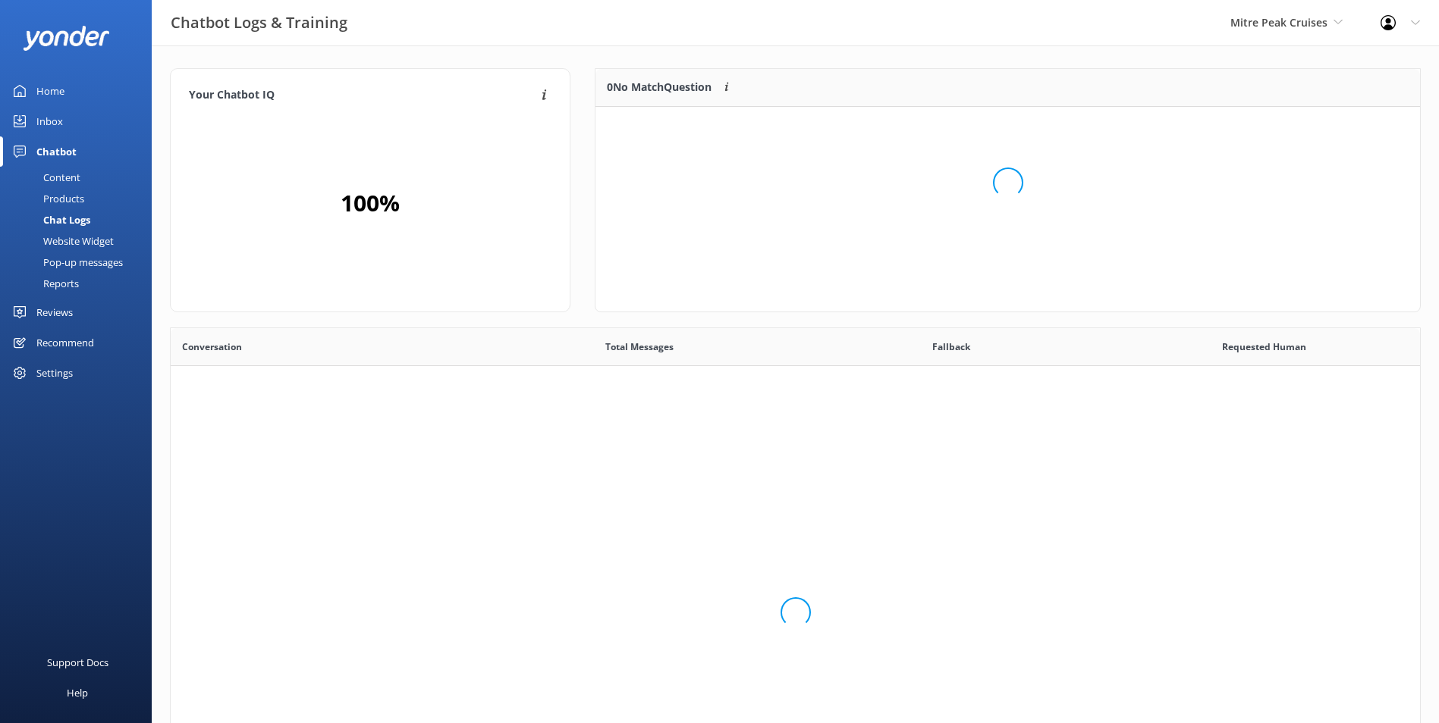
scroll to position [179, 812]
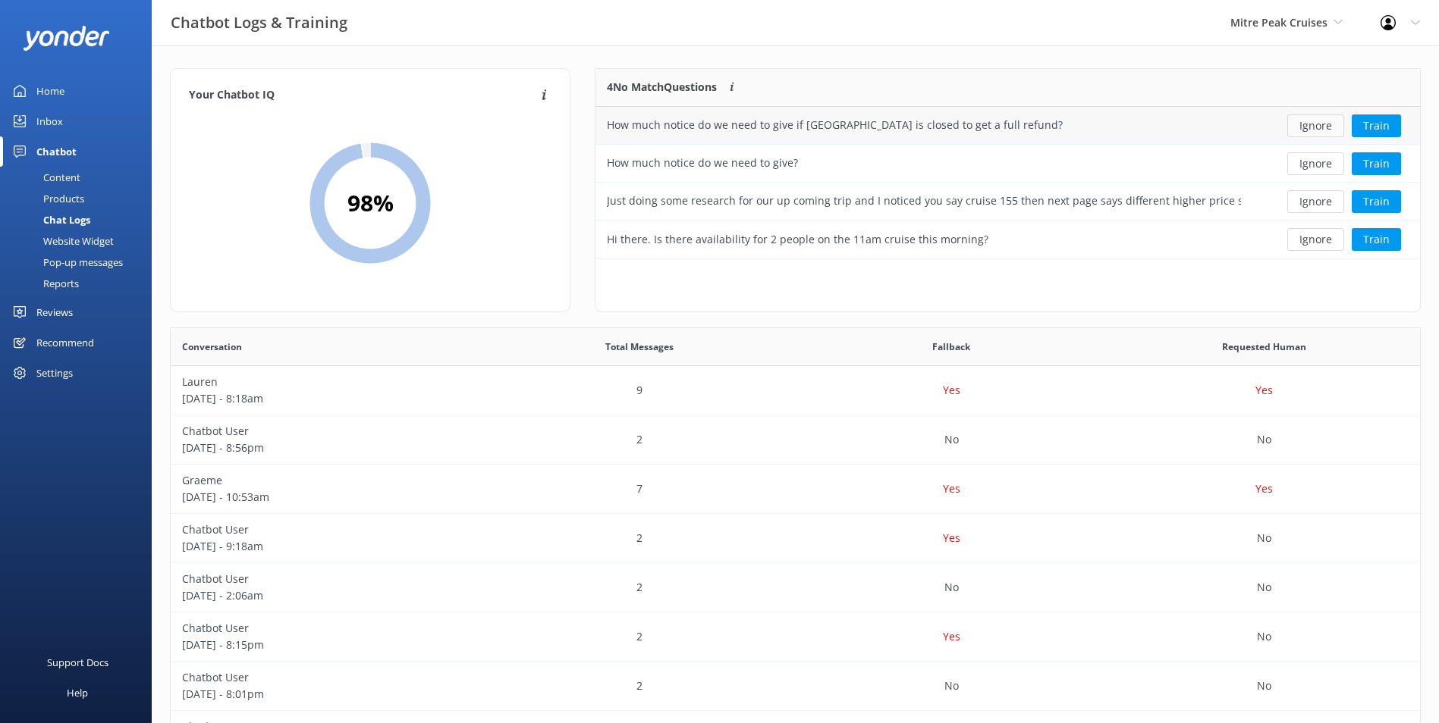
click at [1317, 124] on button "Ignore" at bounding box center [1315, 126] width 57 height 23
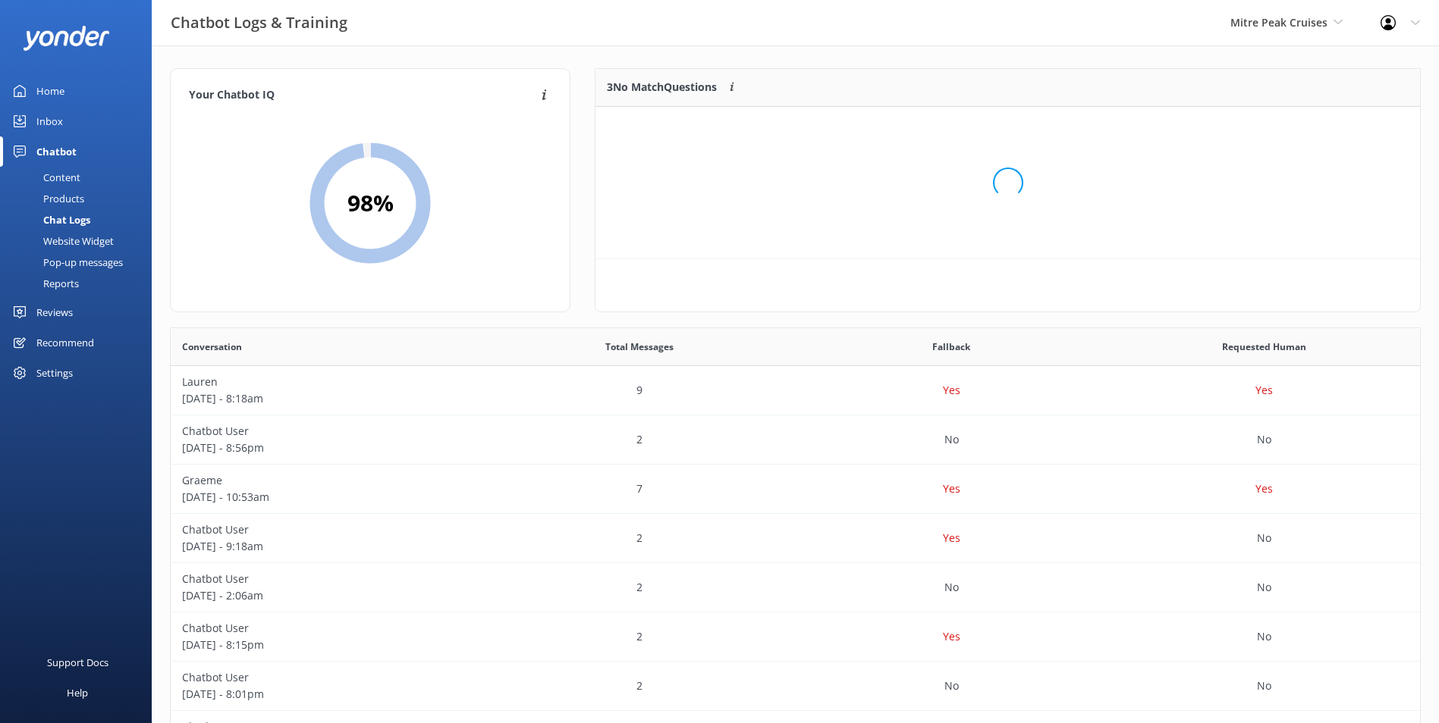
scroll to position [141, 812]
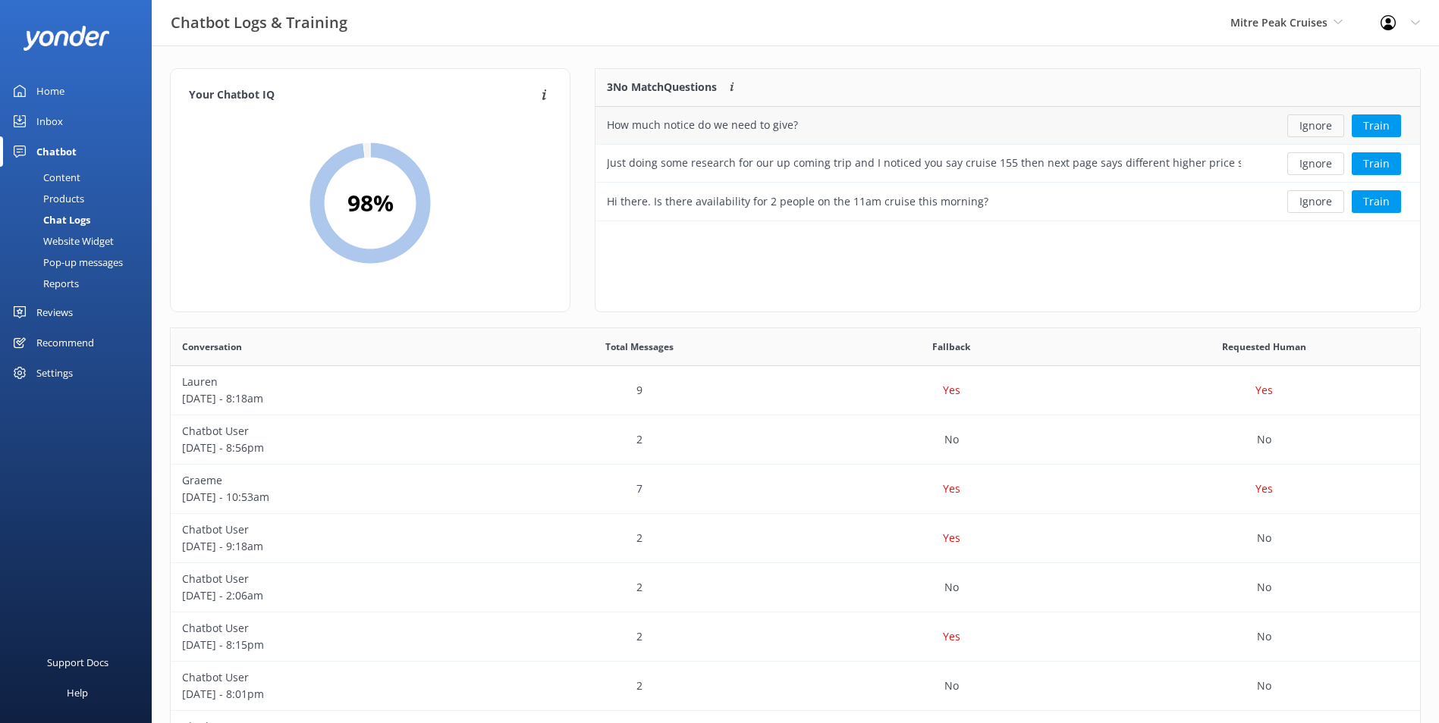
click at [1317, 124] on button "Ignore" at bounding box center [1315, 126] width 57 height 23
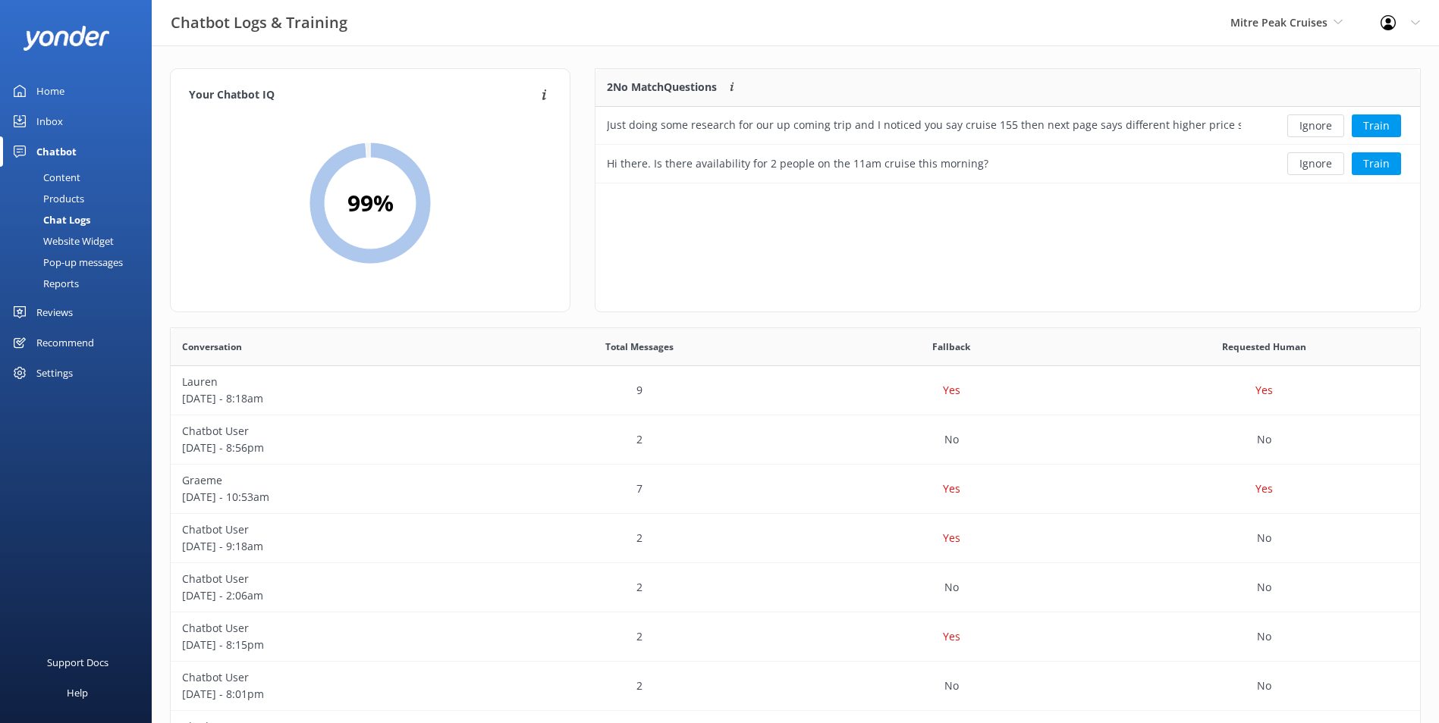
scroll to position [103, 812]
click at [1317, 124] on button "Ignore" at bounding box center [1315, 126] width 57 height 23
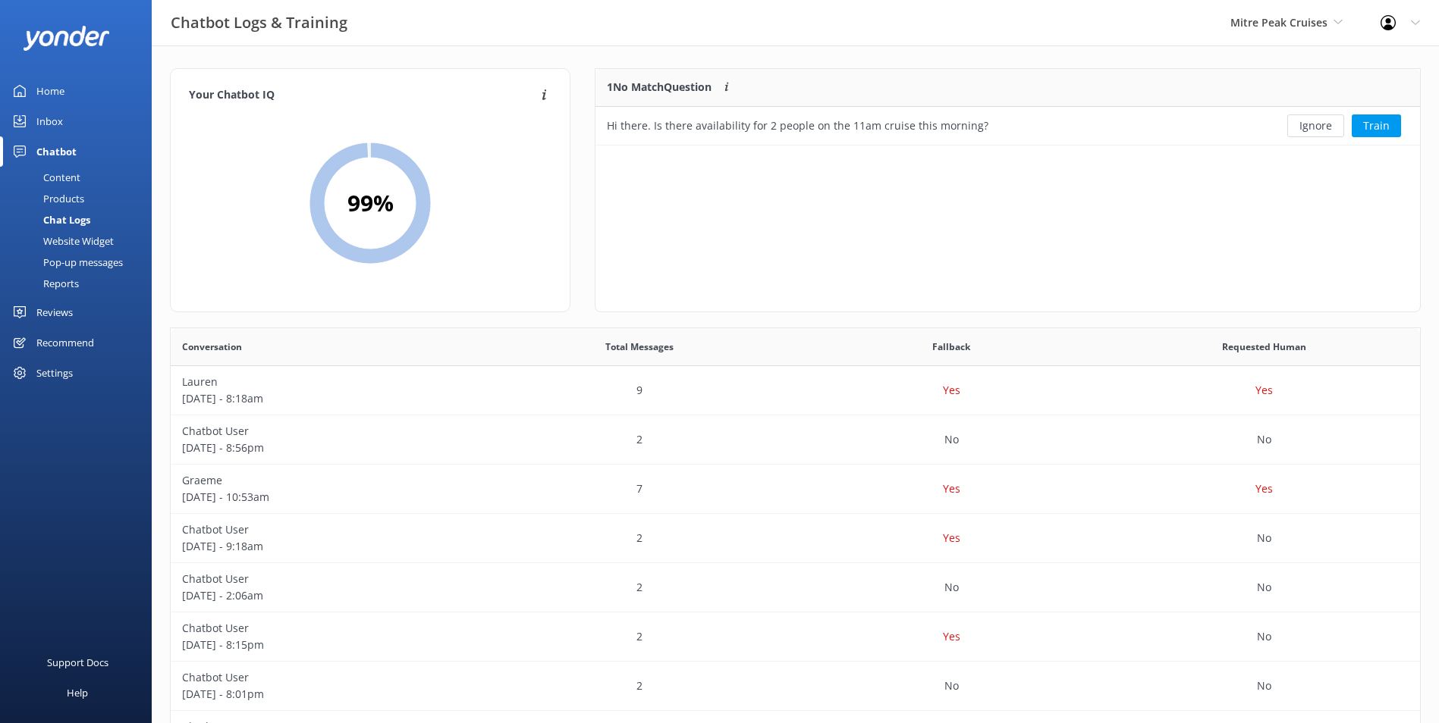
scroll to position [65, 812]
click at [1317, 124] on button "Ignore" at bounding box center [1315, 126] width 57 height 23
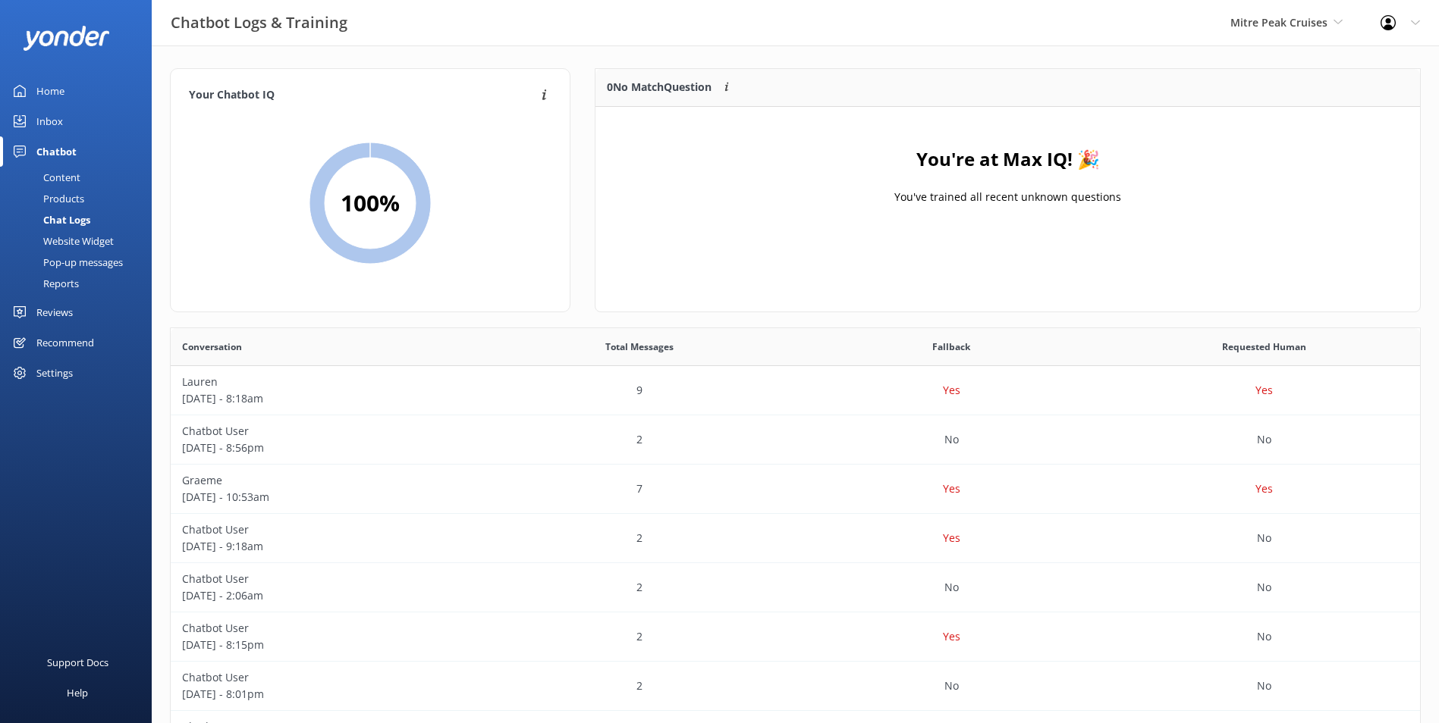
click at [93, 127] on link "Inbox" at bounding box center [76, 121] width 152 height 30
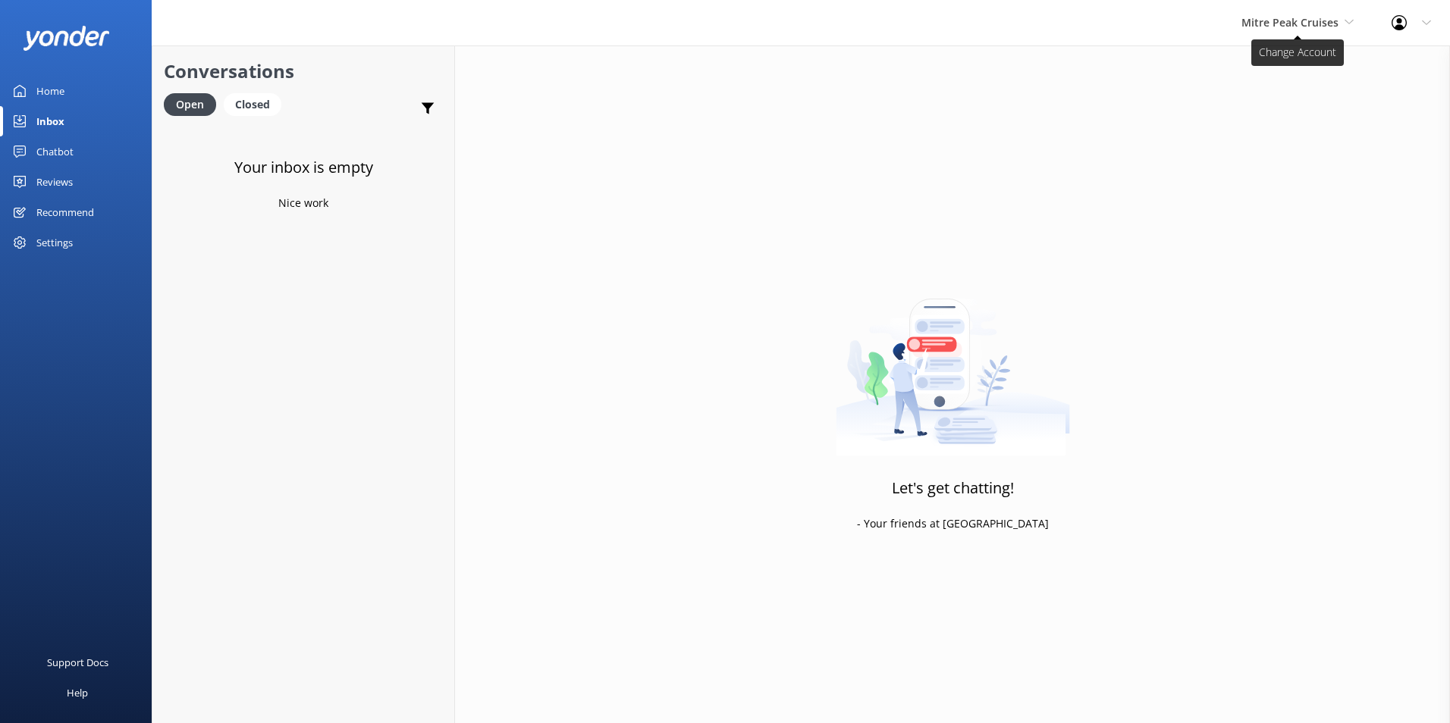
click at [1331, 20] on span "Mitre Peak Cruises" at bounding box center [1289, 22] width 97 height 14
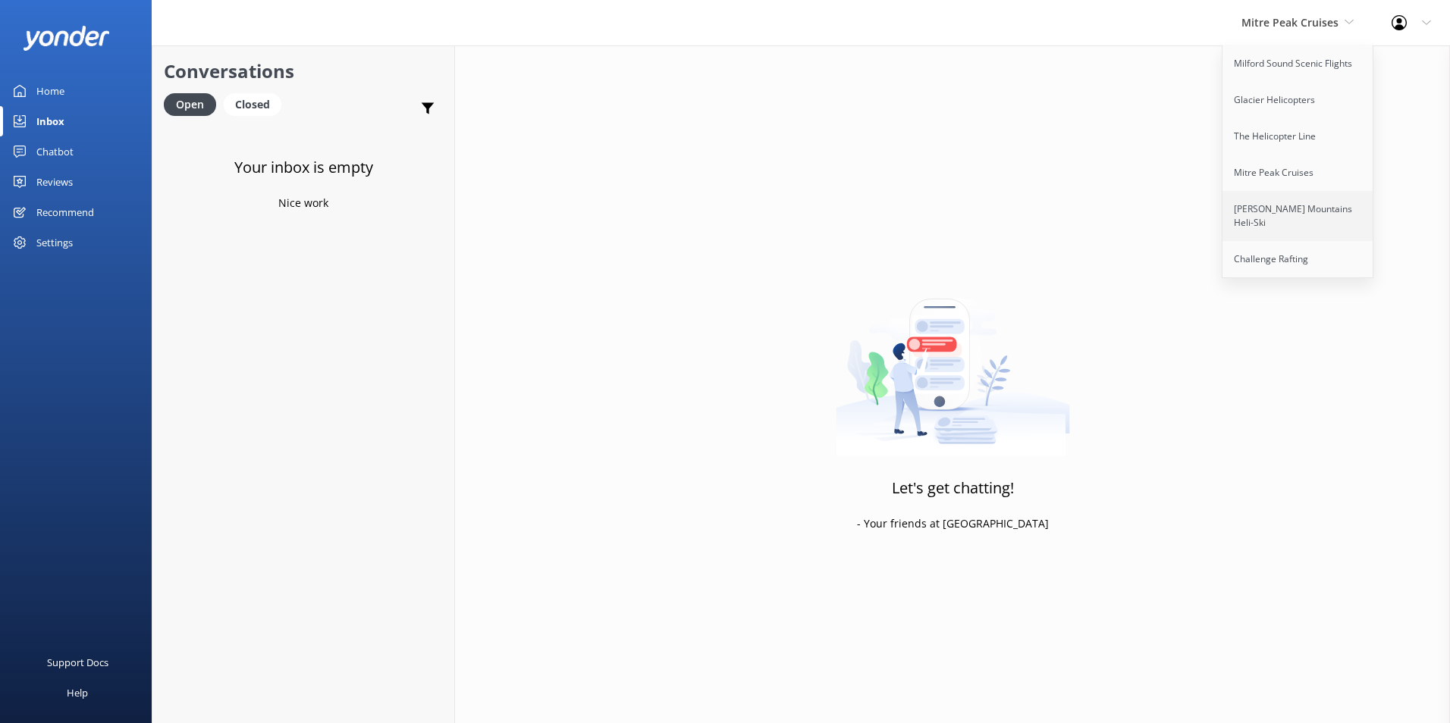
click at [1273, 212] on link "[PERSON_NAME] Mountains Heli-Ski" at bounding box center [1299, 216] width 152 height 50
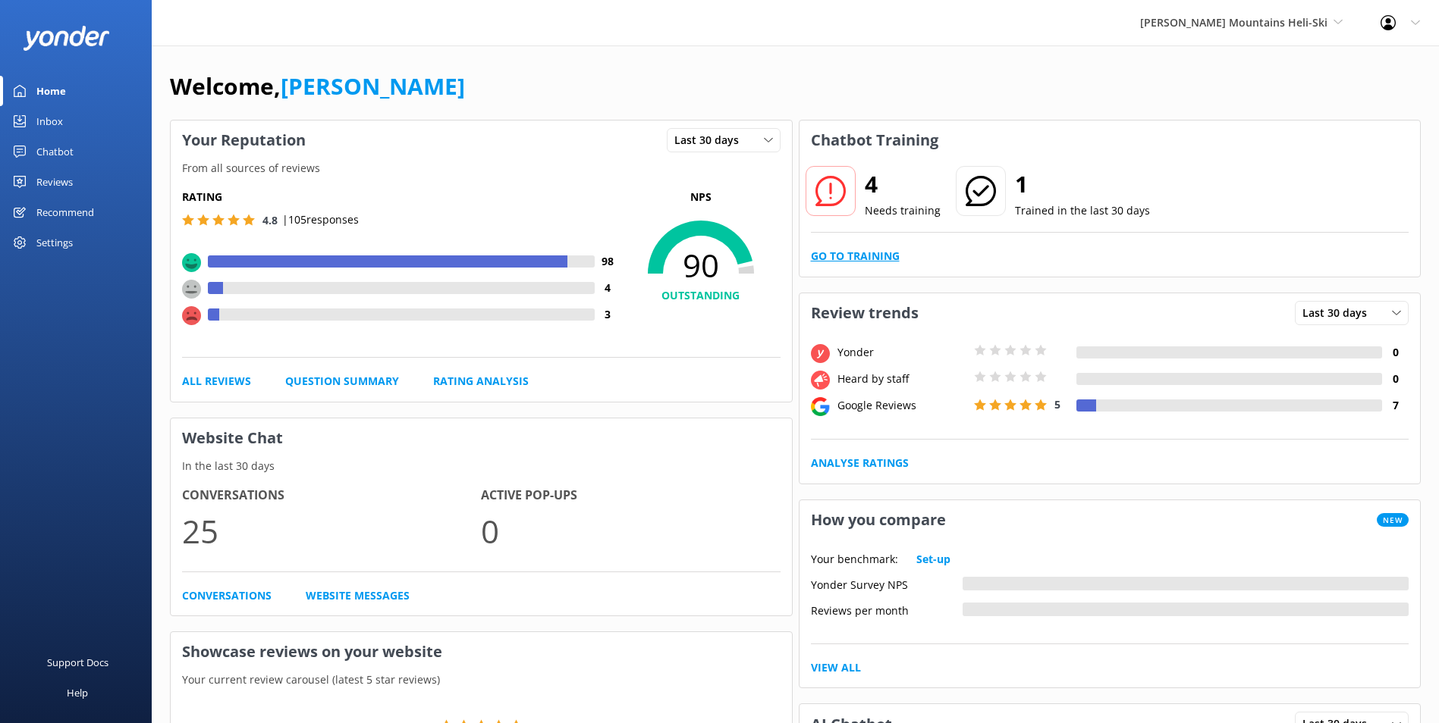
click at [858, 262] on link "Go to Training" at bounding box center [855, 256] width 89 height 17
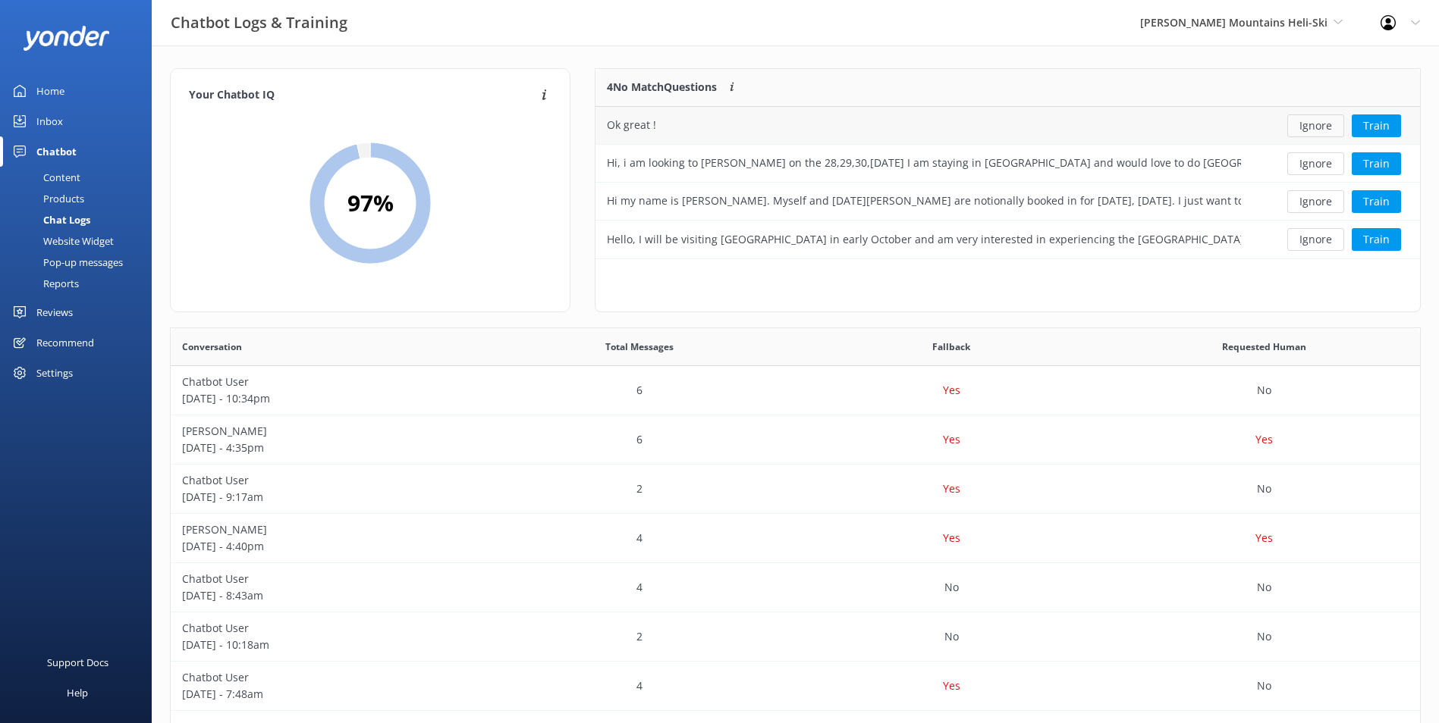
click at [1298, 130] on button "Ignore" at bounding box center [1315, 126] width 57 height 23
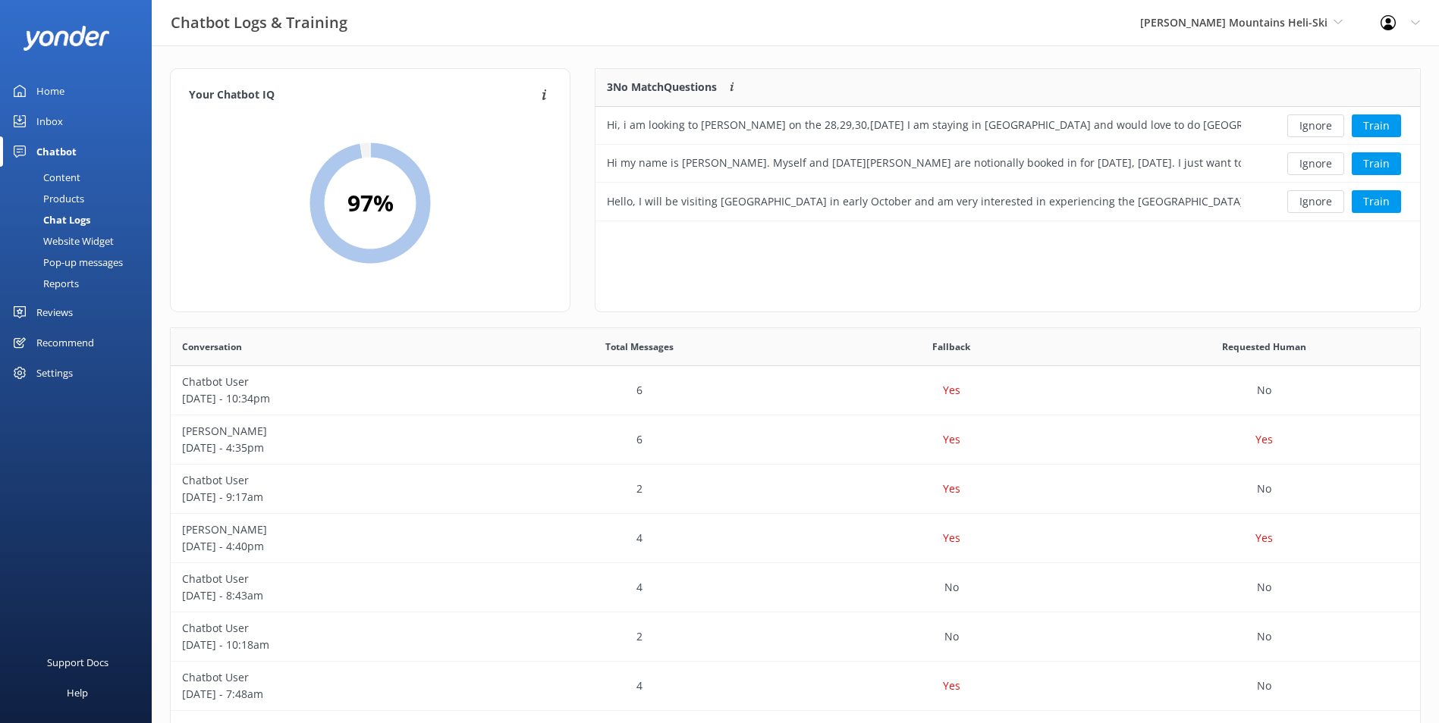
click at [1298, 130] on button "Ignore" at bounding box center [1315, 126] width 57 height 23
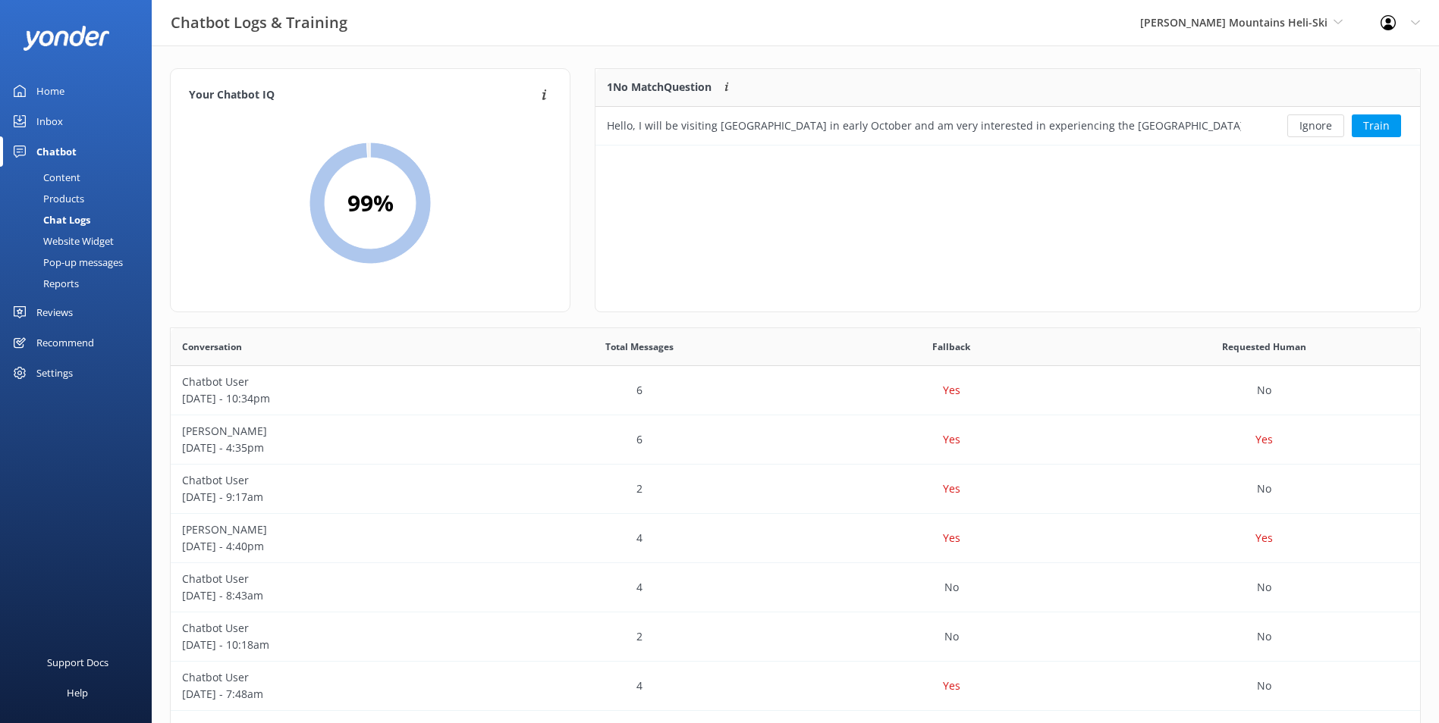
click at [1298, 130] on button "Ignore" at bounding box center [1315, 126] width 57 height 23
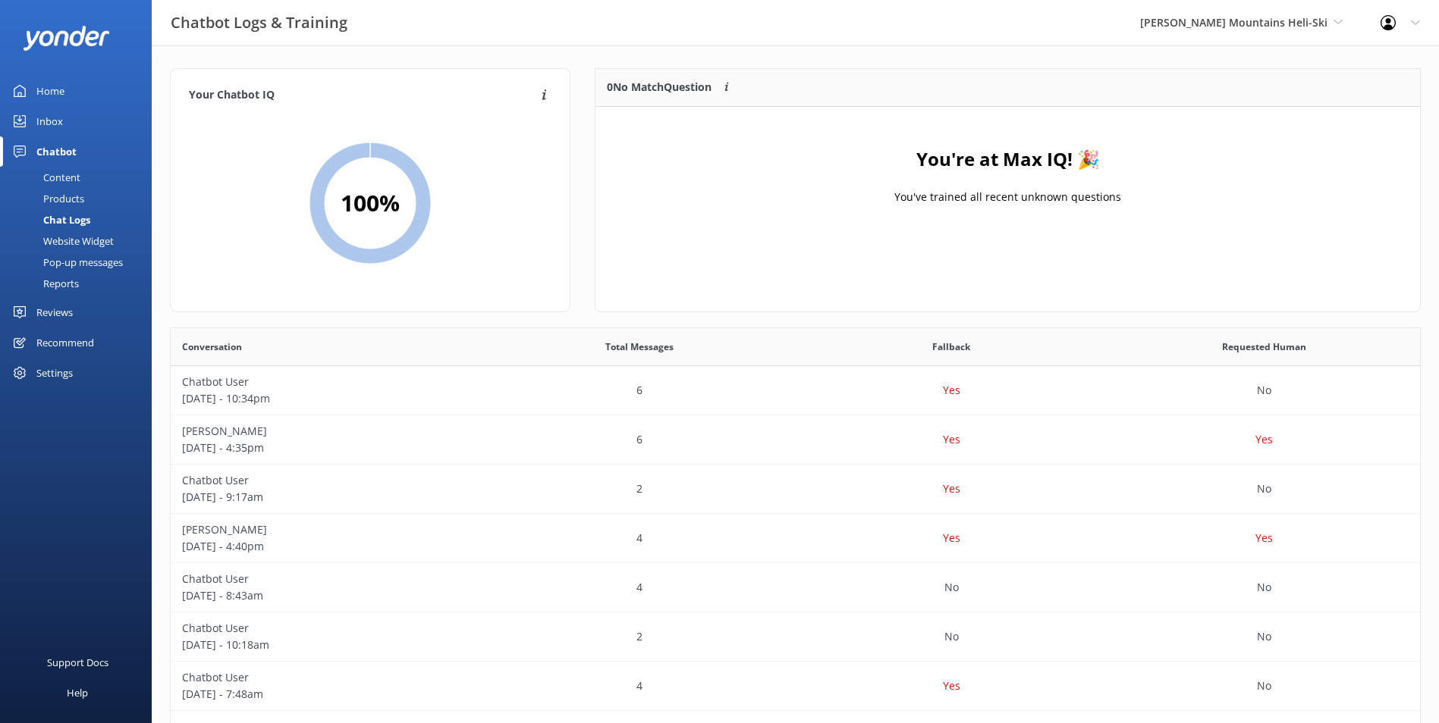
click at [115, 118] on link "Inbox" at bounding box center [76, 121] width 152 height 30
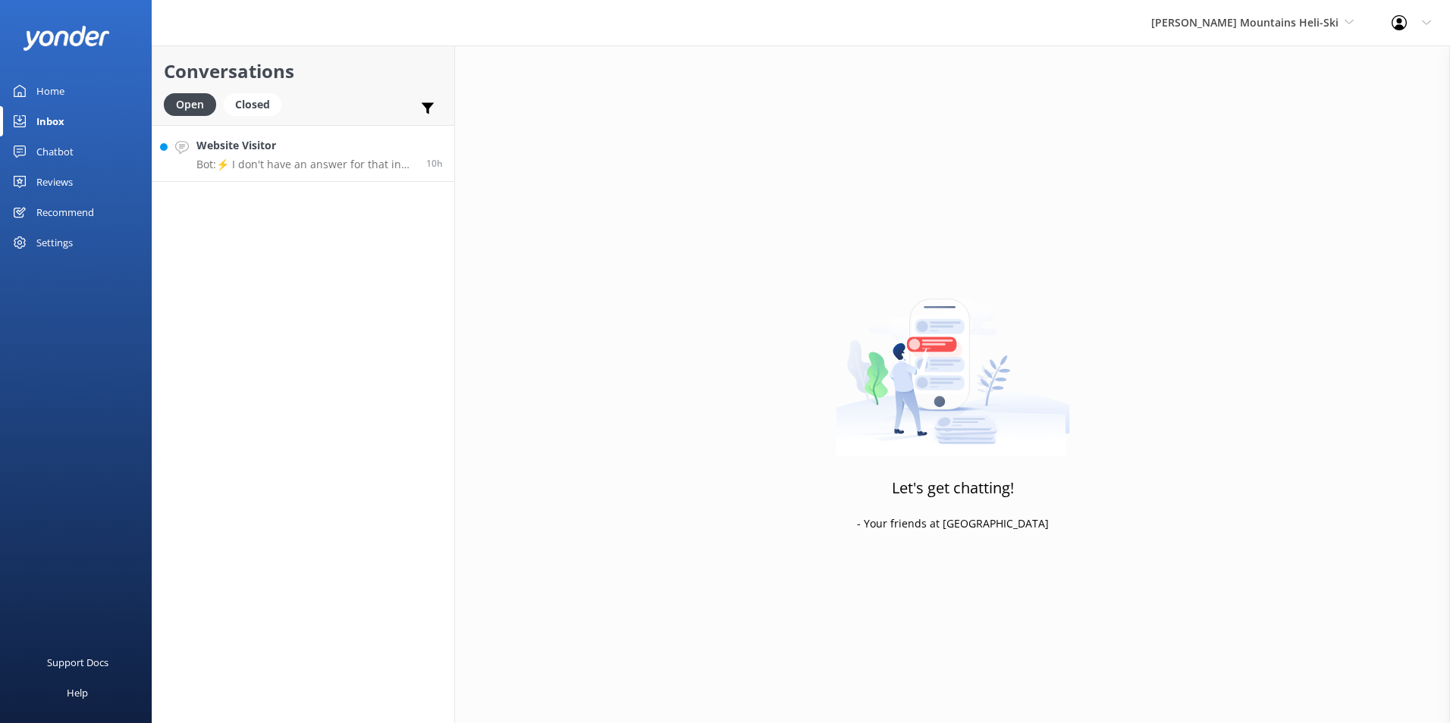
drag, startPoint x: 452, startPoint y: 163, endPoint x: 434, endPoint y: 171, distance: 20.0
click at [452, 164] on link "Website Visitor Bot: ⚡ I don't have an answer for that in my knowledge base. Pl…" at bounding box center [303, 153] width 302 height 57
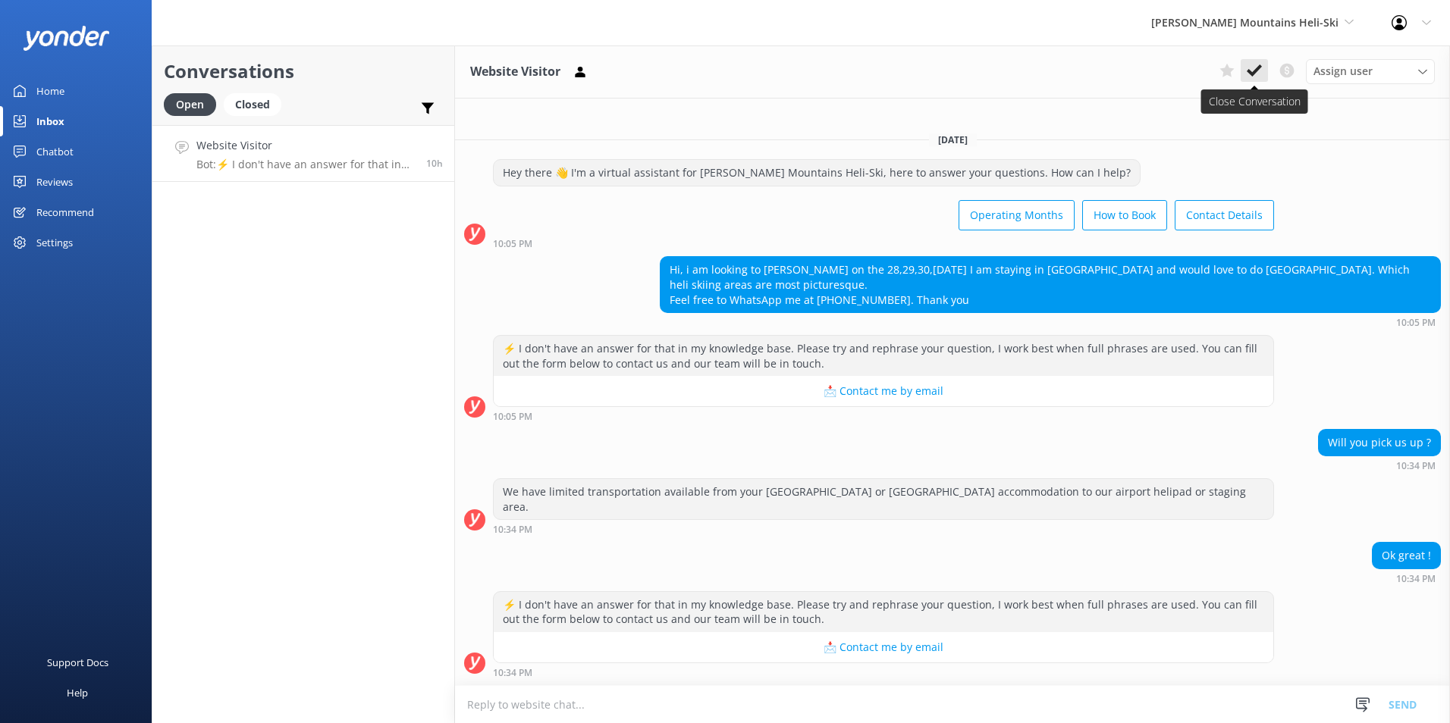
click at [1257, 67] on icon at bounding box center [1254, 70] width 15 height 15
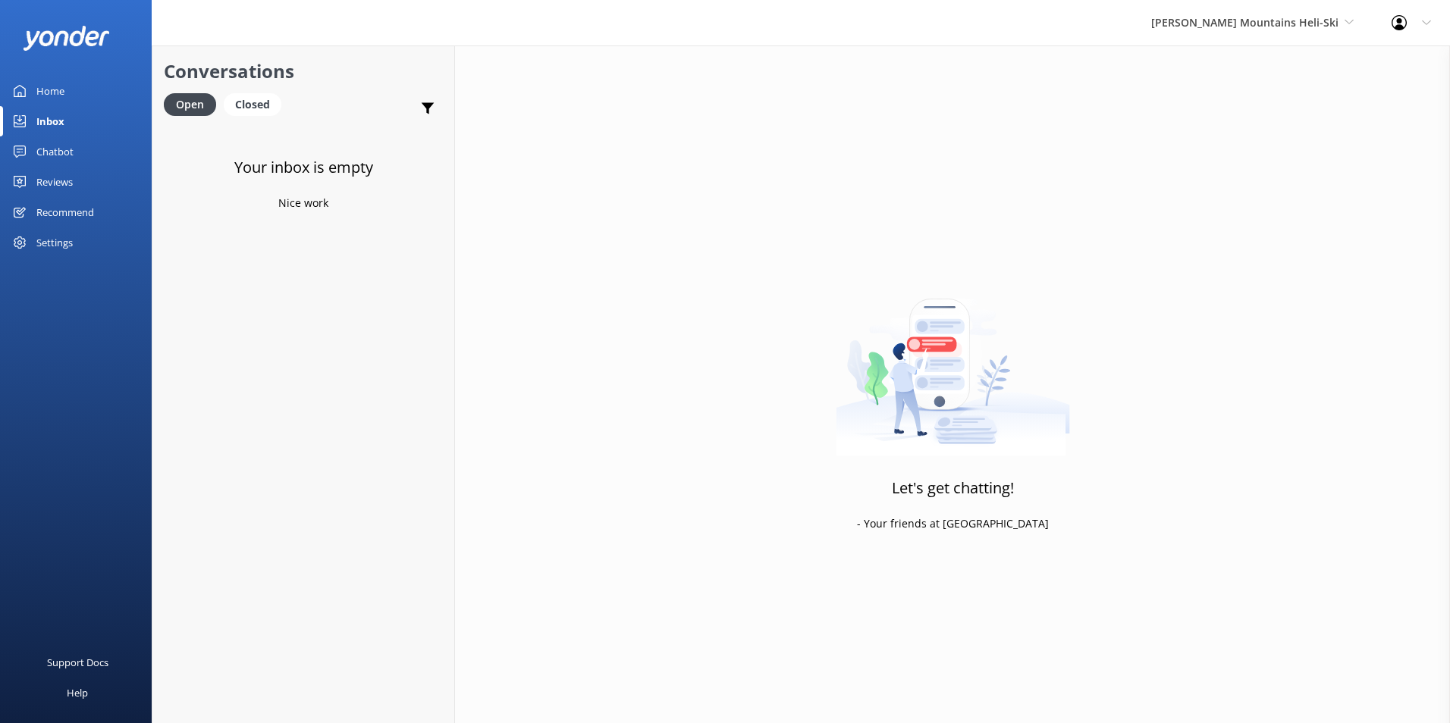
click at [1288, 39] on div "Harris Mountains Heli-Ski Milford Sound Scenic Flights Glacier Helicopters The …" at bounding box center [1252, 23] width 240 height 46
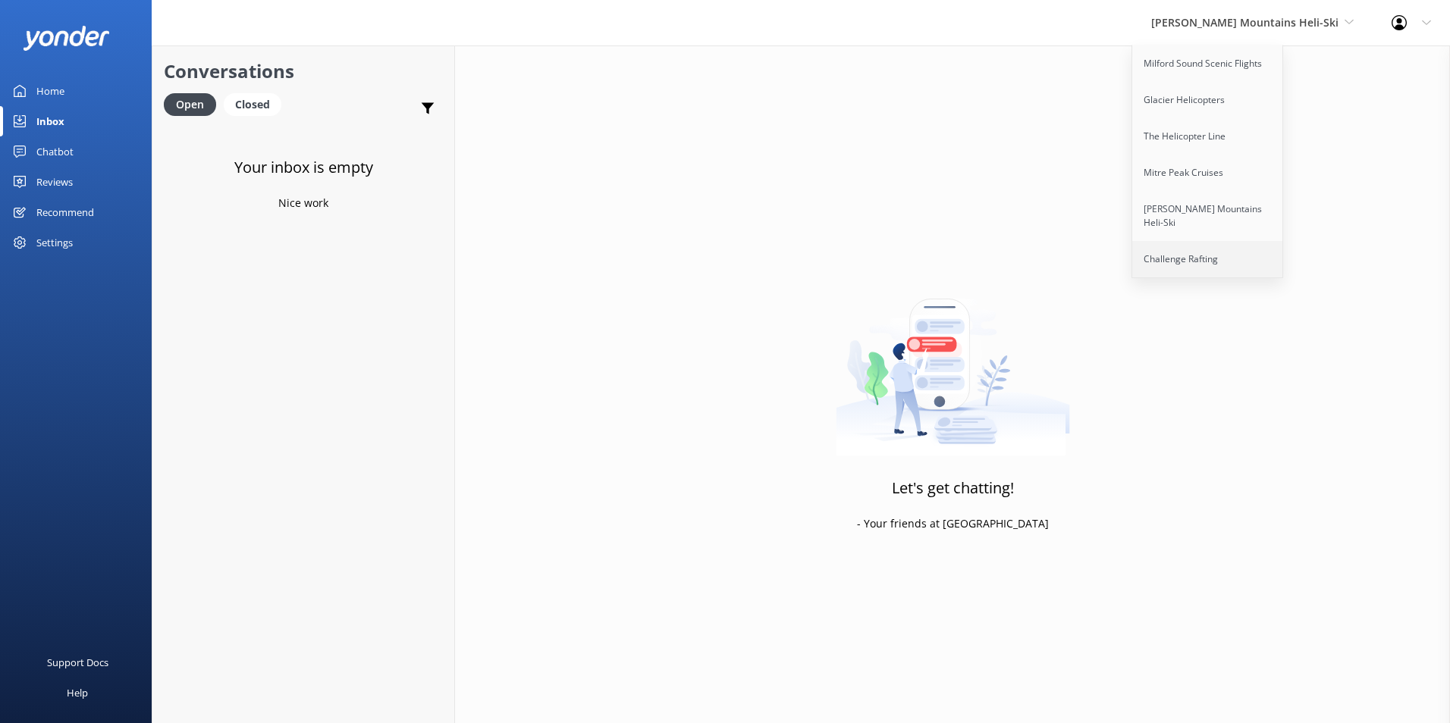
click at [1216, 241] on link "Challenge Rafting" at bounding box center [1208, 259] width 152 height 36
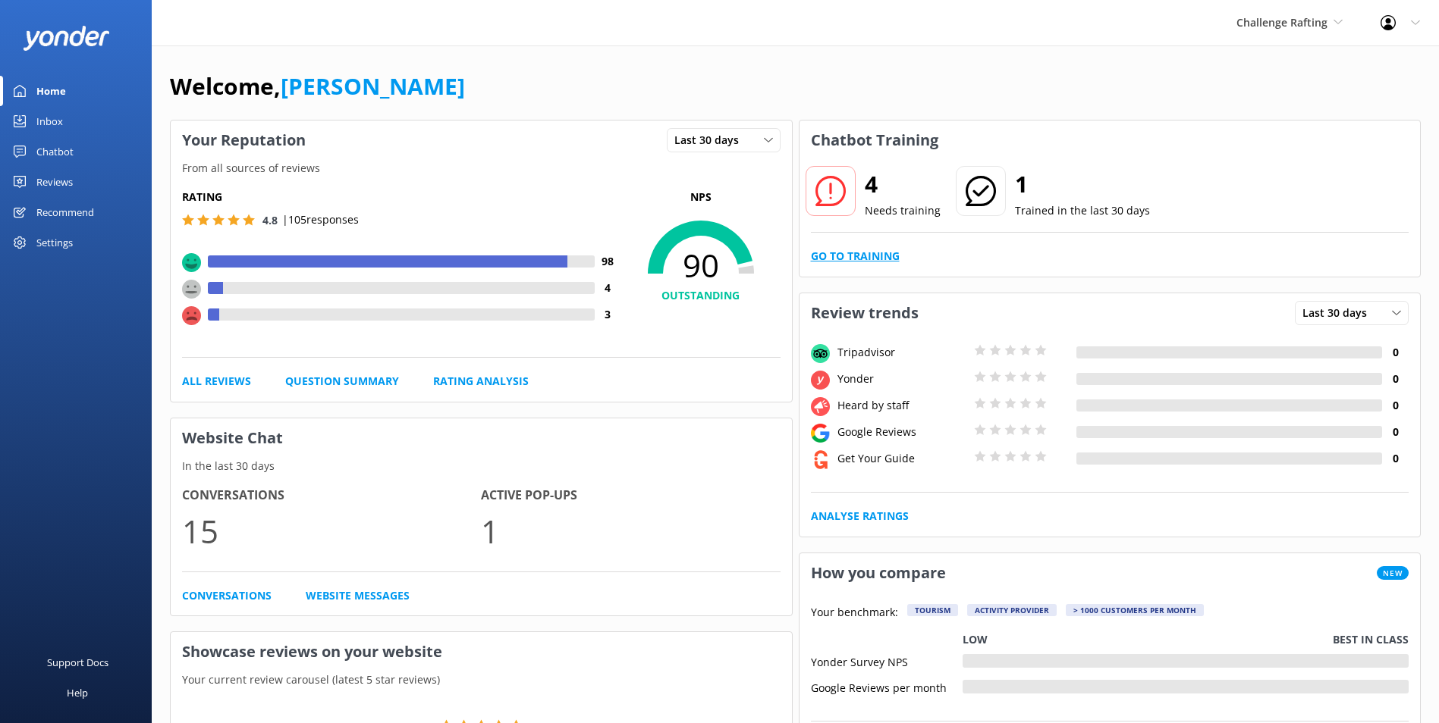
click at [871, 259] on link "Go to Training" at bounding box center [855, 256] width 89 height 17
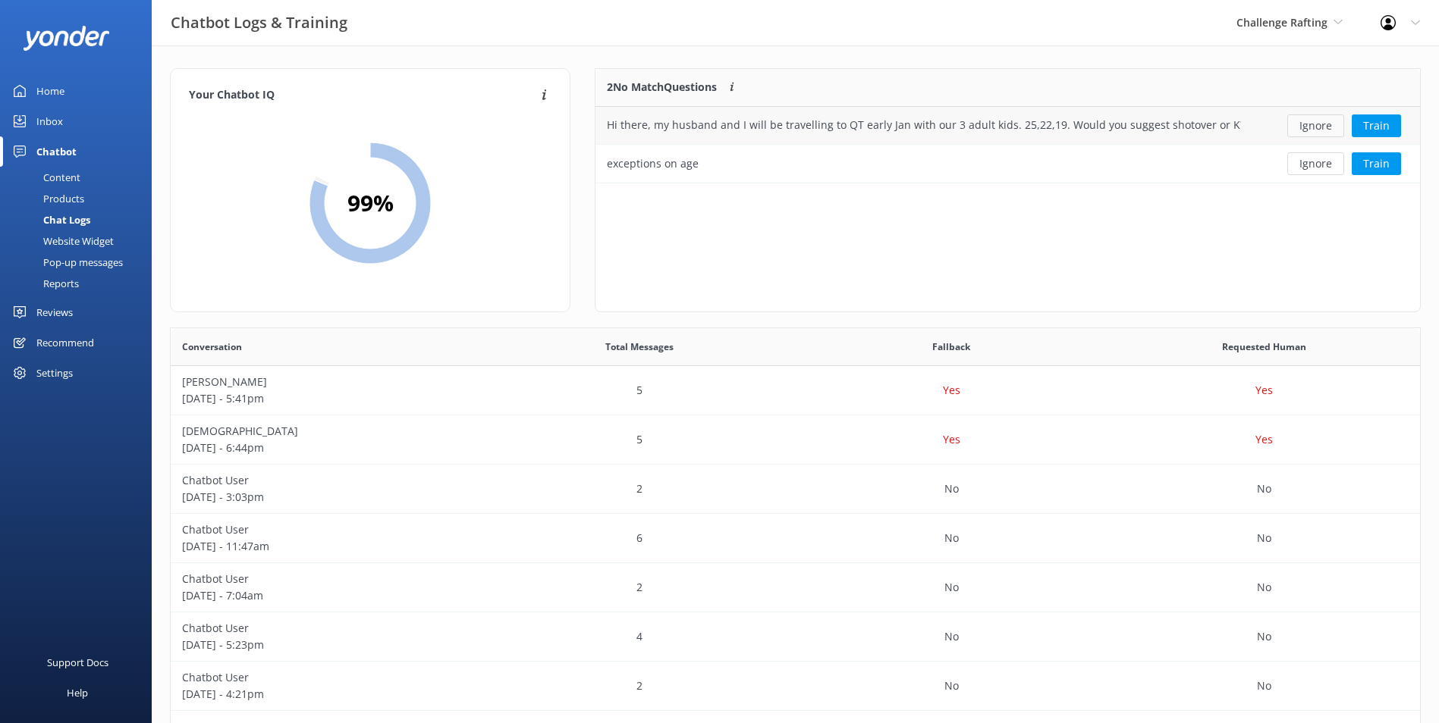
click at [1343, 122] on button "Ignore" at bounding box center [1315, 126] width 57 height 23
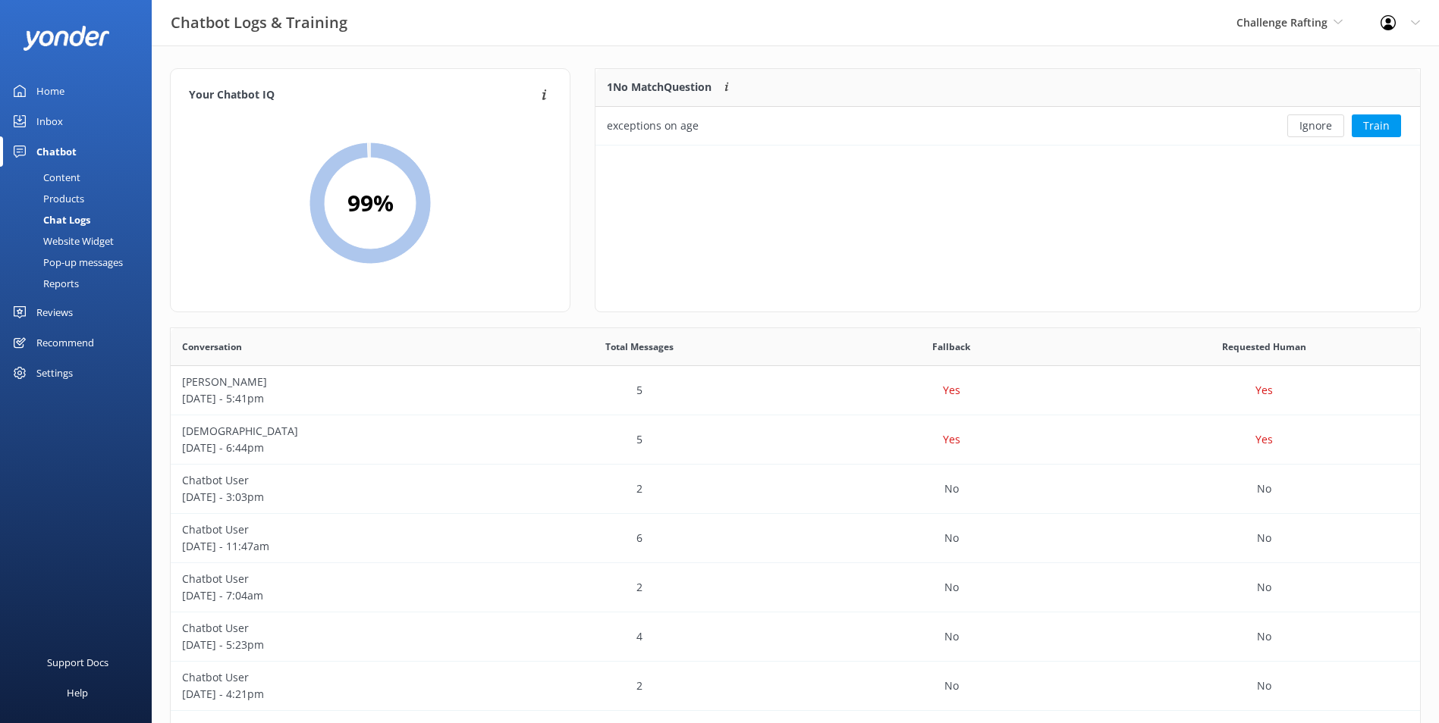
click at [1333, 124] on button "Ignore" at bounding box center [1315, 126] width 57 height 23
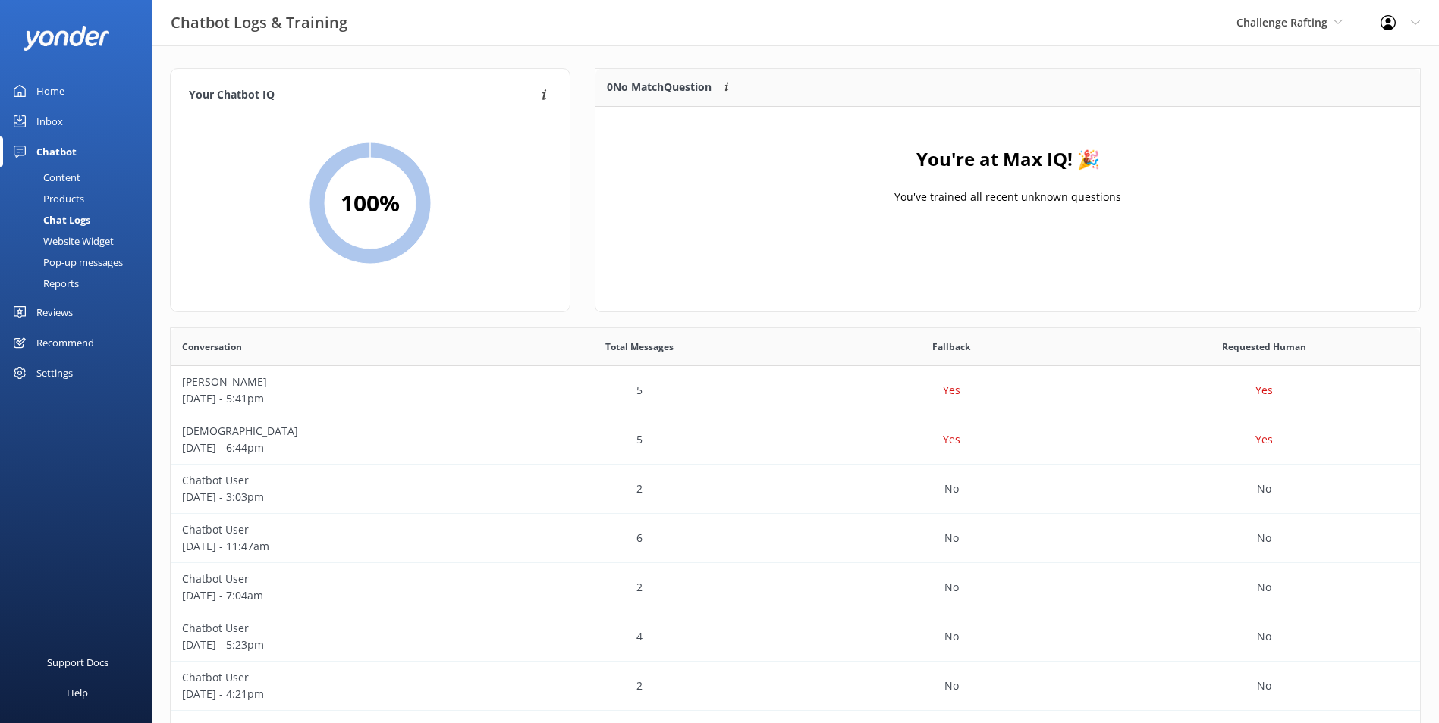
click at [67, 125] on link "Inbox" at bounding box center [76, 121] width 152 height 30
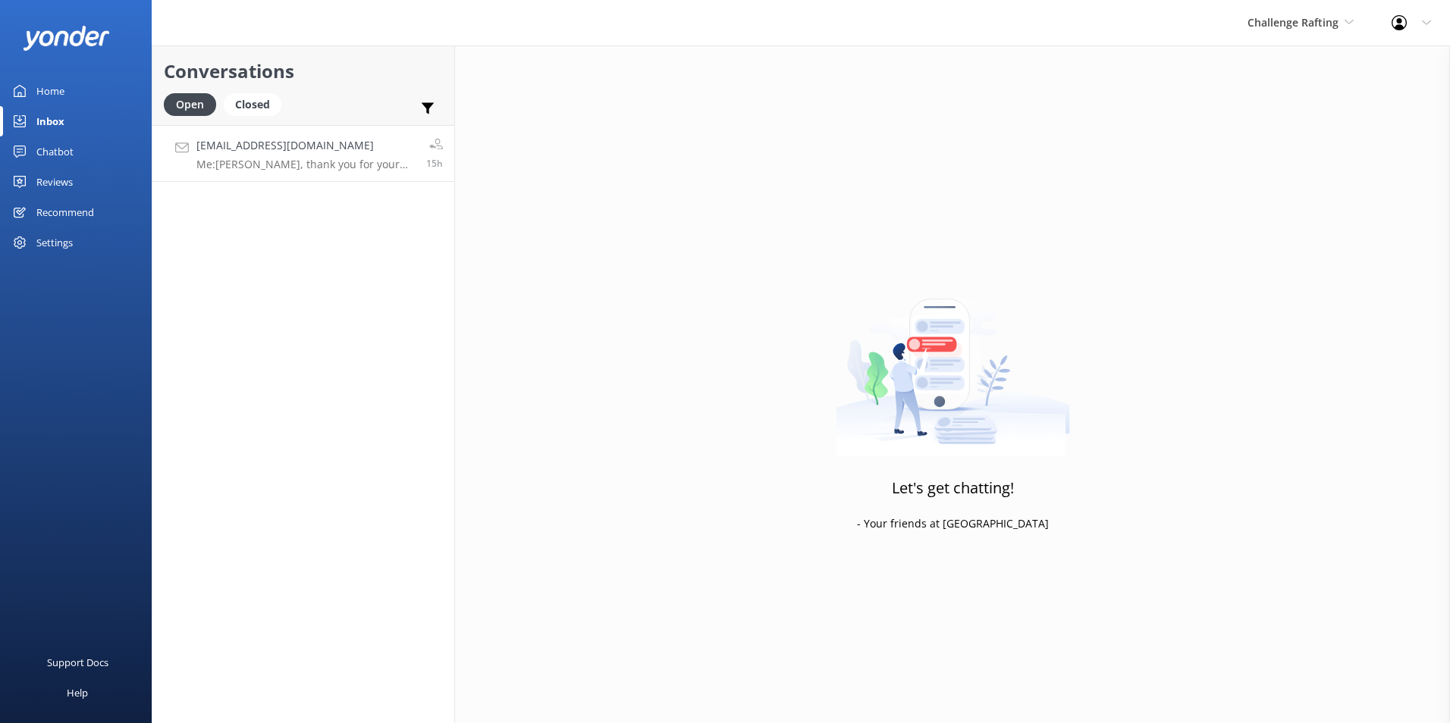
click at [312, 142] on h4 "tammywerner22@gmail.com" at bounding box center [305, 145] width 218 height 17
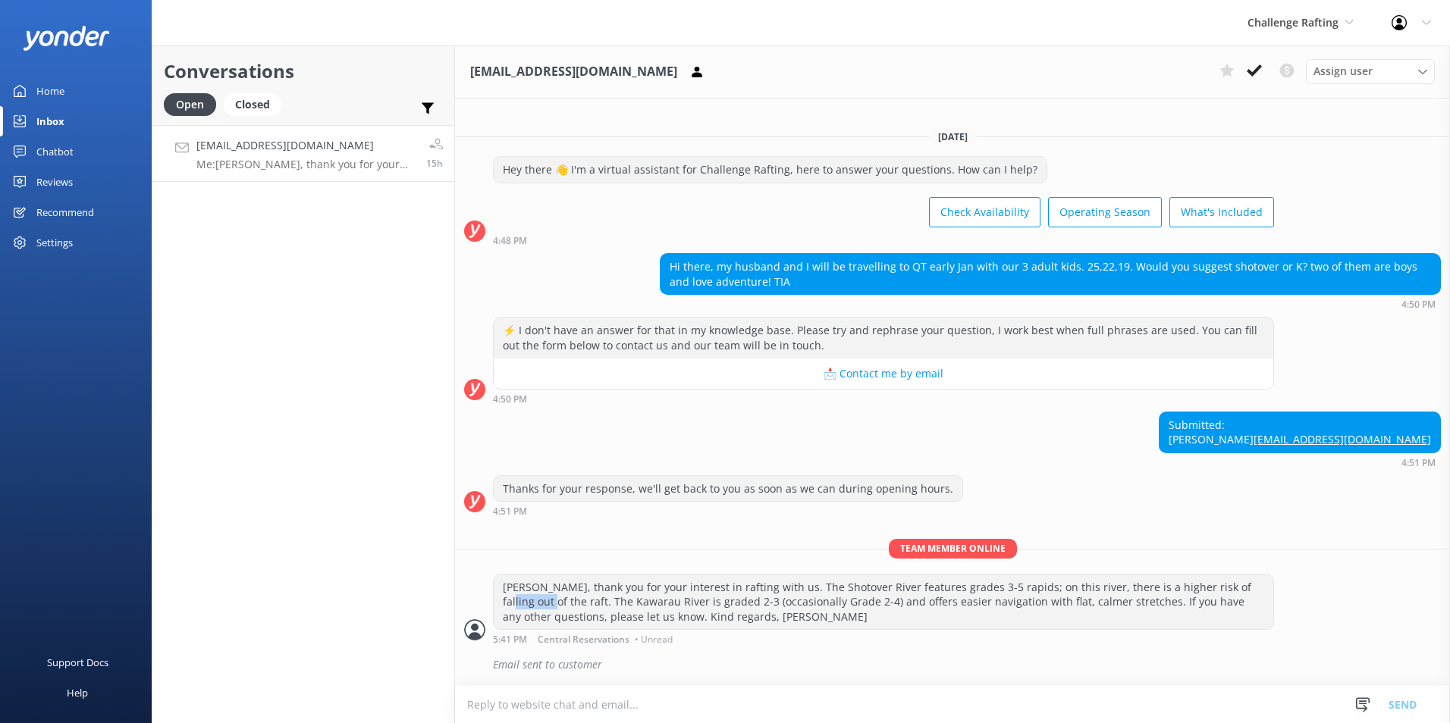
drag, startPoint x: 1320, startPoint y: 563, endPoint x: 1345, endPoint y: 563, distance: 25.0
click at [1345, 563] on div "Team member online Kia ora, thank you for your interest in rafting with us. The…" at bounding box center [952, 595] width 995 height 113
drag, startPoint x: 1345, startPoint y: 563, endPoint x: 1348, endPoint y: 570, distance: 7.8
click at [1348, 570] on div "Team member online Kia ora, thank you for your interest in rafting with us. The…" at bounding box center [952, 595] width 995 height 113
click at [1248, 69] on icon at bounding box center [1254, 70] width 15 height 15
